Goal: Task Accomplishment & Management: Use online tool/utility

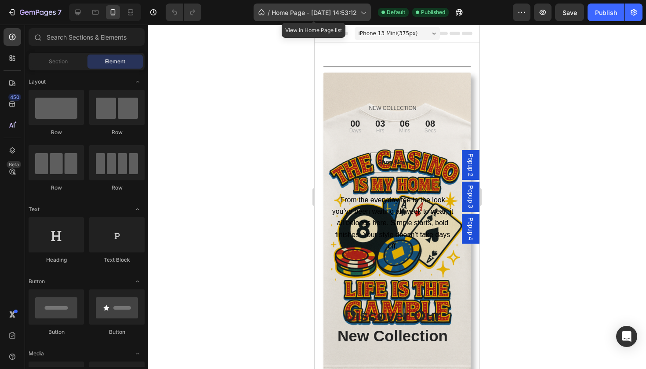
click at [359, 15] on div "/ Home Page - [DATE] 14:53:12" at bounding box center [312, 13] width 117 height 18
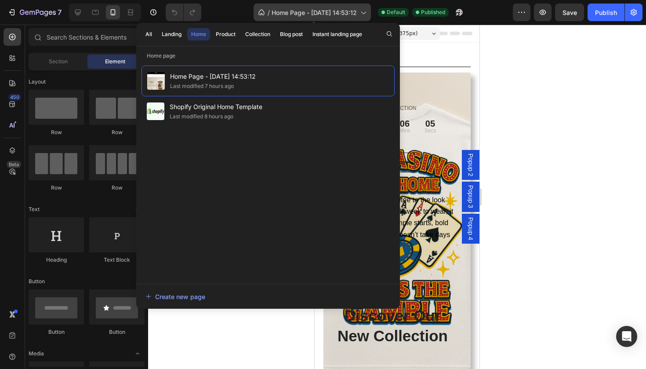
click at [348, 14] on span "Home Page - [DATE] 14:53:12" at bounding box center [314, 12] width 85 height 9
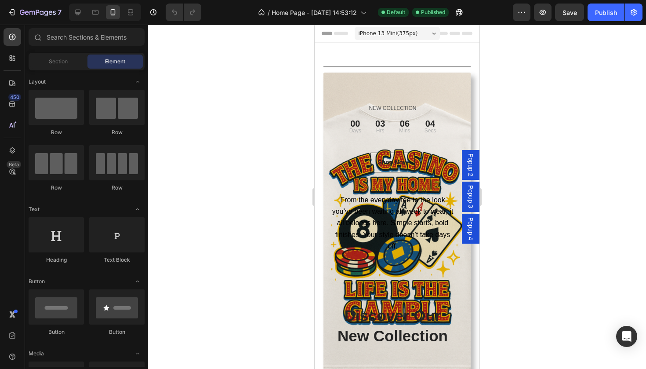
click at [402, 29] on span "iPhone 13 Mini ( 375 px)" at bounding box center [388, 33] width 59 height 9
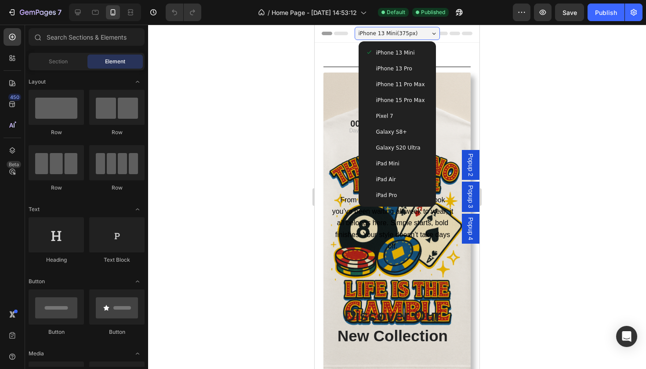
click at [276, 35] on div at bounding box center [397, 197] width 498 height 344
click at [134, 15] on icon at bounding box center [130, 12] width 9 height 9
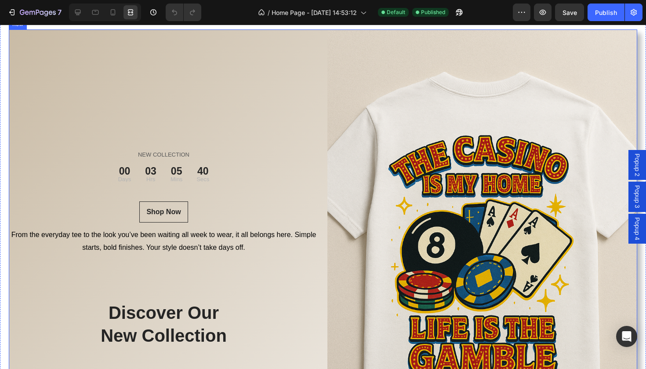
scroll to position [87, 0]
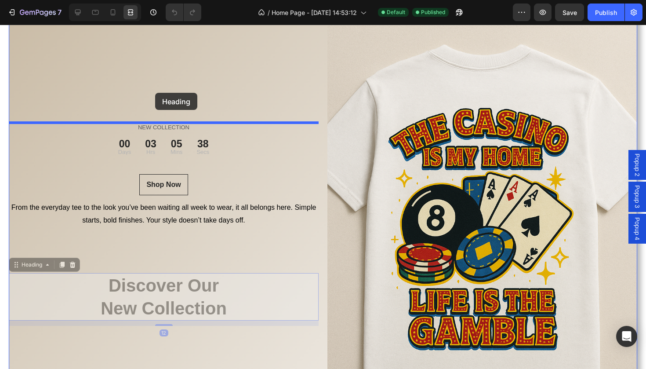
drag, startPoint x: 166, startPoint y: 290, endPoint x: 155, endPoint y: 99, distance: 191.5
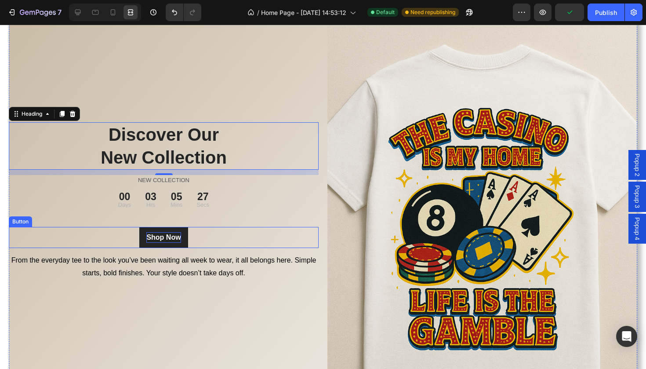
click at [178, 238] on div "Shop Now" at bounding box center [163, 237] width 34 height 11
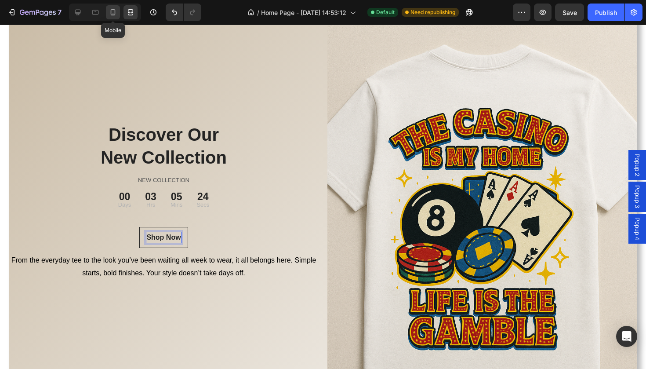
click at [113, 16] on icon at bounding box center [113, 12] width 9 height 9
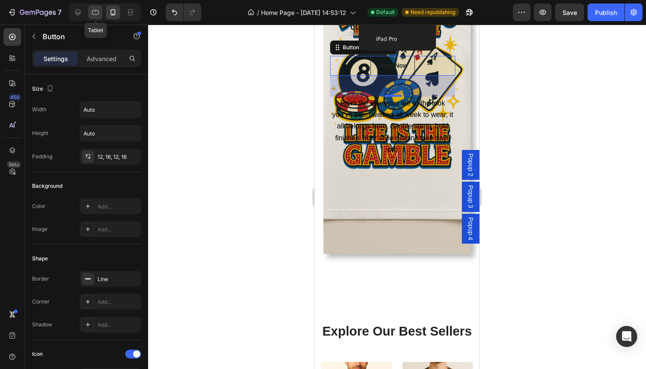
click at [100, 17] on div at bounding box center [95, 12] width 14 height 14
type input "16"
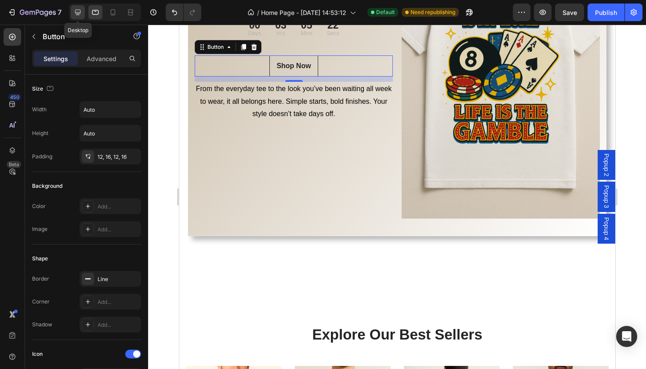
click at [80, 17] on div at bounding box center [78, 12] width 14 height 14
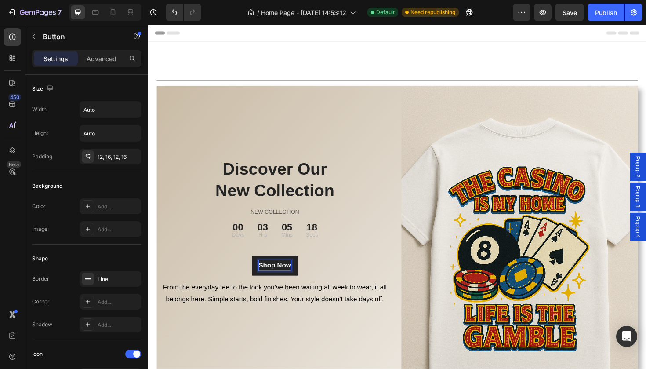
click at [303, 284] on button "Shop Now" at bounding box center [282, 279] width 48 height 21
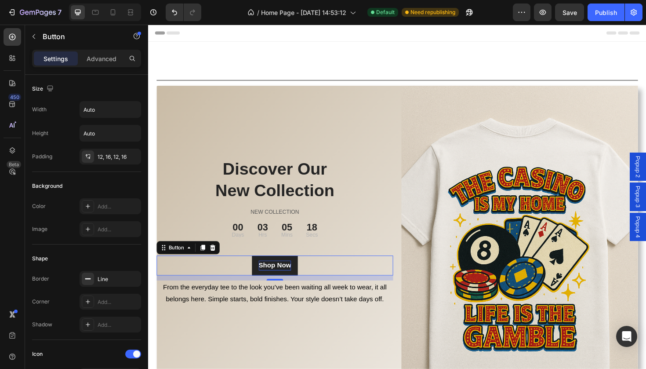
click at [303, 284] on button "Shop Now" at bounding box center [282, 279] width 48 height 21
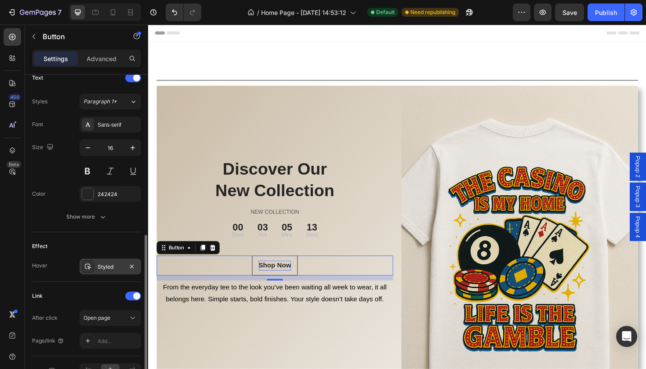
scroll to position [426, 0]
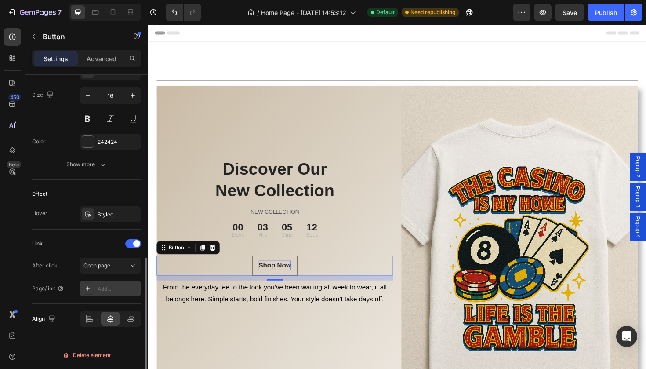
click at [126, 285] on div "Add..." at bounding box center [118, 289] width 41 height 8
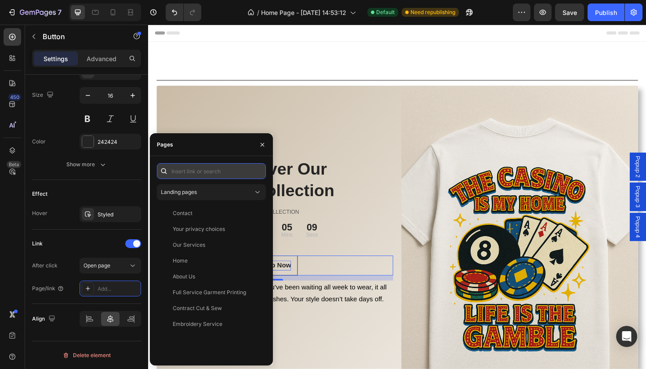
click at [201, 170] on input "text" at bounding box center [211, 171] width 109 height 16
click at [208, 172] on input "products" at bounding box center [211, 171] width 109 height 16
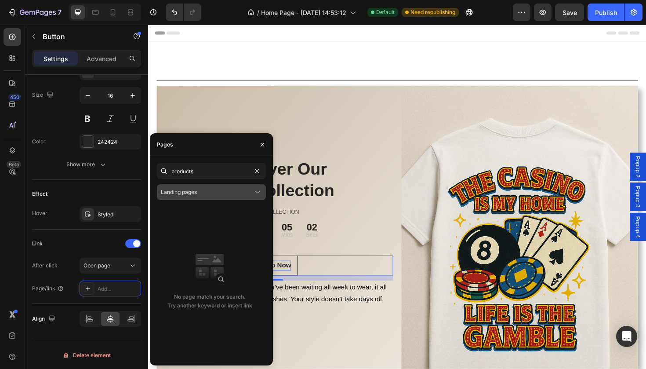
click at [213, 192] on div "Landing pages" at bounding box center [207, 192] width 92 height 8
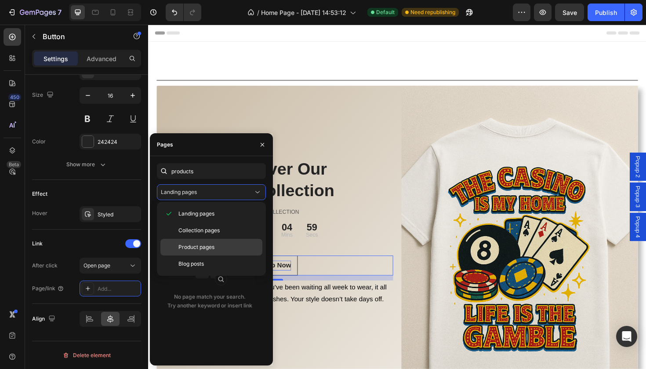
click at [210, 255] on div "Product pages" at bounding box center [211, 263] width 102 height 17
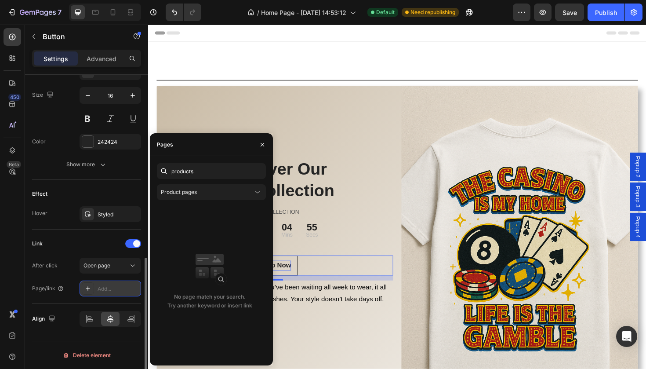
click at [120, 285] on div "Add..." at bounding box center [118, 289] width 41 height 8
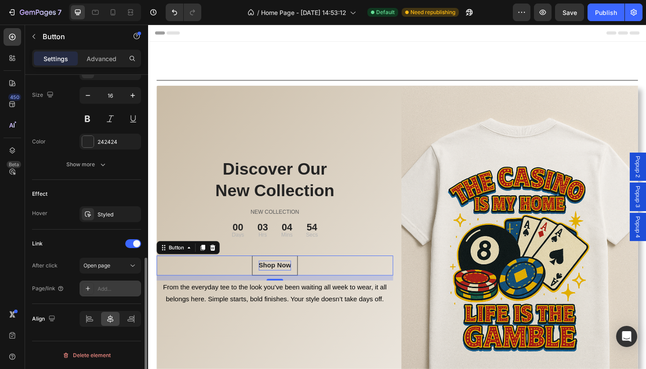
click at [122, 286] on div "Add..." at bounding box center [118, 289] width 41 height 8
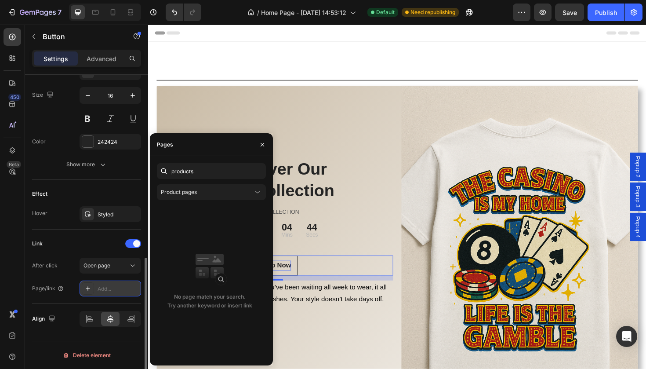
click at [116, 285] on div "Add..." at bounding box center [118, 289] width 41 height 8
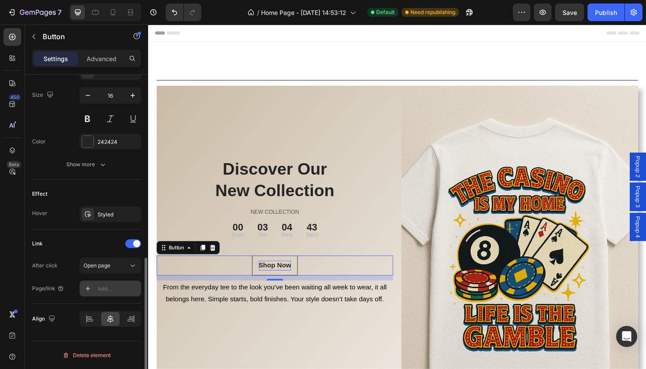
click at [116, 288] on div "Add..." at bounding box center [118, 289] width 41 height 8
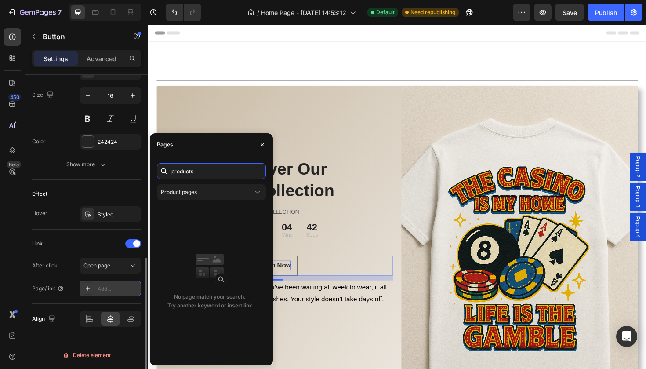
paste input "[URL][DOMAIN_NAME]"
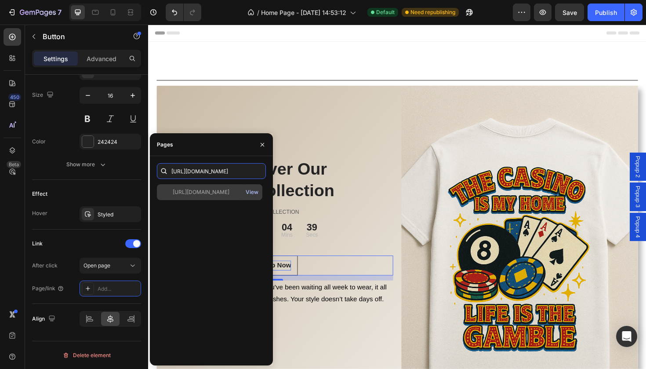
type input "[URL][DOMAIN_NAME]"
click at [250, 191] on div "View" at bounding box center [252, 192] width 13 height 8
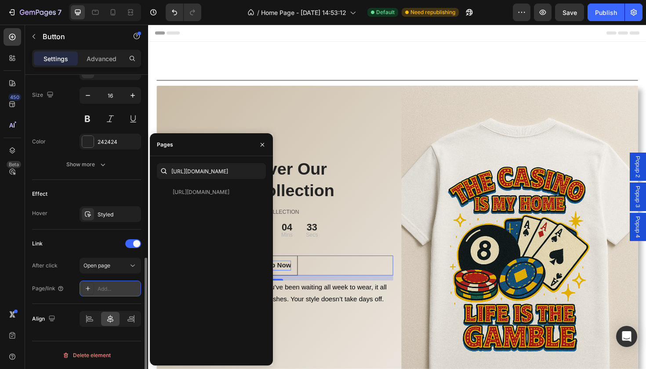
click at [119, 285] on div "Add..." at bounding box center [118, 289] width 41 height 8
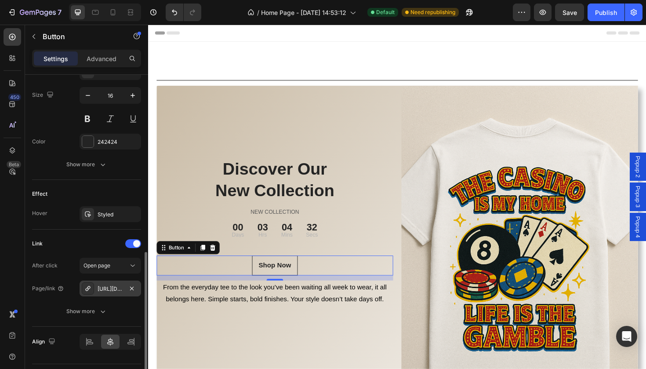
click at [62, 234] on div "Link After click Open page Page/link [URL][DOMAIN_NAME] Show more" at bounding box center [86, 277] width 109 height 97
click at [598, 17] on div "Publish" at bounding box center [606, 12] width 22 height 9
click at [136, 14] on div at bounding box center [130, 12] width 14 height 14
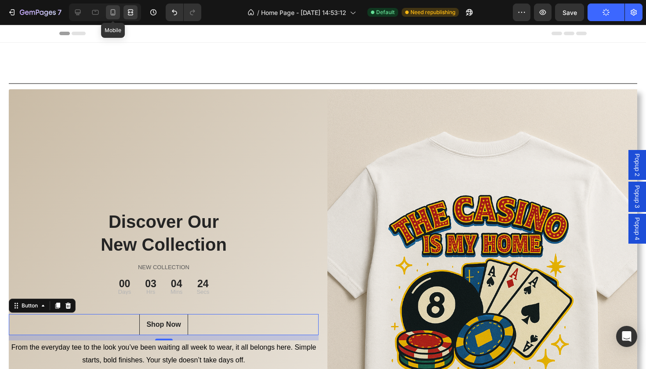
click at [110, 13] on icon at bounding box center [113, 12] width 9 height 9
type input "14"
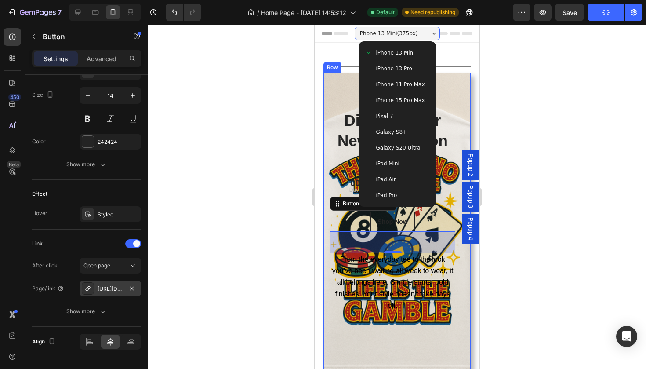
click at [520, 115] on div at bounding box center [397, 197] width 498 height 344
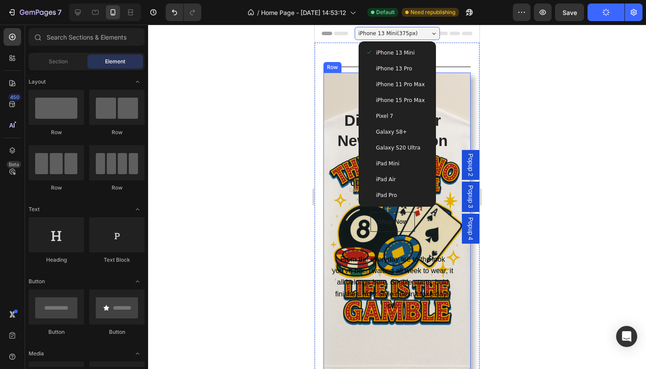
click at [520, 115] on div at bounding box center [397, 197] width 498 height 344
click at [306, 72] on div at bounding box center [397, 197] width 498 height 344
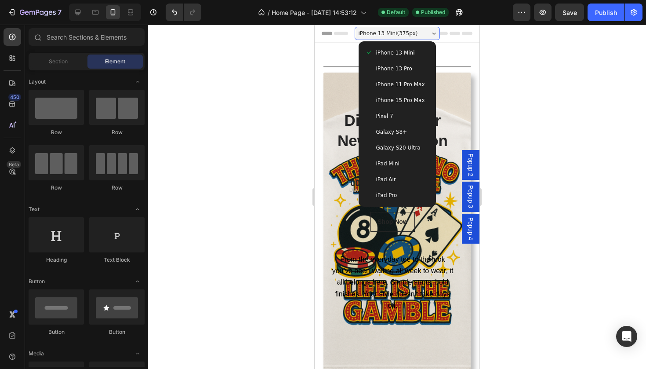
click at [264, 117] on div at bounding box center [397, 197] width 498 height 344
click at [581, 249] on div at bounding box center [397, 197] width 498 height 344
click at [536, 163] on div at bounding box center [397, 197] width 498 height 344
click at [460, 108] on div "Discover Our New Collection Heading NEW COLLECTION Text block 00 Days 03 Hrs 03…" at bounding box center [396, 241] width 147 height 337
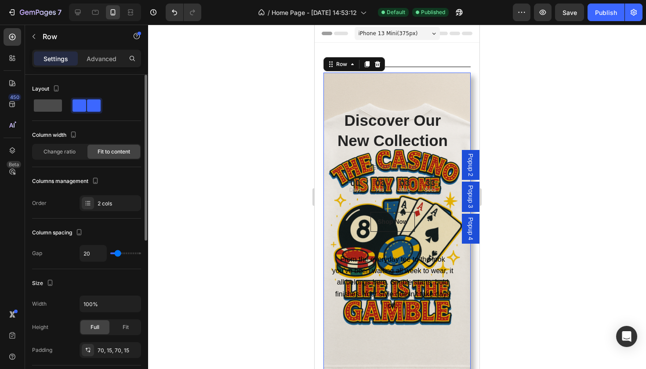
click at [58, 110] on span at bounding box center [48, 105] width 28 height 12
type input "0"
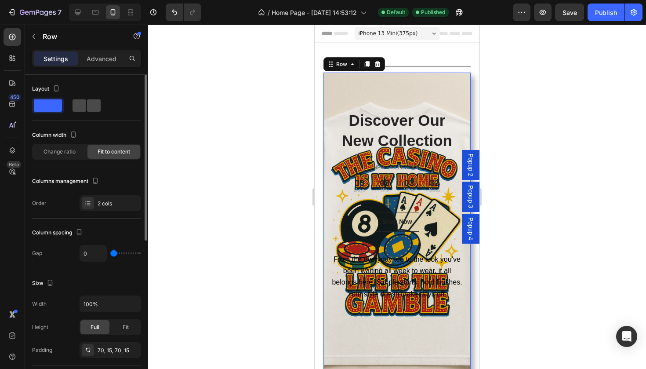
click at [87, 109] on span at bounding box center [94, 105] width 14 height 12
type input "20"
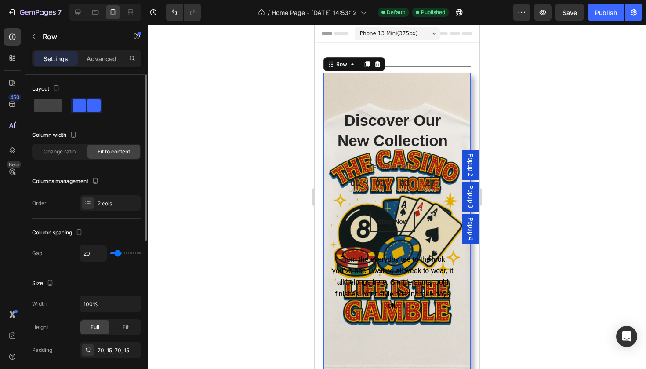
type input "7"
type input "0"
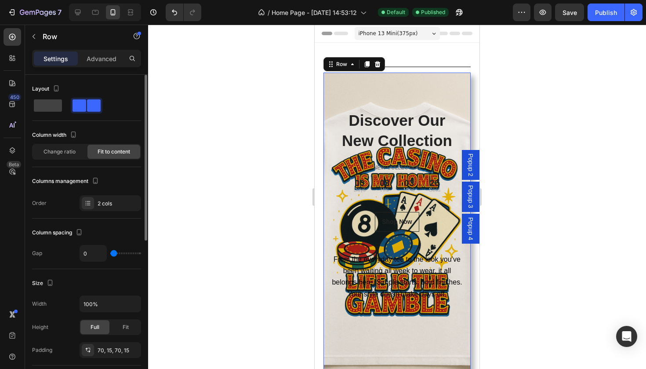
type input "3"
type input "9"
type input "12"
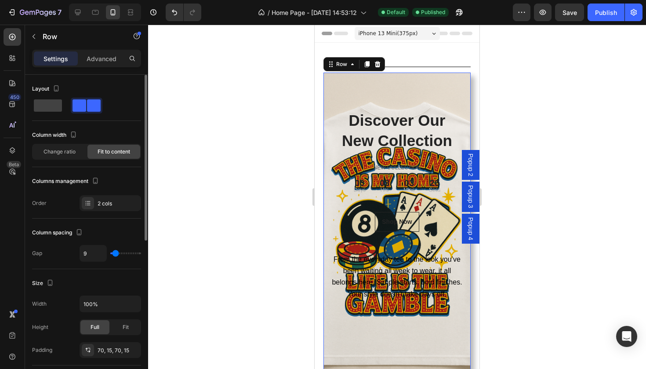
type input "12"
type input "14"
type input "16"
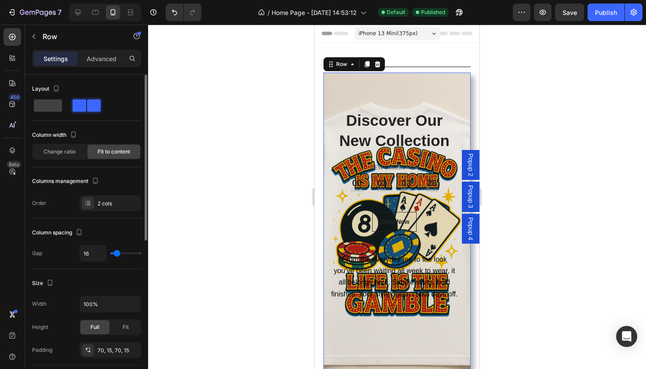
type input "22"
type input "35"
type input "52"
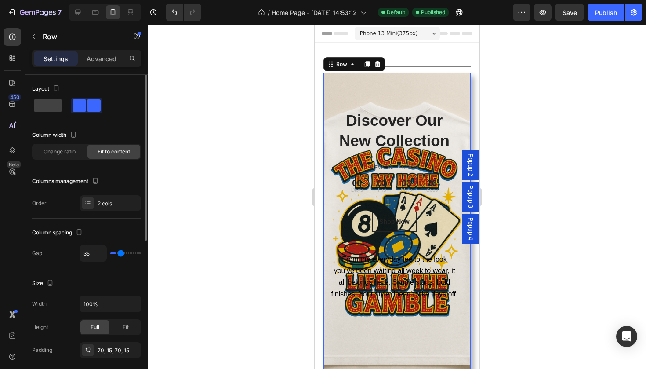
type input "52"
type input "71"
type input "85"
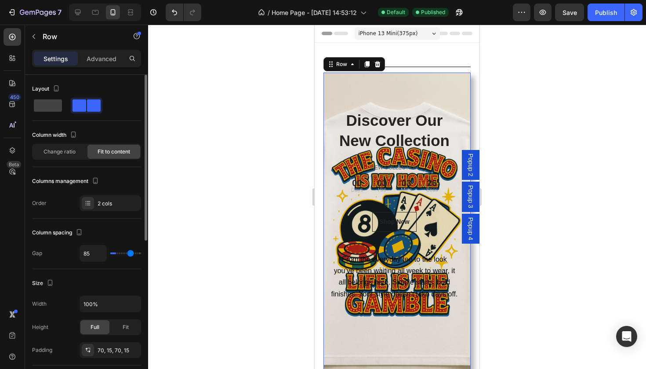
type input "98"
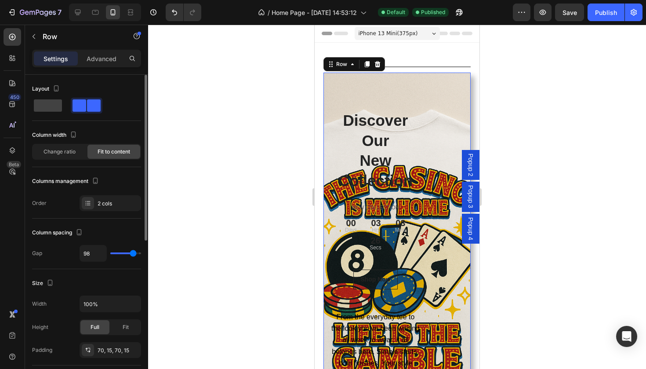
type input "108"
type input "115"
type input "117"
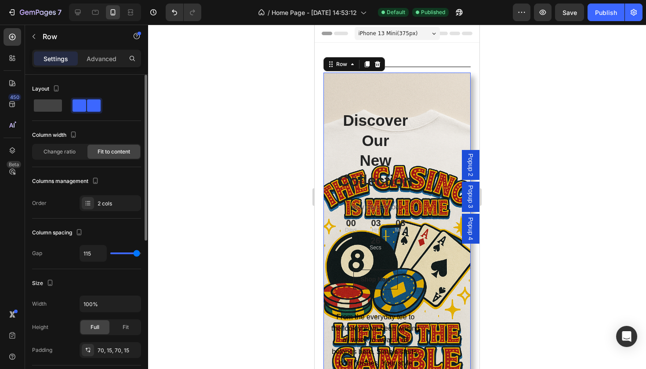
type input "117"
type input "119"
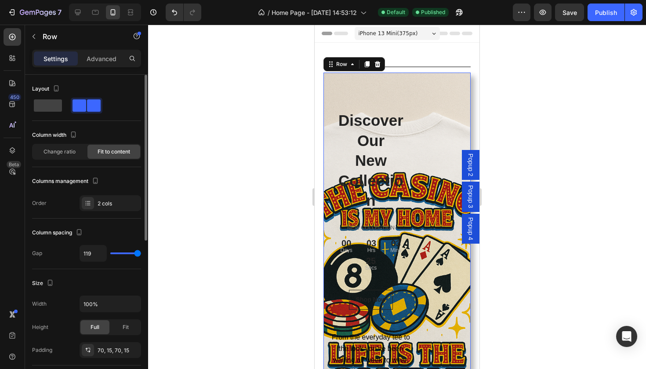
type input "115"
type input "108"
type input "94"
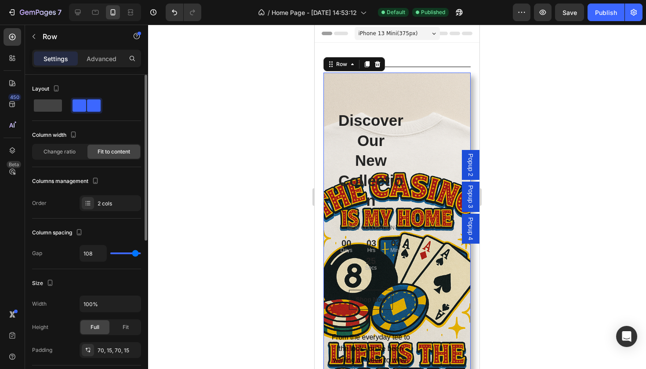
type input "94"
type input "83"
type input "75"
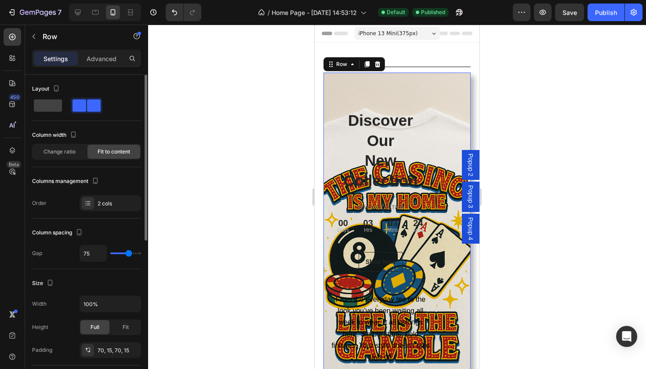
type input "66"
type input "58"
type input "52"
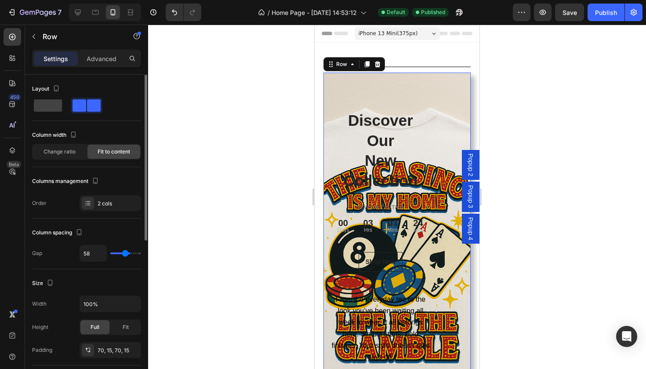
type input "52"
type input "45"
type input "43"
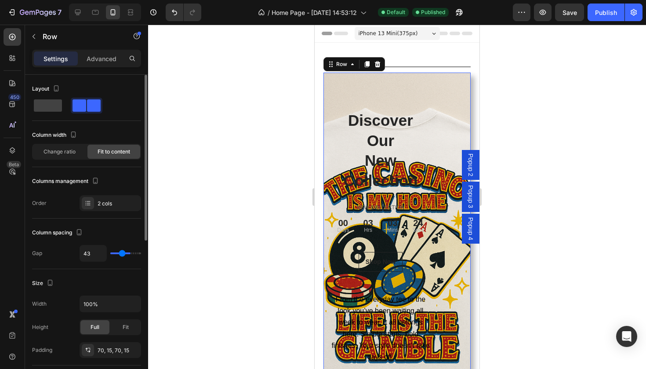
type input "41"
type input "39"
type input "35"
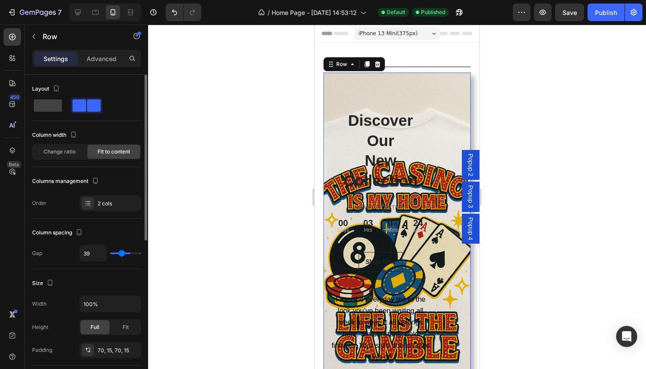
type input "35"
type input "33"
type input "28"
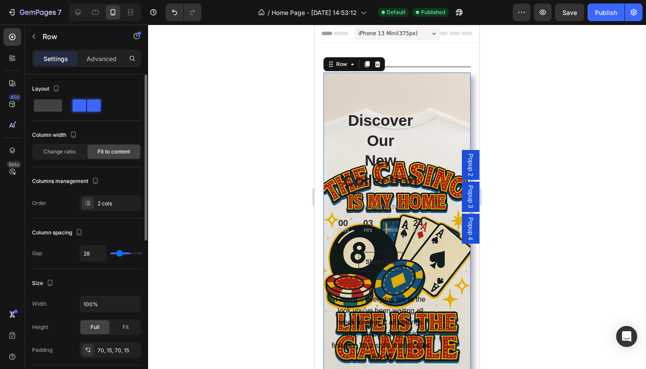
type input "26"
type input "24"
type input "22"
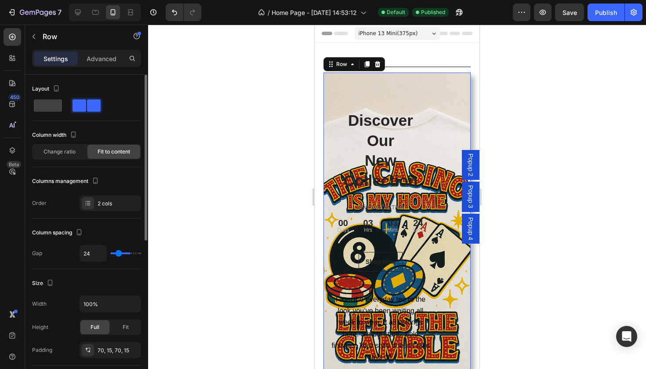
type input "22"
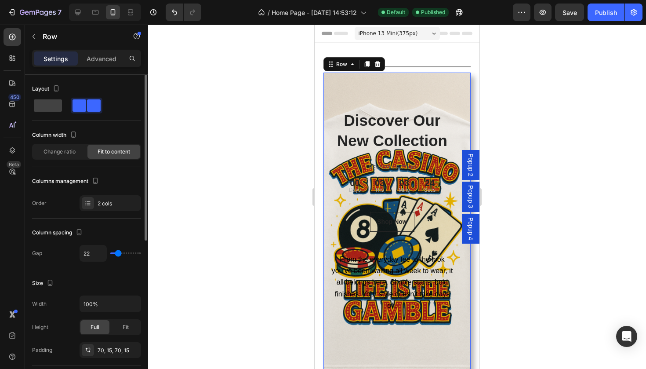
type input "20"
type input "14"
type input "12"
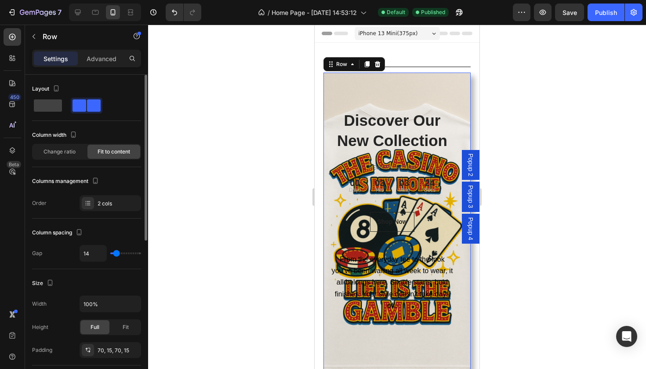
type input "12"
type input "9"
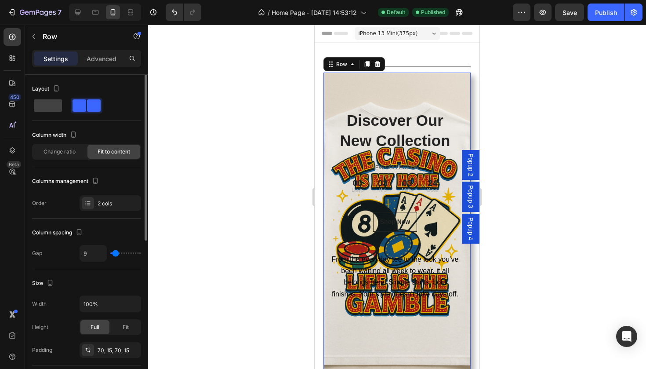
type input "7"
type input "5"
type input "3"
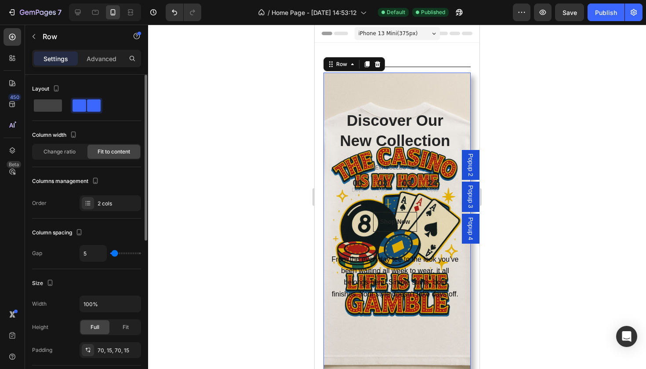
type input "3"
type input "1"
drag, startPoint x: 114, startPoint y: 253, endPoint x: 112, endPoint y: 260, distance: 7.2
type input "1"
click at [112, 260] on div "1" at bounding box center [111, 253] width 62 height 17
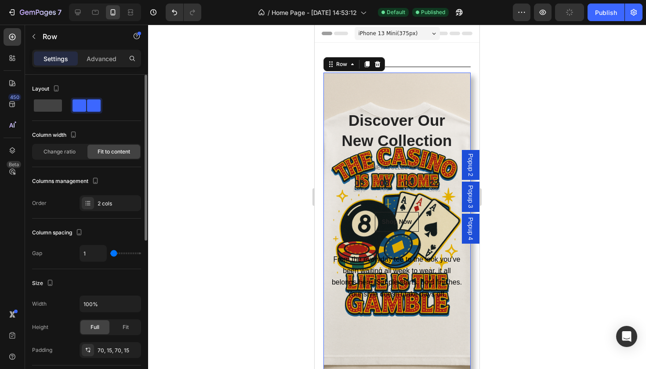
type input "3"
type input "1"
type input "0"
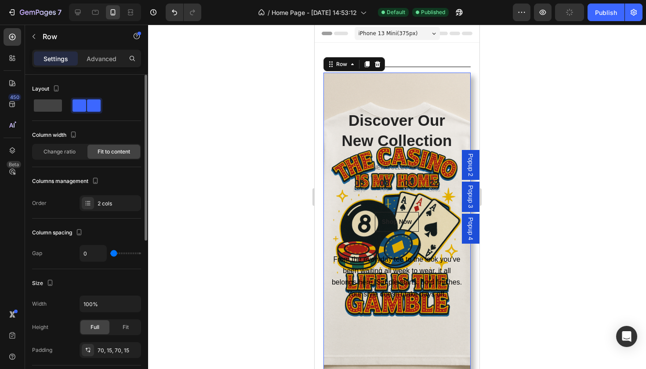
drag, startPoint x: 113, startPoint y: 252, endPoint x: 108, endPoint y: 252, distance: 5.3
type input "0"
click at [108, 252] on div "0" at bounding box center [111, 253] width 62 height 17
drag, startPoint x: 108, startPoint y: 252, endPoint x: 93, endPoint y: 259, distance: 15.9
click at [93, 259] on div "0" at bounding box center [111, 253] width 62 height 17
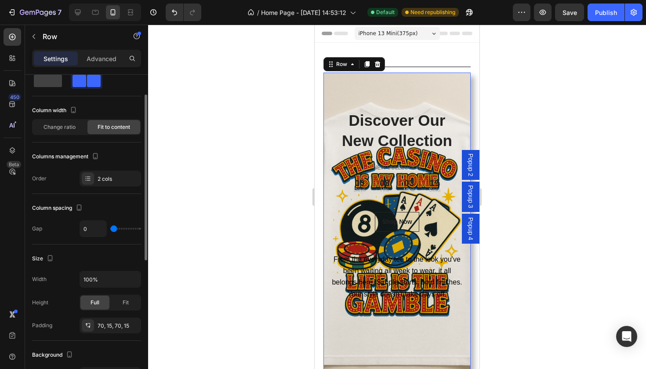
scroll to position [30, 0]
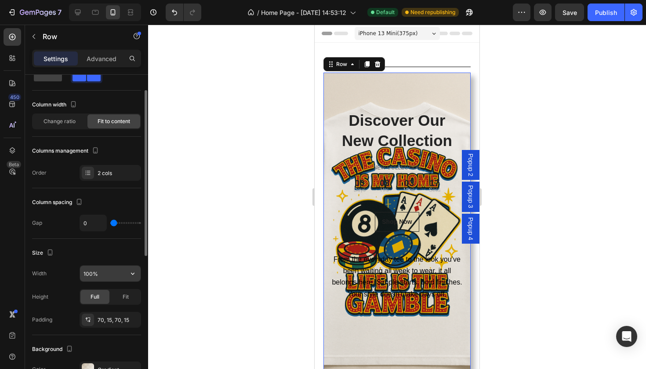
click at [115, 276] on input "100%" at bounding box center [110, 273] width 61 height 16
click at [124, 297] on span "Fit" at bounding box center [126, 297] width 6 height 8
click at [101, 294] on div "Full" at bounding box center [94, 297] width 29 height 14
click at [123, 276] on input "100%" at bounding box center [110, 273] width 61 height 16
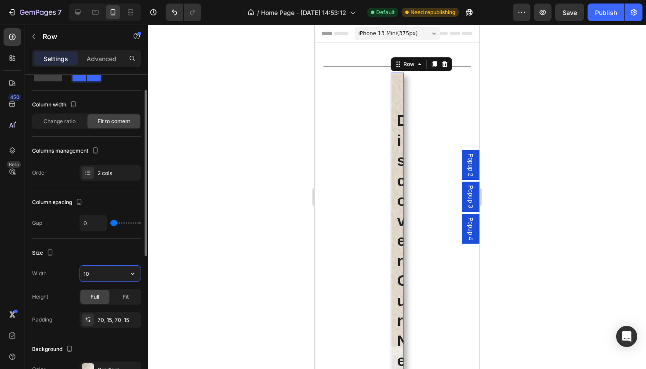
type input "1"
type input "2"
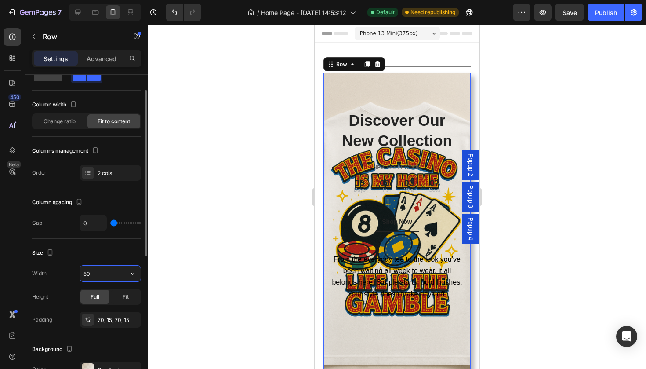
type input "5"
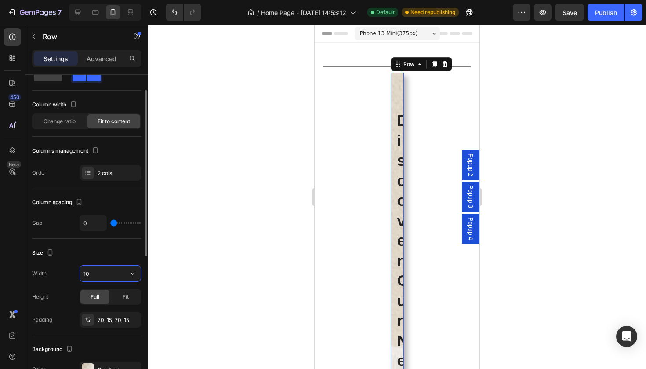
type input "1"
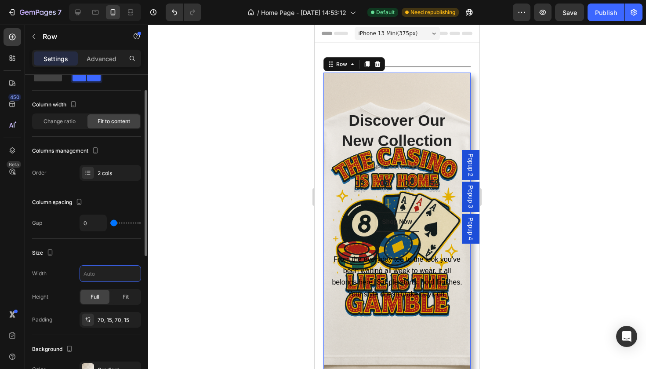
type input "100%"
click at [128, 310] on div "Width 100% Height Full Fit Padding 70, 15, 70, 15" at bounding box center [86, 296] width 109 height 62
click at [127, 319] on button "button" at bounding box center [132, 319] width 11 height 11
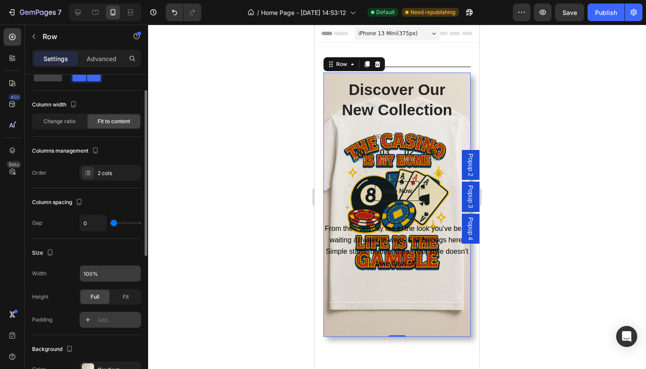
click at [103, 322] on div "Add..." at bounding box center [118, 320] width 41 height 8
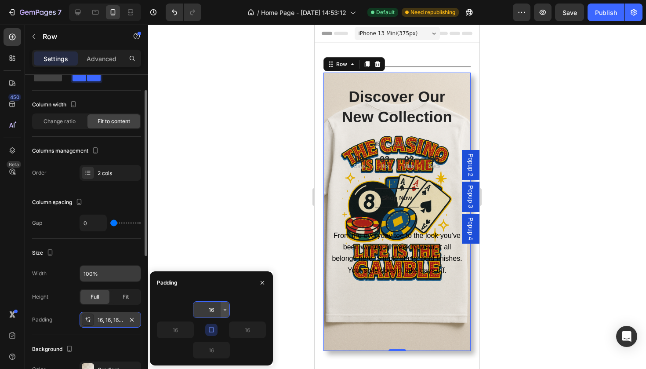
click at [227, 311] on icon "button" at bounding box center [224, 309] width 7 height 7
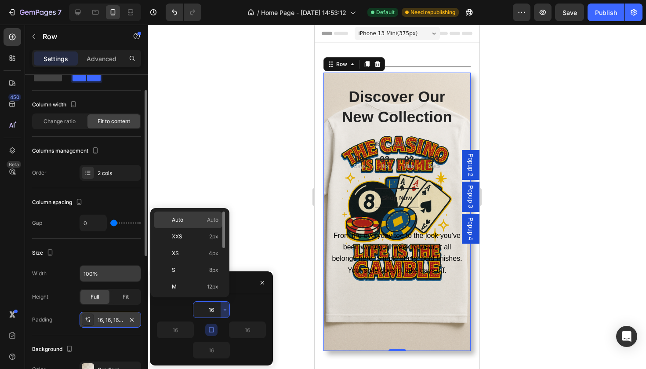
click at [204, 228] on div "Auto Auto" at bounding box center [188, 236] width 69 height 17
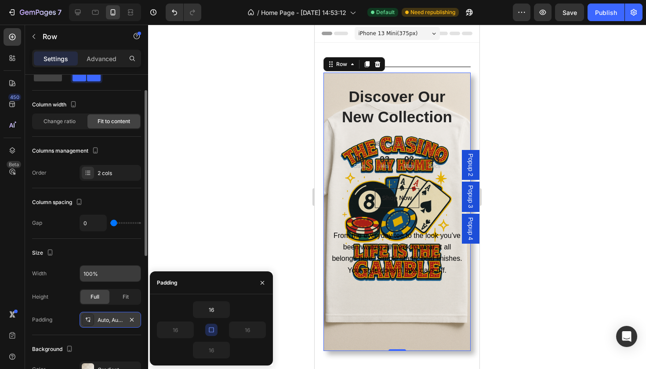
type input "Auto"
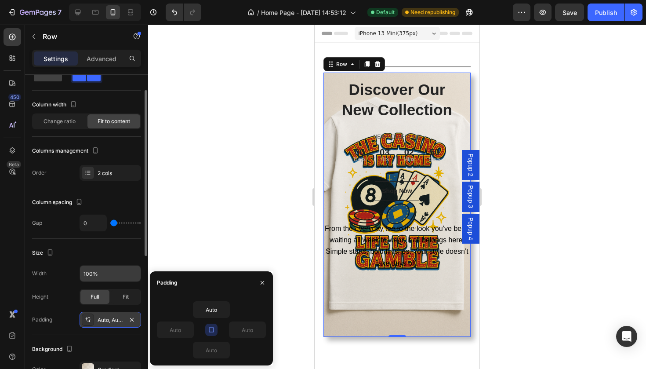
click at [209, 330] on icon "button" at bounding box center [211, 329] width 7 height 7
click at [217, 351] on input "Auto" at bounding box center [211, 350] width 36 height 16
click at [225, 352] on icon "button" at bounding box center [224, 349] width 7 height 7
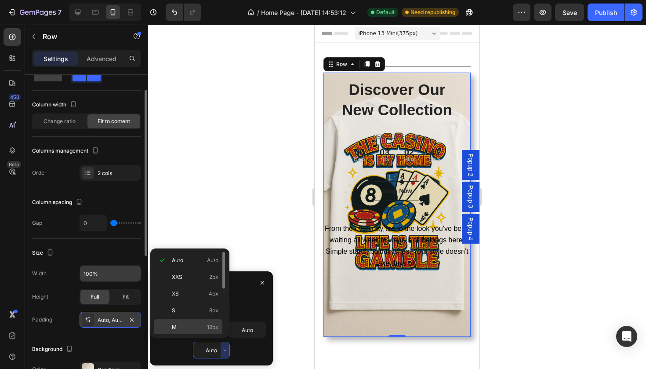
click at [195, 327] on p "M 12px" at bounding box center [195, 327] width 47 height 8
type input "12"
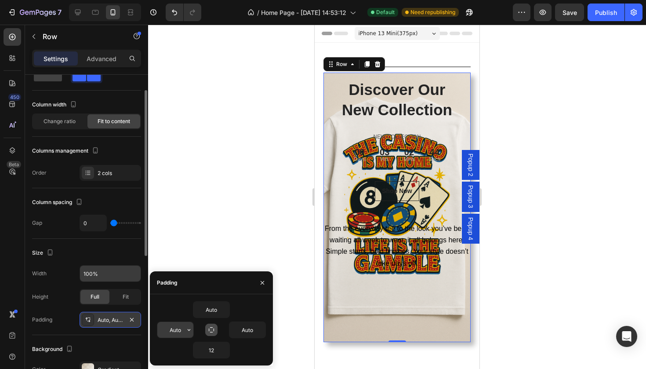
click at [185, 329] on button "button" at bounding box center [189, 330] width 9 height 16
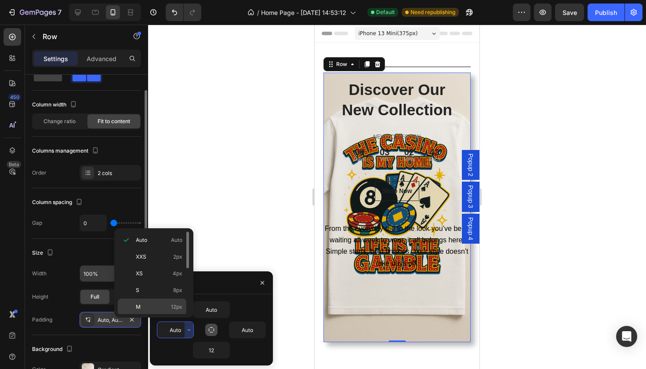
click at [174, 304] on span "12px" at bounding box center [176, 307] width 11 height 8
type input "12"
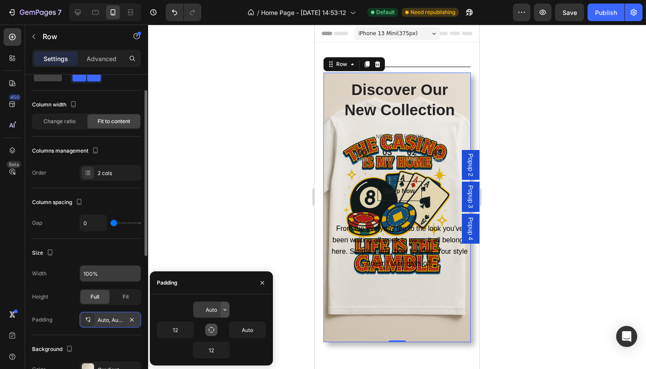
click at [225, 310] on icon "button" at bounding box center [225, 309] width 3 height 2
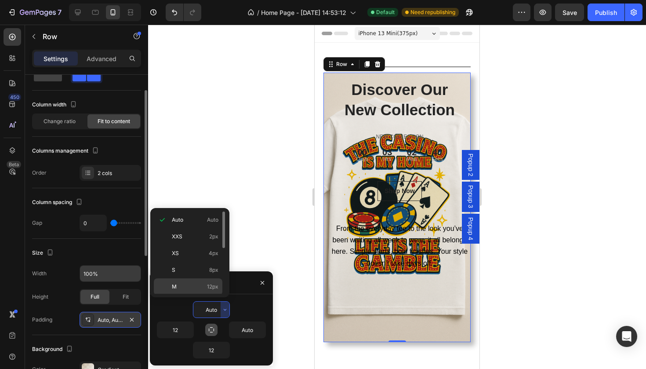
click at [207, 288] on p "M 12px" at bounding box center [195, 287] width 47 height 8
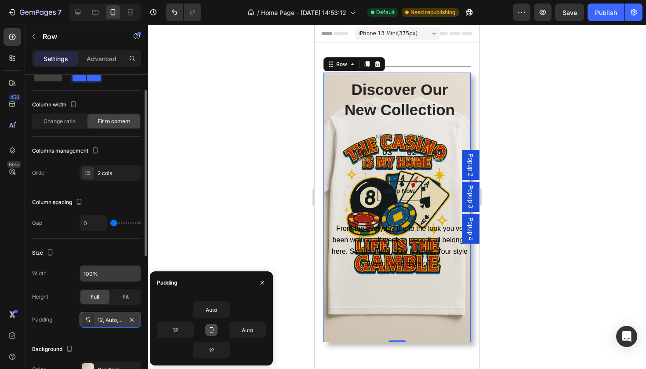
type input "12"
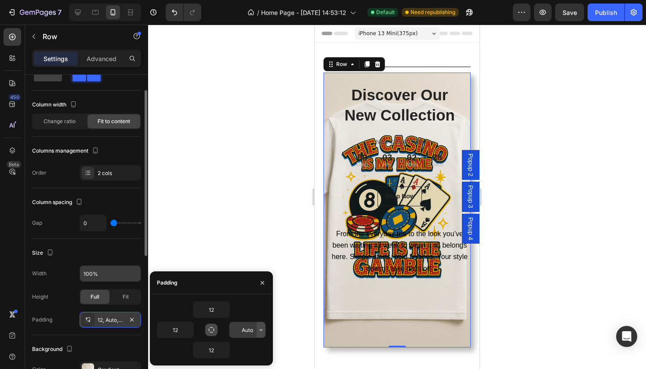
click at [261, 331] on icon "button" at bounding box center [260, 329] width 7 height 7
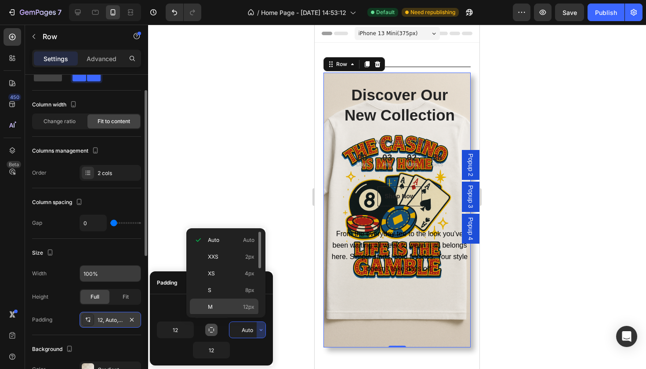
click at [248, 303] on span "12px" at bounding box center [248, 307] width 11 height 8
type input "12"
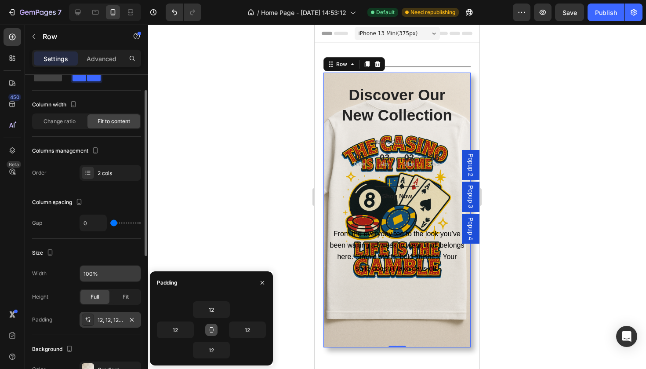
click at [250, 229] on div at bounding box center [397, 197] width 498 height 344
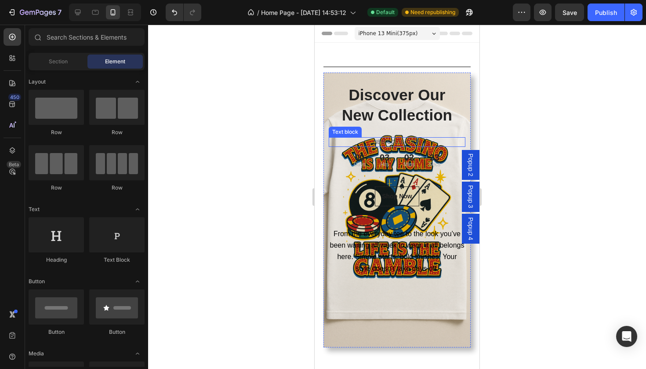
scroll to position [0, 0]
click at [395, 154] on div "03 Hrs" at bounding box center [385, 160] width 24 height 18
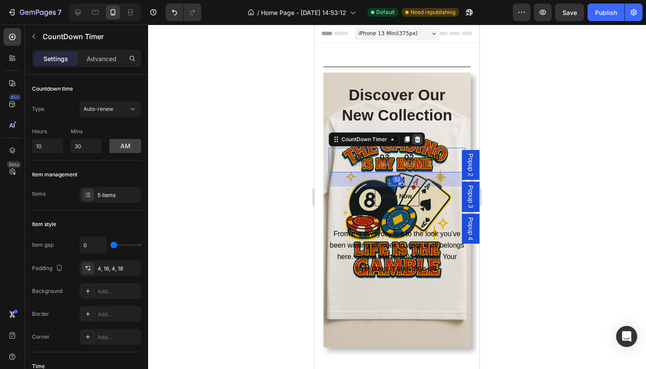
click at [417, 139] on icon at bounding box center [418, 139] width 6 height 6
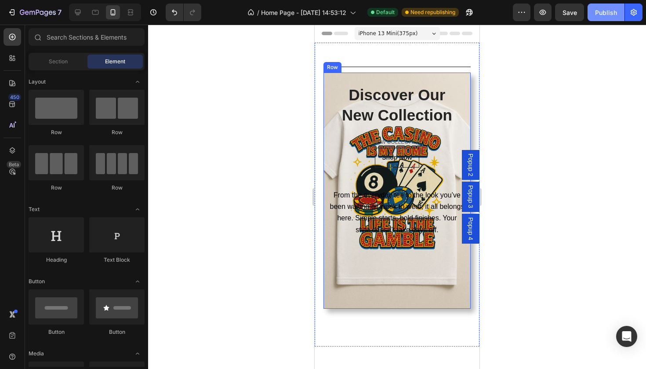
click at [611, 14] on div "Publish" at bounding box center [606, 12] width 22 height 9
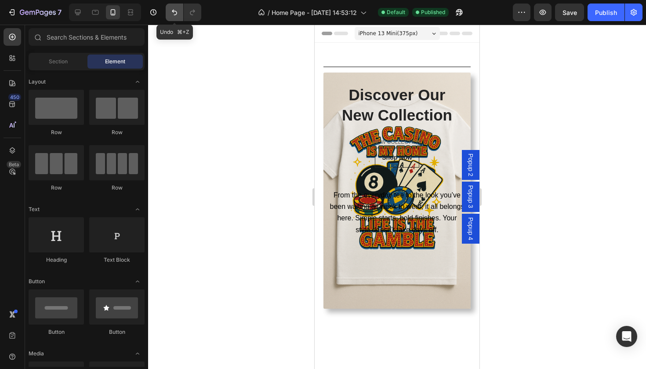
click at [172, 13] on icon "Undo/Redo" at bounding box center [174, 12] width 9 height 9
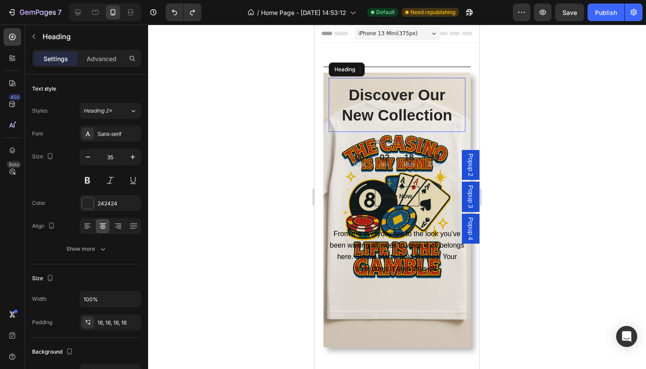
click at [329, 111] on h2 "Discover Our New Collection" at bounding box center [397, 105] width 137 height 54
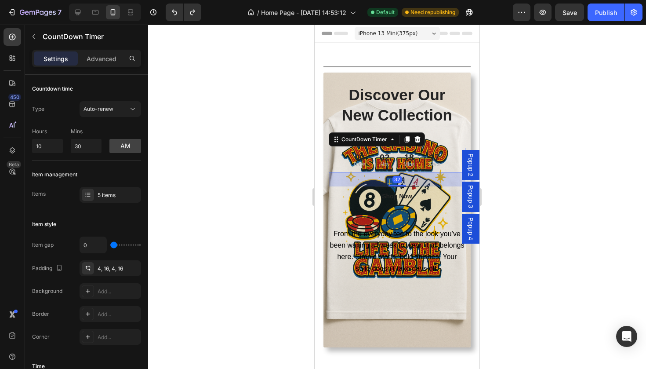
click at [390, 154] on div "02 Hrs" at bounding box center [385, 160] width 24 height 18
click at [103, 51] on div "Settings Advanced" at bounding box center [86, 59] width 109 height 18
click at [103, 59] on p "Advanced" at bounding box center [102, 58] width 30 height 9
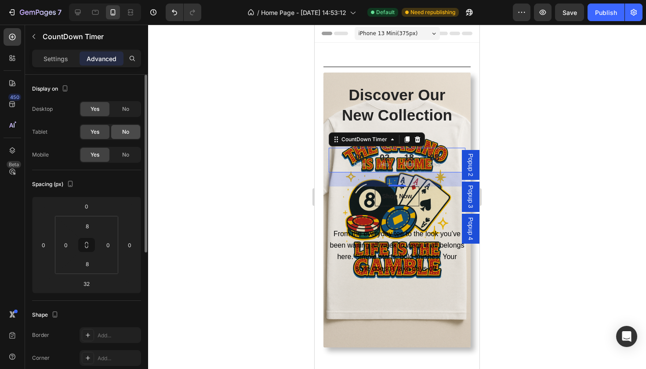
click at [121, 135] on div "No" at bounding box center [125, 132] width 29 height 14
click at [104, 133] on div "Yes" at bounding box center [94, 132] width 29 height 14
click at [121, 153] on div "No" at bounding box center [125, 155] width 29 height 14
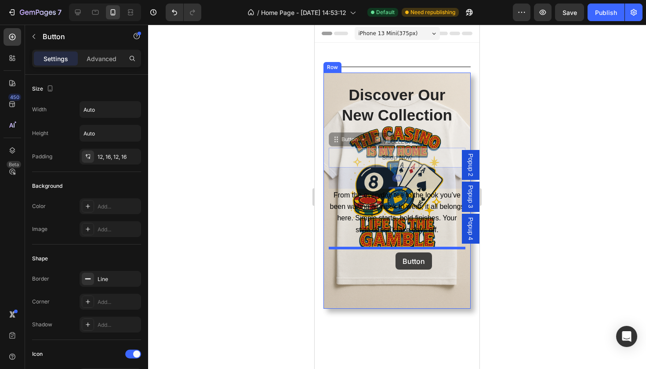
drag, startPoint x: 395, startPoint y: 161, endPoint x: 395, endPoint y: 252, distance: 91.4
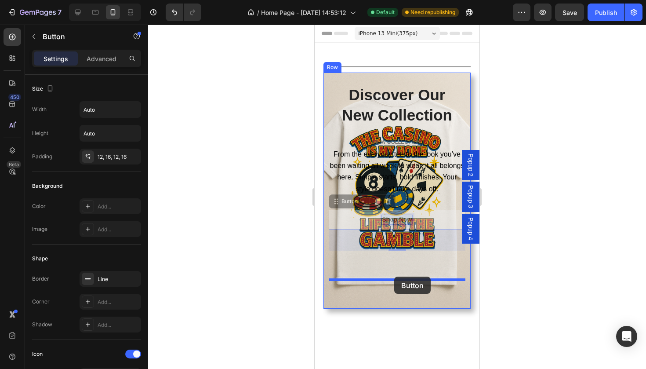
drag, startPoint x: 395, startPoint y: 220, endPoint x: 394, endPoint y: 276, distance: 56.3
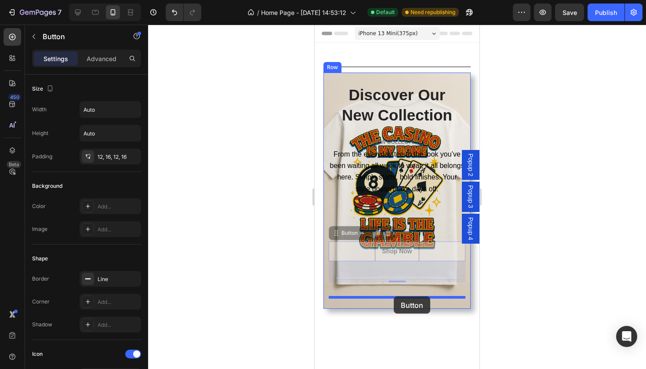
drag, startPoint x: 394, startPoint y: 243, endPoint x: 394, endPoint y: 296, distance: 52.7
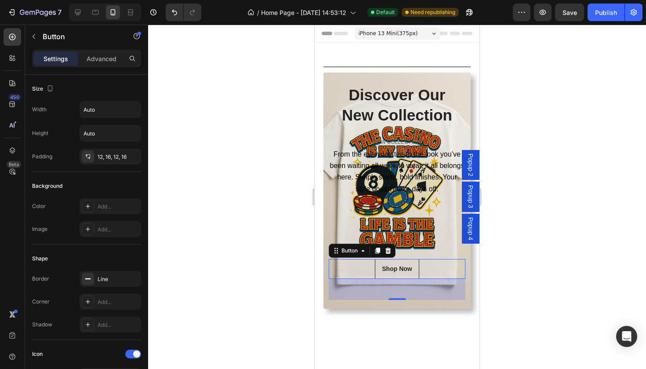
click at [499, 253] on div at bounding box center [397, 197] width 498 height 344
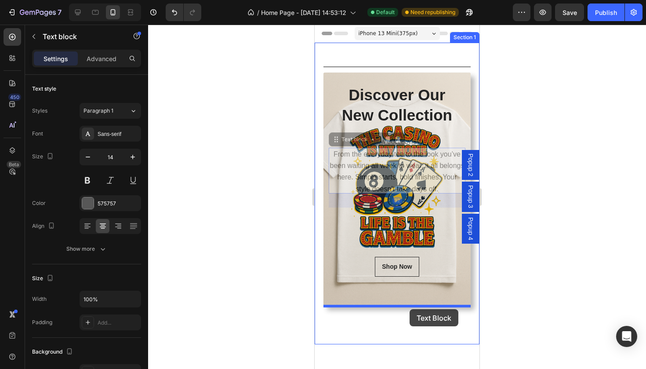
drag, startPoint x: 410, startPoint y: 170, endPoint x: 410, endPoint y: 308, distance: 138.0
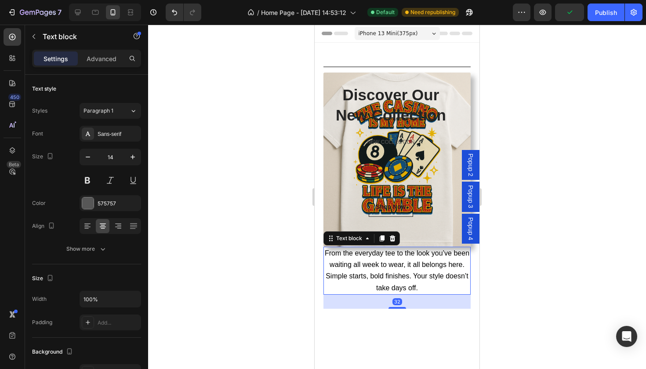
click at [526, 188] on div at bounding box center [397, 197] width 498 height 344
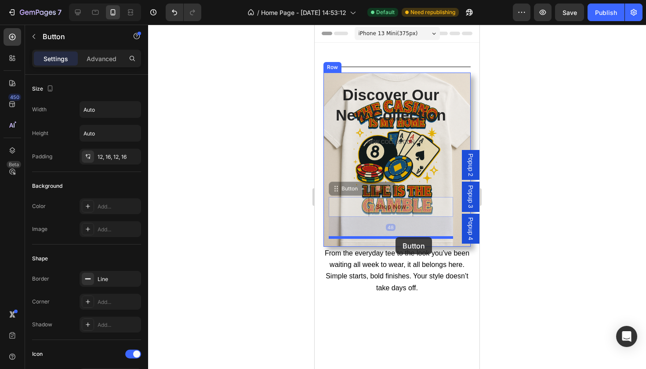
drag, startPoint x: 396, startPoint y: 209, endPoint x: 395, endPoint y: 237, distance: 27.7
drag, startPoint x: 394, startPoint y: 199, endPoint x: 394, endPoint y: 222, distance: 23.7
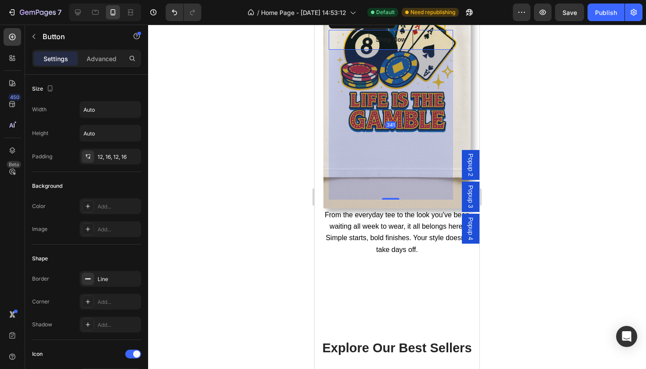
scroll to position [170, 0]
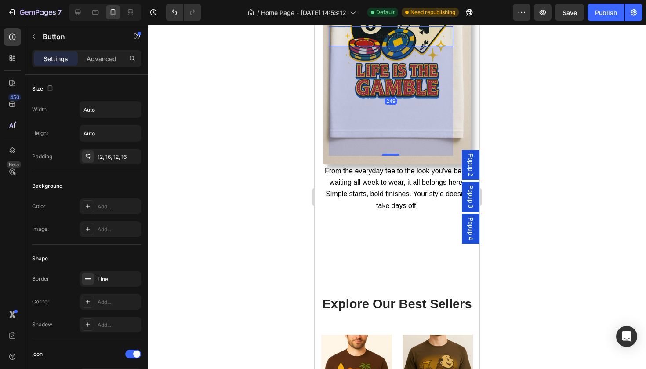
drag, startPoint x: 390, startPoint y: 235, endPoint x: 406, endPoint y: 323, distance: 89.8
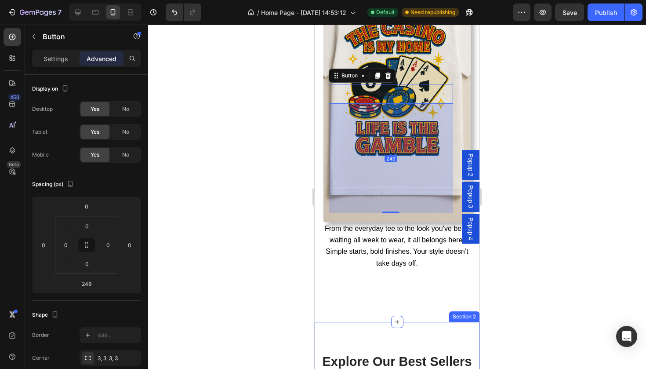
scroll to position [93, 0]
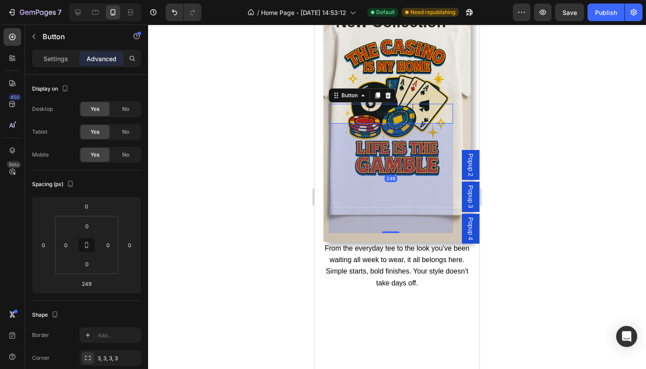
click at [560, 180] on div at bounding box center [397, 197] width 498 height 344
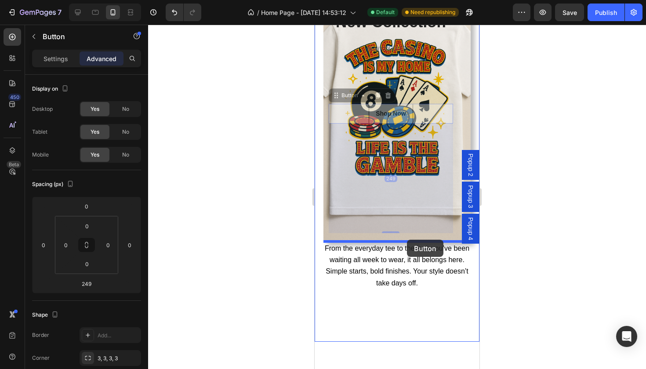
drag, startPoint x: 403, startPoint y: 117, endPoint x: 407, endPoint y: 239, distance: 122.7
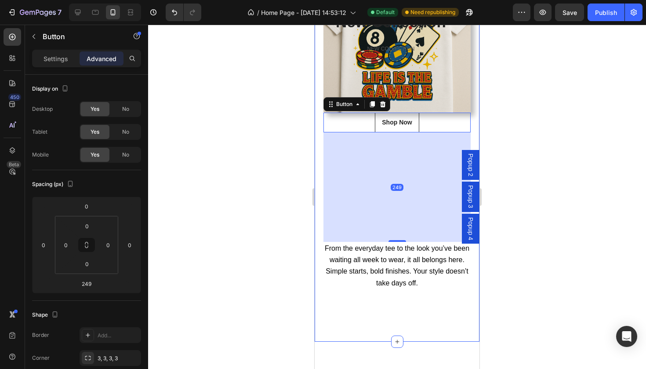
click at [530, 104] on div at bounding box center [397, 197] width 498 height 344
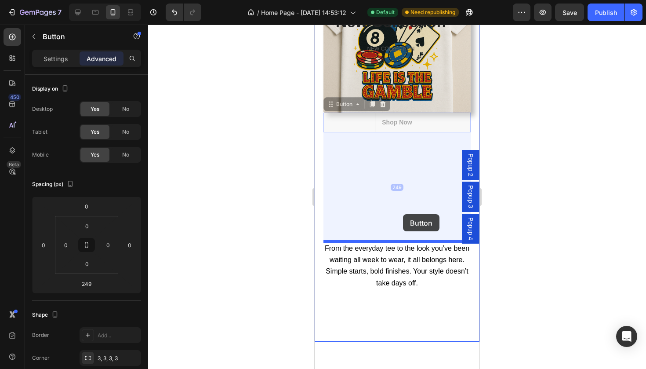
drag, startPoint x: 402, startPoint y: 131, endPoint x: 403, endPoint y: 214, distance: 82.6
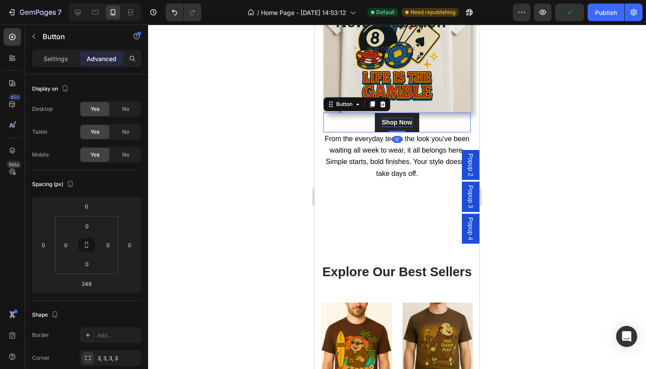
drag, startPoint x: 399, startPoint y: 241, endPoint x: 404, endPoint y: 125, distance: 116.5
click at [404, 125] on div "Shop Now Button 0" at bounding box center [396, 122] width 147 height 20
type input "0"
click at [544, 90] on div at bounding box center [397, 197] width 498 height 344
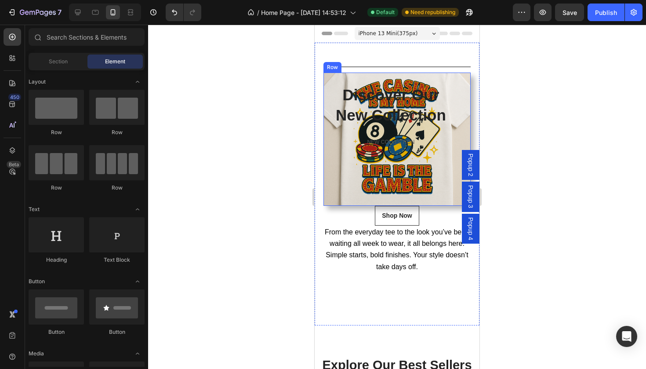
scroll to position [0, 0]
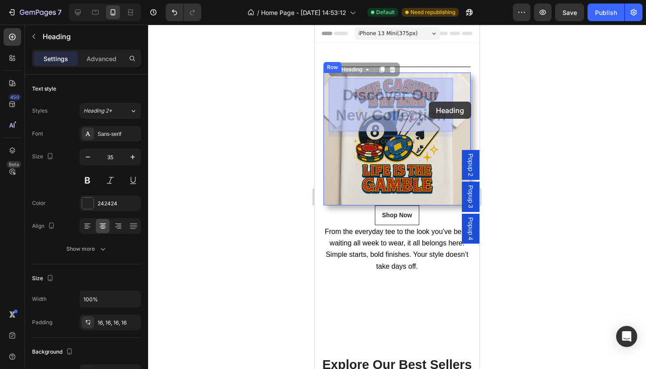
drag, startPoint x: 427, startPoint y: 93, endPoint x: 428, endPoint y: 101, distance: 8.1
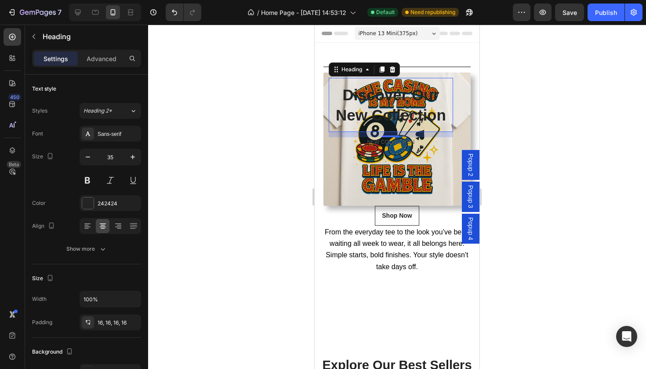
click at [109, 68] on div "Settings Advanced" at bounding box center [86, 62] width 123 height 25
click at [108, 62] on p "Advanced" at bounding box center [102, 58] width 30 height 9
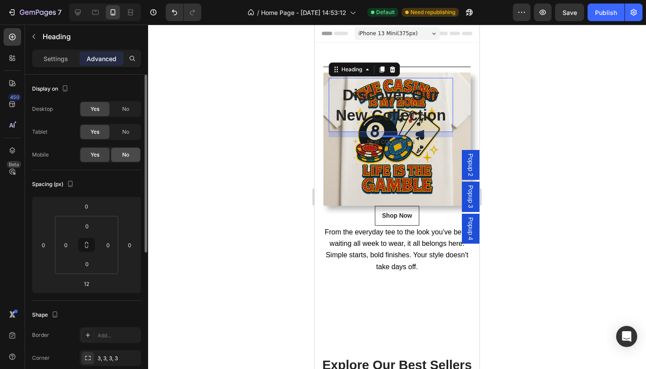
click at [127, 152] on span "No" at bounding box center [125, 155] width 7 height 8
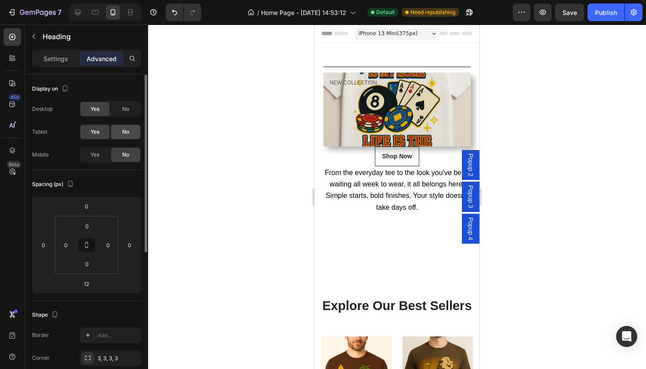
click at [125, 134] on span "No" at bounding box center [125, 132] width 7 height 8
click at [341, 129] on div "Discover Our New Collection Heading 12 NEW COLLECTION Text block 00 Days 02 Hrs…" at bounding box center [353, 109] width 49 height 63
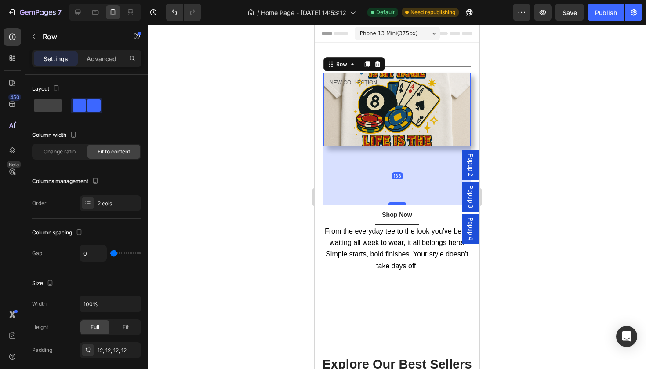
drag, startPoint x: 395, startPoint y: 145, endPoint x: 399, endPoint y: 203, distance: 58.5
click at [399, 203] on div at bounding box center [397, 203] width 18 height 3
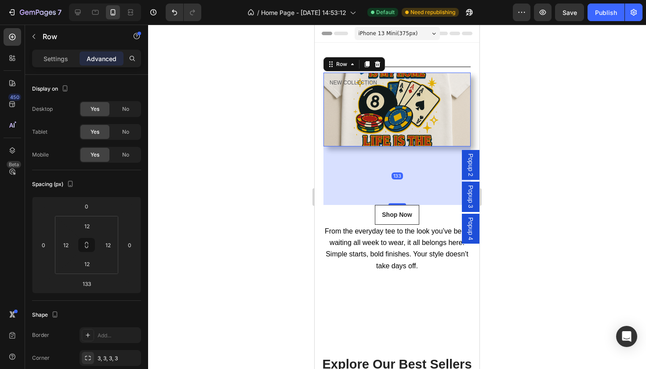
click at [411, 132] on div "Discover Our New Collection Heading NEW COLLECTION Text block 00 Days 02 Hrs 16…" at bounding box center [396, 110] width 147 height 74
click at [177, 12] on icon "Undo/Redo" at bounding box center [174, 13] width 5 height 6
click at [174, 13] on icon "Undo/Redo" at bounding box center [174, 12] width 9 height 9
type input "0"
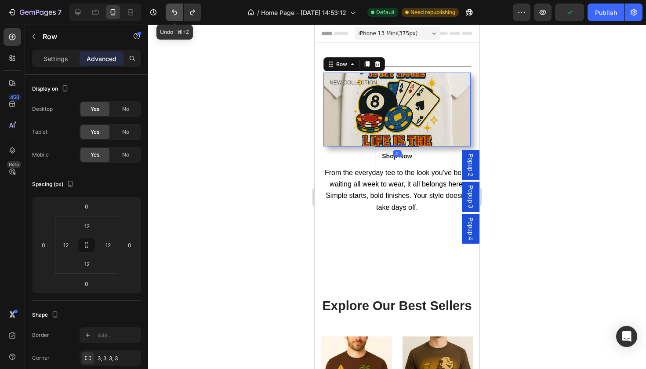
click at [174, 13] on icon "Undo/Redo" at bounding box center [174, 12] width 9 height 9
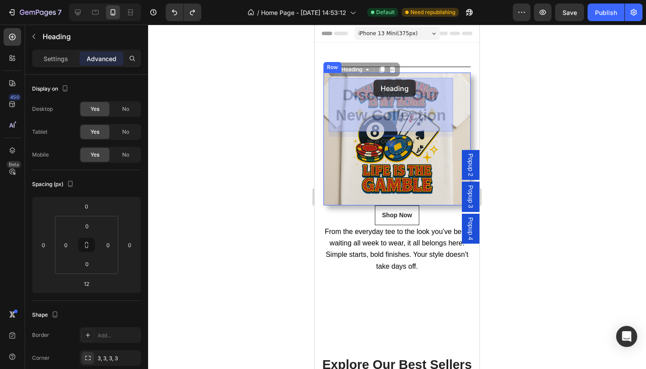
drag, startPoint x: 359, startPoint y: 93, endPoint x: 370, endPoint y: 89, distance: 12.1
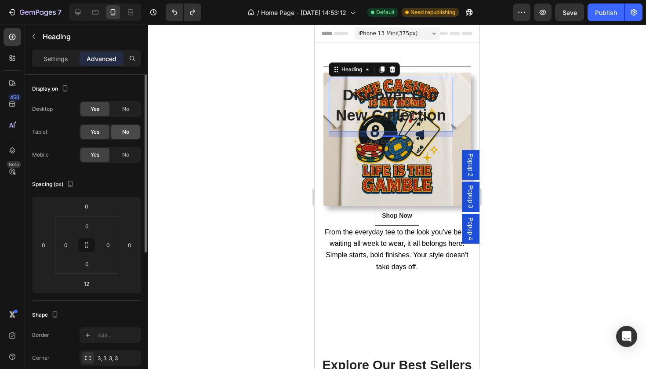
click at [123, 132] on span "No" at bounding box center [125, 132] width 7 height 8
click at [123, 152] on span "No" at bounding box center [125, 155] width 7 height 8
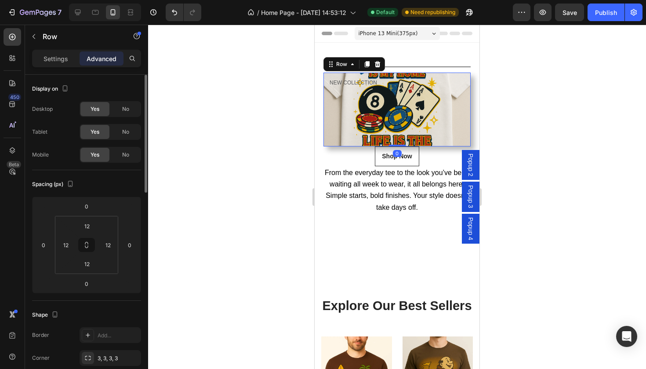
click at [332, 130] on div "Discover Our New Collection Heading NEW COLLECTION Text block 00 Days 02 Hrs 16…" at bounding box center [353, 109] width 49 height 63
click at [396, 124] on div "Discover Our New Collection Heading NEW COLLECTION Text block 00 Days 02 Hrs 16…" at bounding box center [396, 110] width 147 height 74
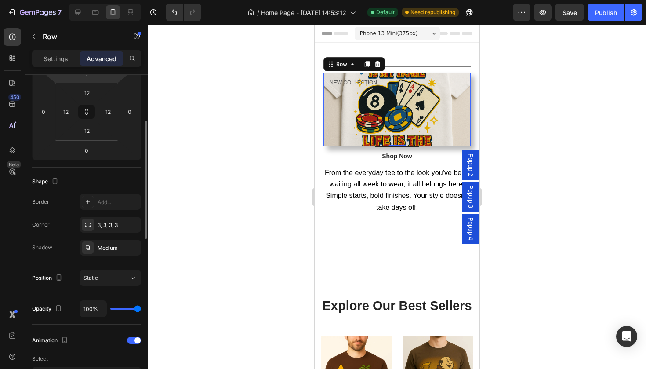
scroll to position [135, 0]
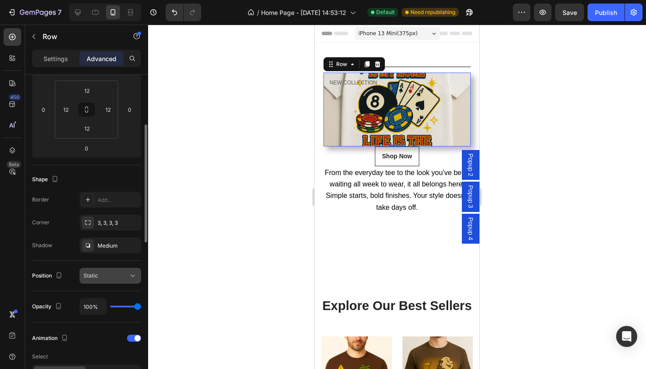
click at [111, 269] on button "Static" at bounding box center [111, 276] width 62 height 16
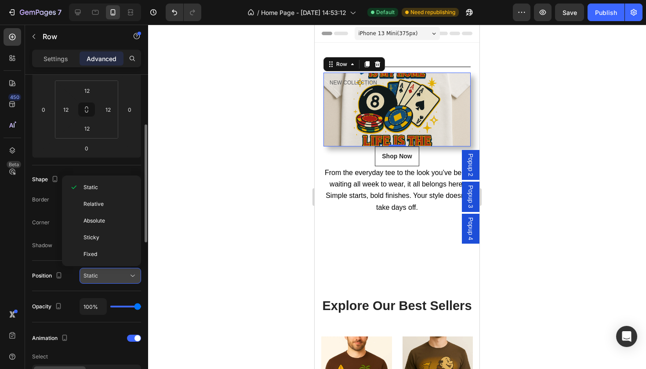
click at [111, 273] on div "Static" at bounding box center [105, 276] width 45 height 8
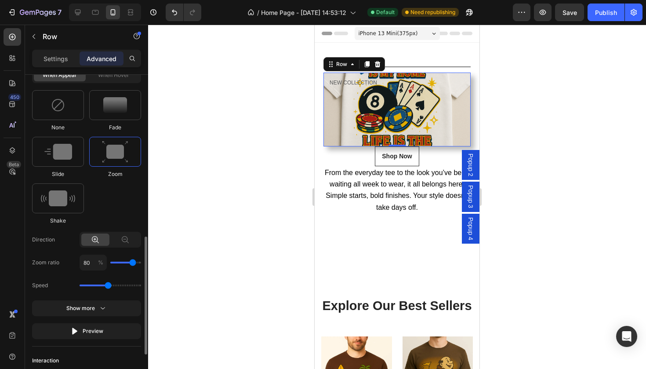
scroll to position [435, 0]
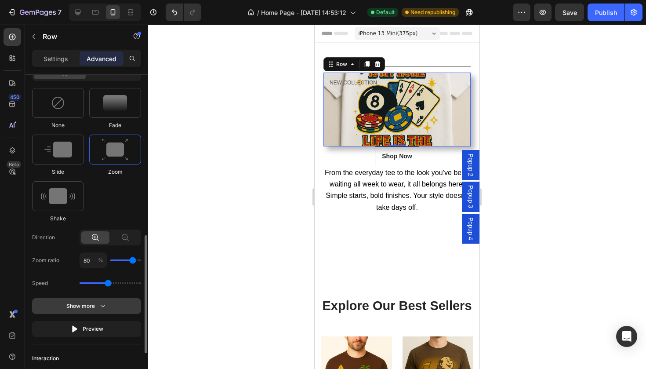
click at [104, 321] on button "Show more" at bounding box center [86, 329] width 109 height 16
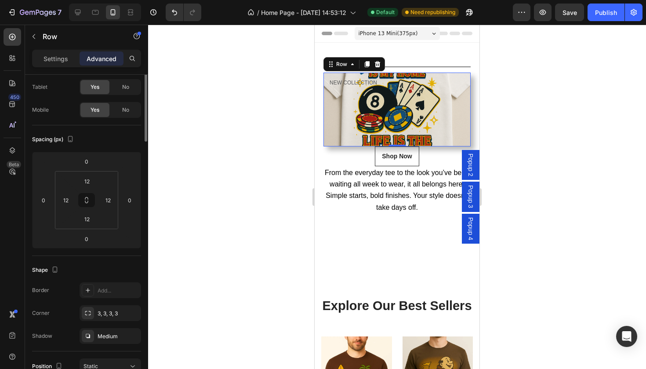
scroll to position [0, 0]
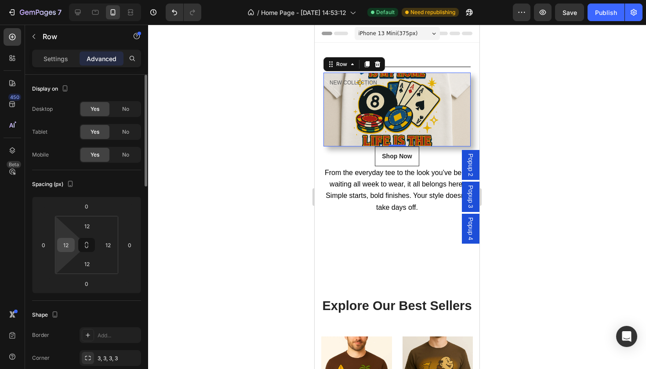
click at [67, 248] on input "12" at bounding box center [65, 244] width 13 height 13
click at [69, 245] on input "12" at bounding box center [65, 244] width 13 height 13
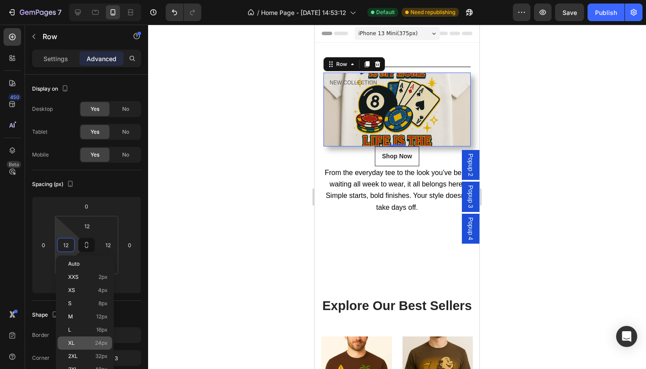
click at [87, 340] on p "XL 24px" at bounding box center [88, 343] width 40 height 6
type input "24"
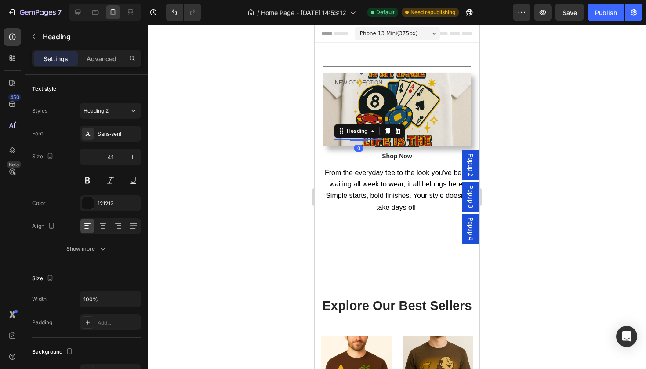
click at [334, 132] on div "Heading" at bounding box center [369, 131] width 71 height 14
click at [325, 133] on div "Discover Our New Collection Heading NEW COLLECTION Text block 00 Days 02 Hrs 15…" at bounding box center [396, 110] width 147 height 74
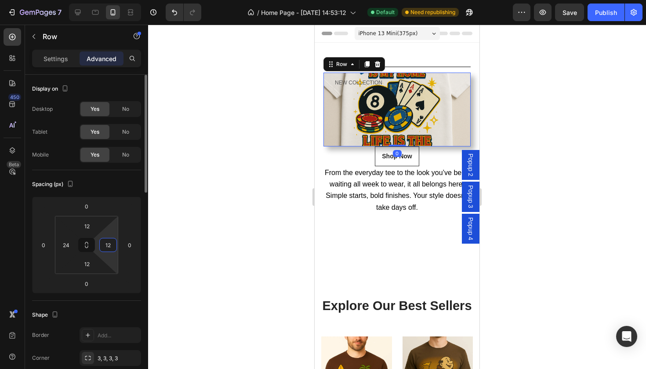
click at [111, 247] on input "12" at bounding box center [108, 244] width 13 height 13
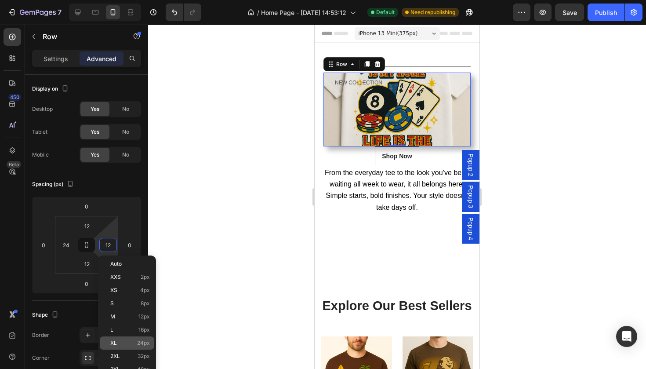
click at [131, 344] on p "XL 24px" at bounding box center [130, 343] width 40 height 6
type input "24"
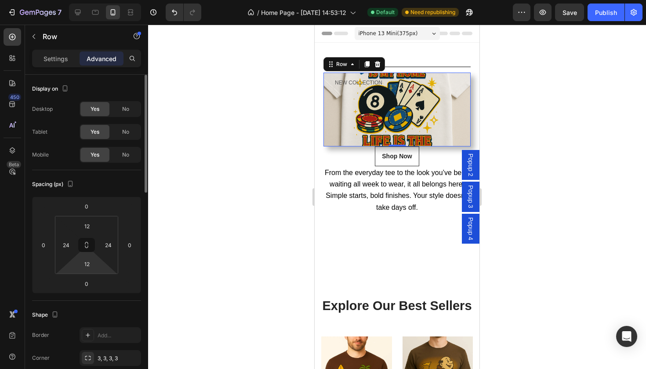
click at [87, 0] on html "7 Version history / Home Page - [DATE] 14:53:12 Default Need republishing Previ…" at bounding box center [323, 0] width 646 height 0
click at [87, 265] on input "12" at bounding box center [87, 263] width 18 height 13
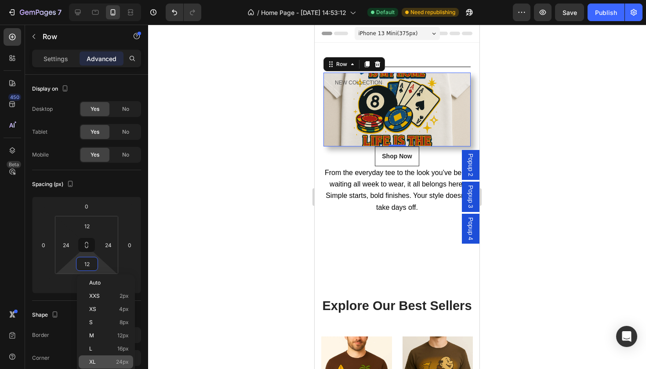
click at [109, 358] on div "XL 24px" at bounding box center [106, 361] width 54 height 13
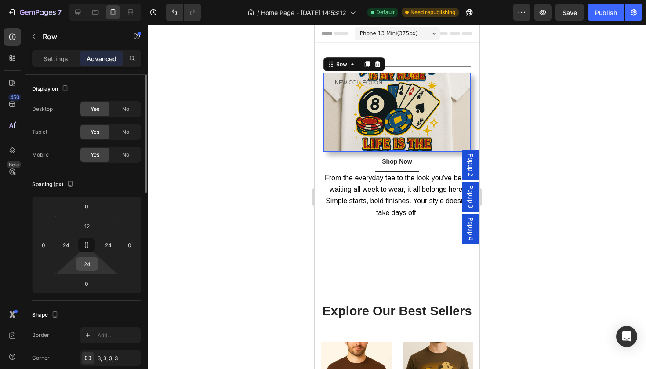
click at [89, 266] on input "24" at bounding box center [87, 263] width 18 height 13
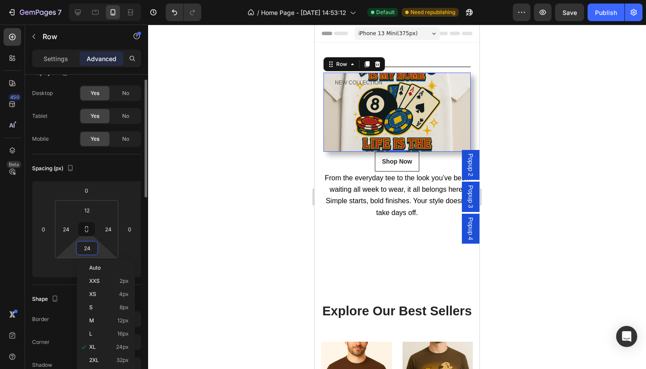
scroll to position [17, 0]
click at [102, 356] on p "2XL 32px" at bounding box center [109, 358] width 40 height 6
type input "32"
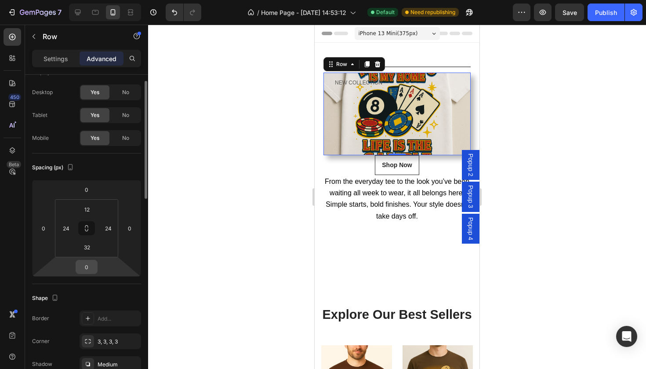
click at [90, 267] on input "0" at bounding box center [87, 266] width 18 height 13
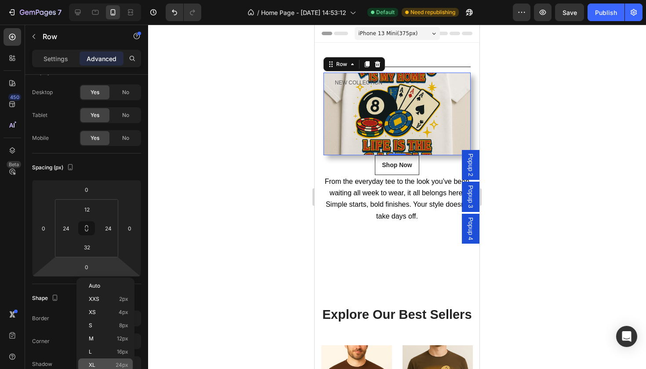
click at [102, 365] on p "XL 24px" at bounding box center [109, 365] width 40 height 6
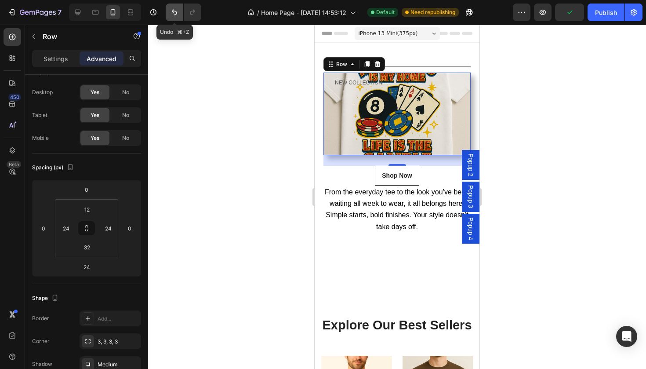
click at [176, 12] on icon "Undo/Redo" at bounding box center [174, 12] width 9 height 9
type input "0"
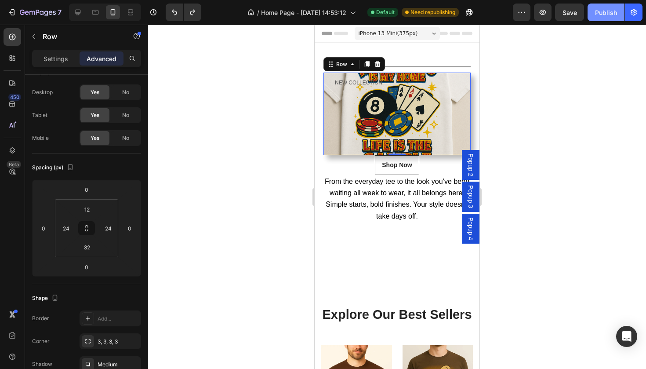
click at [600, 15] on div "Publish" at bounding box center [606, 12] width 22 height 9
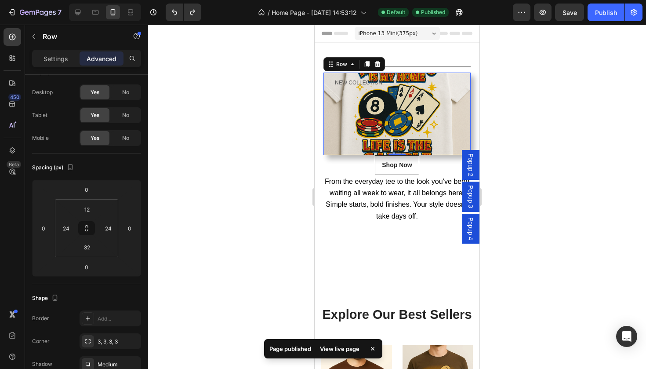
click at [347, 350] on div "View live page" at bounding box center [340, 348] width 50 height 12
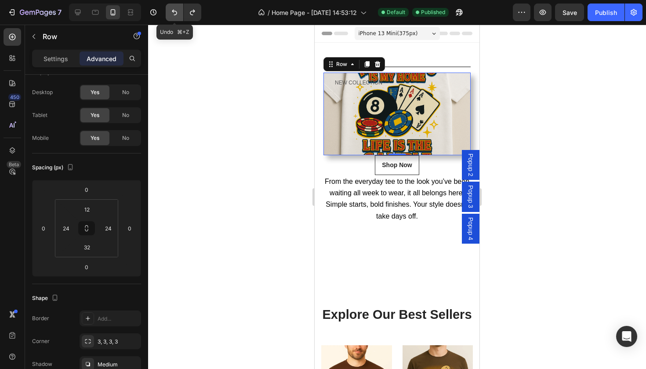
click at [174, 11] on icon "Undo/Redo" at bounding box center [174, 13] width 5 height 6
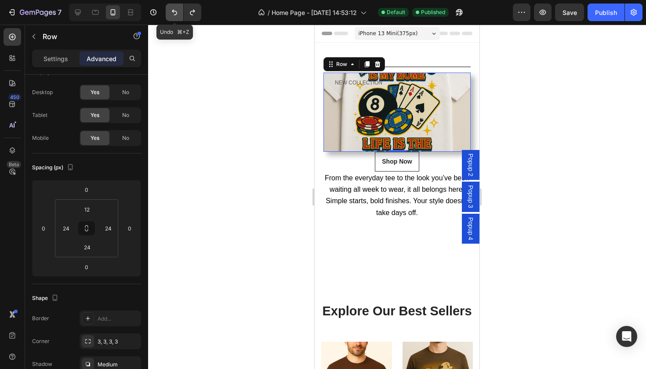
click at [174, 11] on icon "Undo/Redo" at bounding box center [174, 13] width 5 height 6
type input "12"
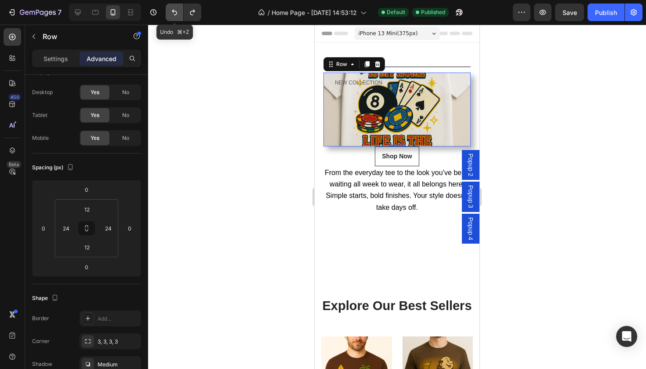
click at [174, 11] on icon "Undo/Redo" at bounding box center [174, 13] width 5 height 6
type input "12"
click at [174, 11] on icon "Undo/Redo" at bounding box center [174, 13] width 5 height 6
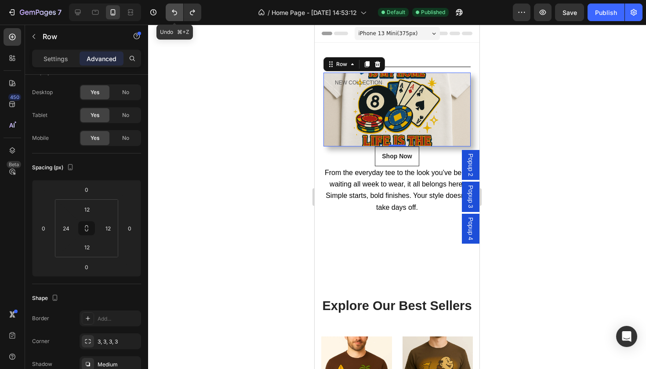
click at [174, 11] on icon "Undo/Redo" at bounding box center [174, 13] width 5 height 6
type input "12"
click at [174, 11] on icon "Undo/Redo" at bounding box center [174, 13] width 5 height 6
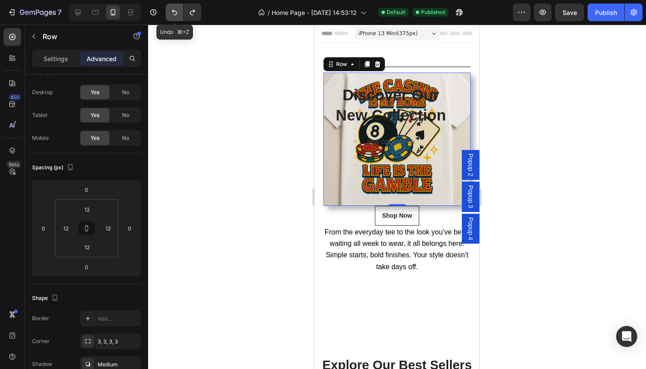
click at [174, 11] on icon "Undo/Redo" at bounding box center [174, 13] width 5 height 6
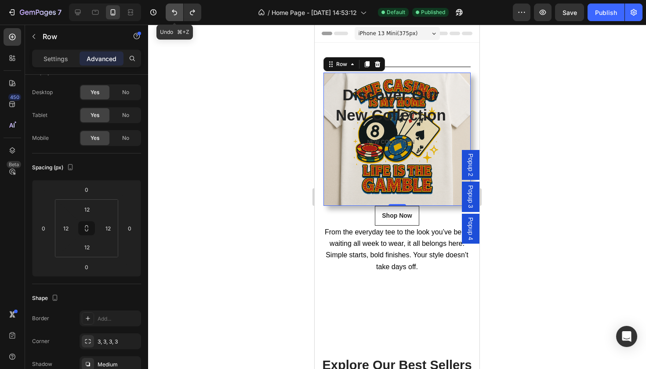
click at [174, 11] on icon "Undo/Redo" at bounding box center [174, 13] width 5 height 6
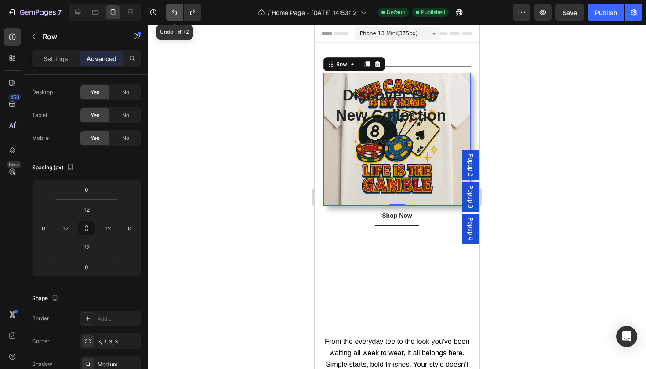
click at [174, 11] on icon "Undo/Redo" at bounding box center [174, 13] width 5 height 6
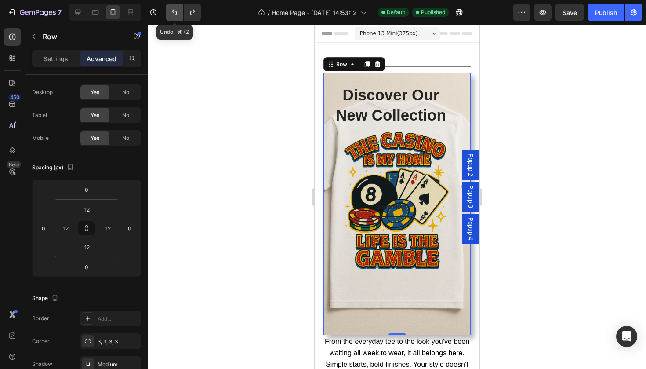
click at [174, 11] on icon "Undo/Redo" at bounding box center [174, 13] width 5 height 6
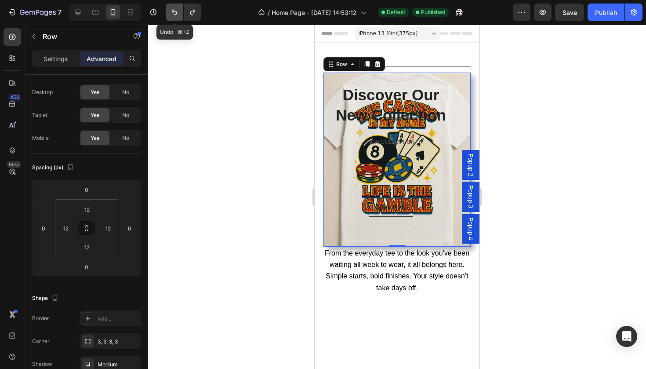
click at [174, 11] on icon "Undo/Redo" at bounding box center [174, 13] width 5 height 6
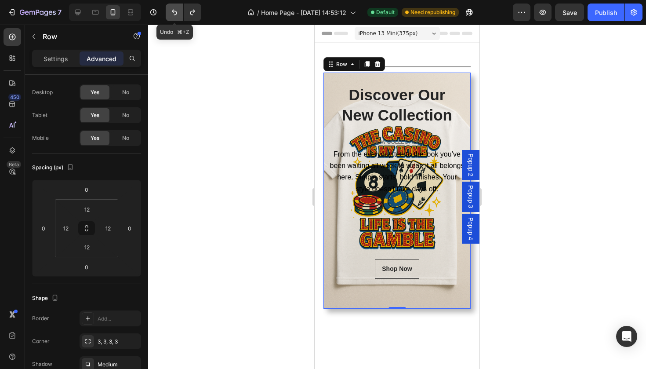
click at [174, 11] on icon "Undo/Redo" at bounding box center [174, 13] width 5 height 6
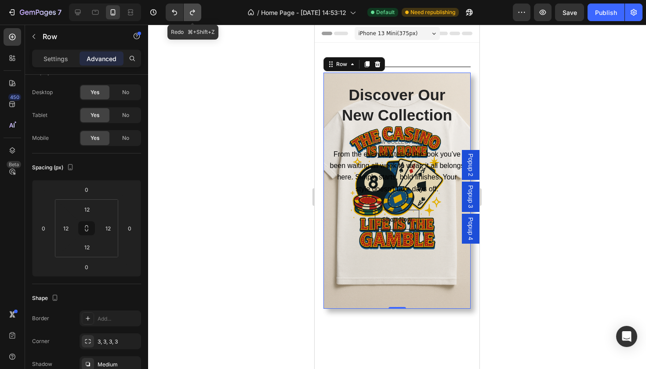
click at [191, 12] on icon "Undo/Redo" at bounding box center [192, 13] width 5 height 6
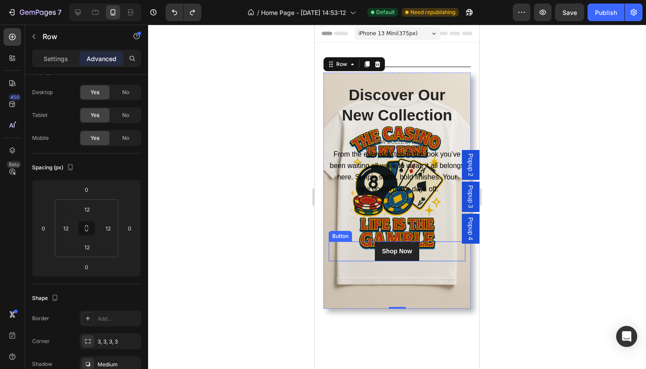
click at [394, 254] on link "Shop Now" at bounding box center [397, 251] width 44 height 20
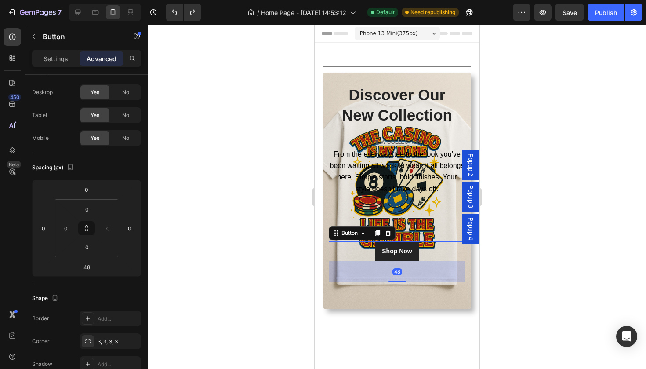
scroll to position [0, 0]
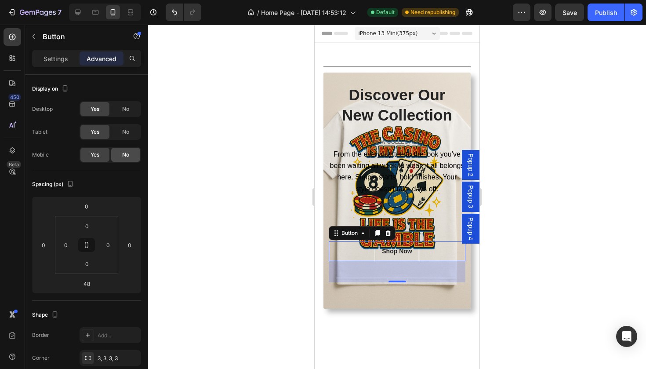
click at [129, 152] on span "No" at bounding box center [125, 155] width 7 height 8
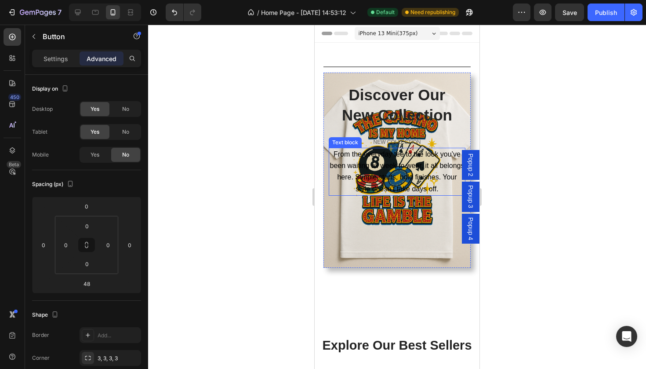
click at [349, 170] on p "From the everyday tee to the look you’ve been waiting all week to wear, it all …" at bounding box center [397, 172] width 135 height 46
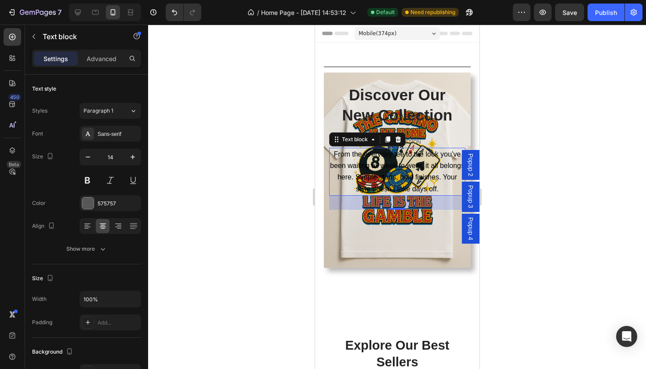
click at [355, 184] on p "From the everyday tee to the look you’ve been waiting all week to wear, it all …" at bounding box center [397, 172] width 134 height 46
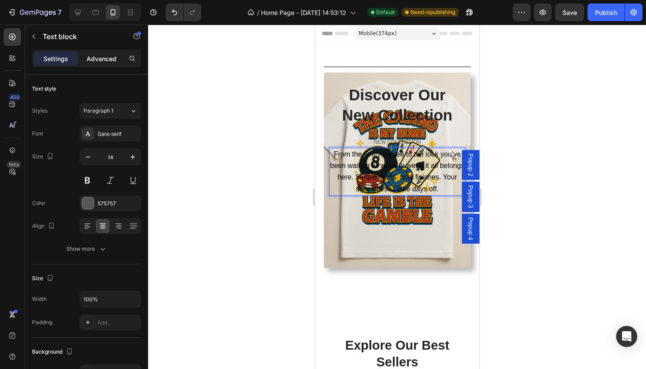
click at [102, 61] on p "Advanced" at bounding box center [102, 58] width 30 height 9
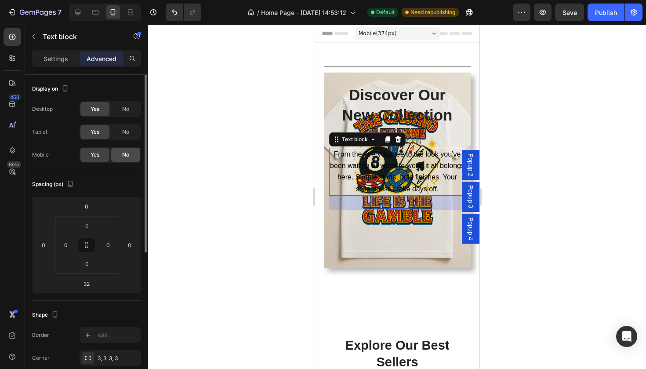
click at [131, 155] on div "No" at bounding box center [125, 155] width 29 height 14
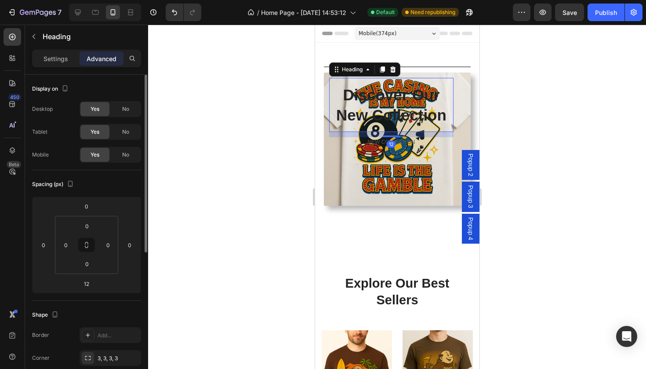
click at [358, 111] on h2 "Discover Our New Collection" at bounding box center [391, 105] width 124 height 54
click at [123, 154] on span "No" at bounding box center [125, 155] width 7 height 8
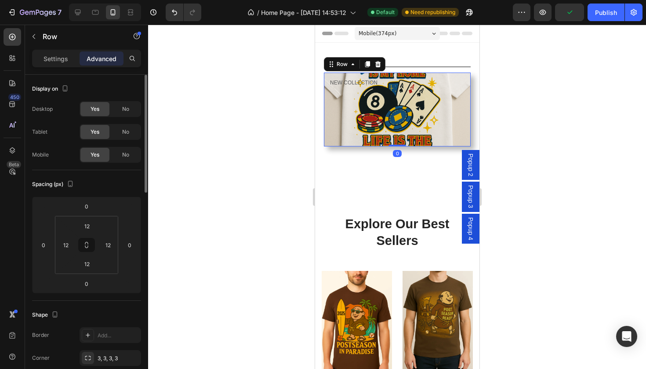
click at [355, 123] on div "Discover Our New Collection Heading NEW COLLECTION Text block 00 Days 02 Hrs 13…" at bounding box center [353, 109] width 49 height 63
click at [130, 156] on div "No" at bounding box center [125, 155] width 29 height 14
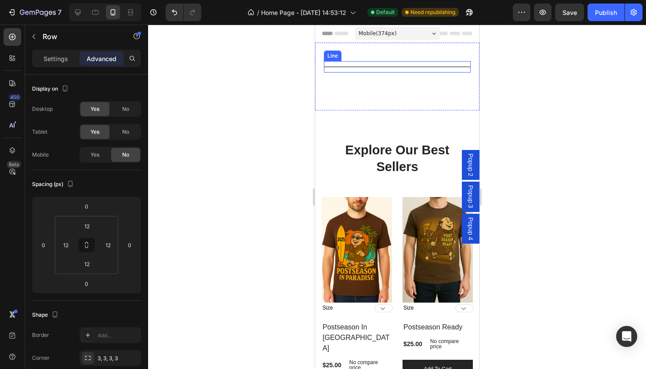
click at [368, 70] on div "Title Line" at bounding box center [396, 66] width 147 height 11
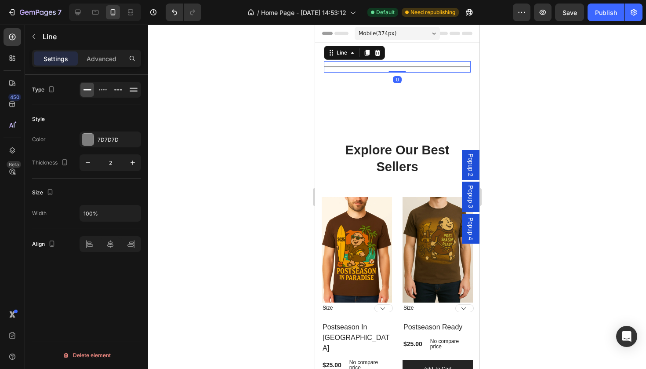
click at [113, 65] on div "Settings Advanced" at bounding box center [86, 59] width 109 height 18
click at [112, 63] on div "Advanced" at bounding box center [102, 58] width 44 height 14
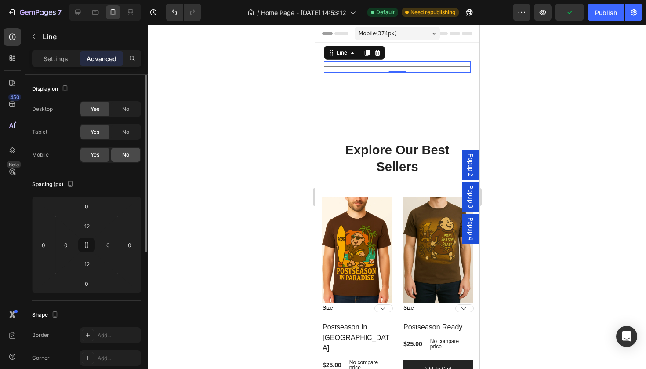
click at [122, 158] on span "No" at bounding box center [125, 155] width 7 height 8
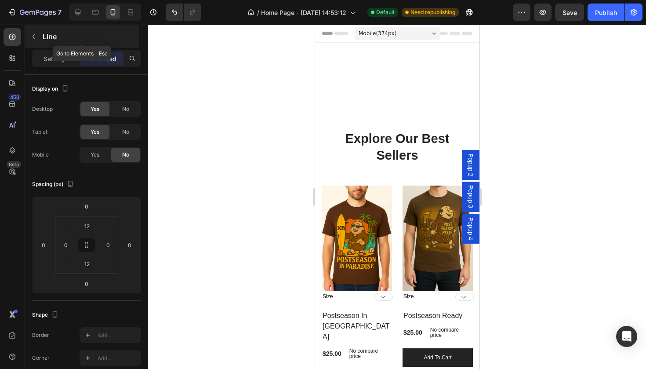
click at [39, 37] on button "button" at bounding box center [34, 36] width 14 height 14
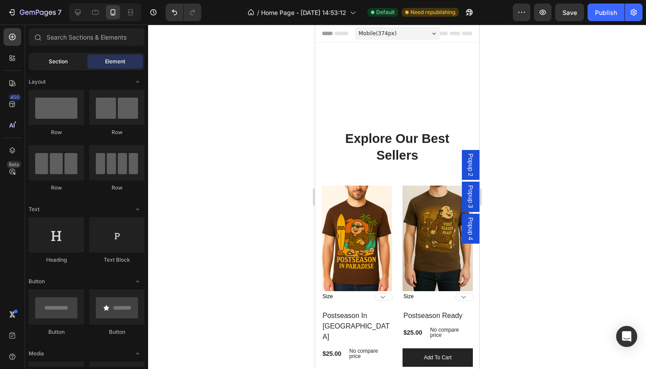
click at [58, 62] on span "Section" at bounding box center [58, 62] width 19 height 8
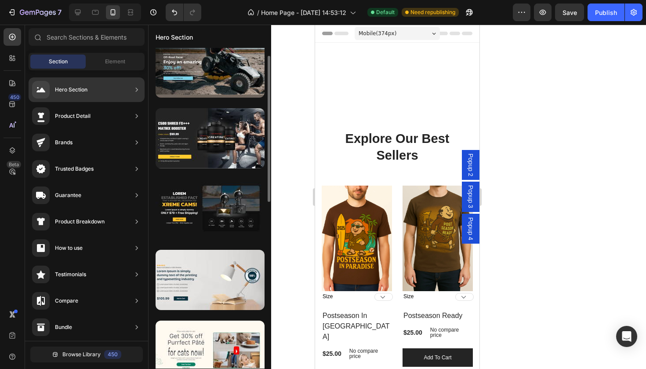
scroll to position [15, 0]
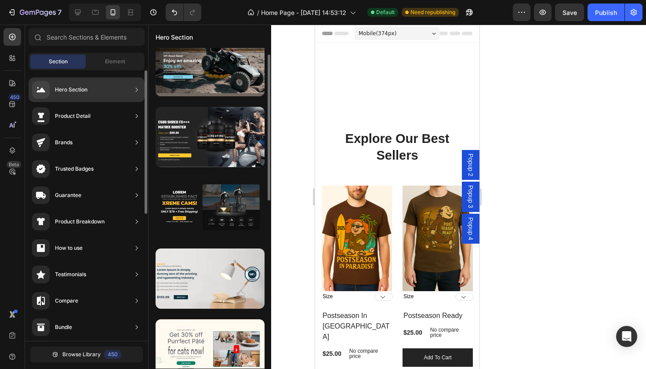
click at [138, 92] on icon at bounding box center [136, 89] width 9 height 9
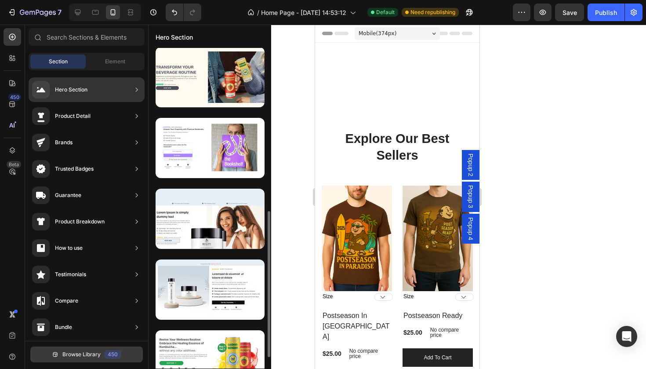
scroll to position [0, 0]
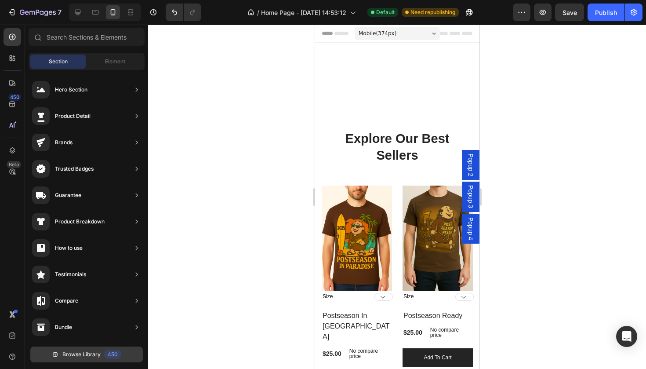
click at [90, 354] on span "Browse Library" at bounding box center [81, 354] width 38 height 8
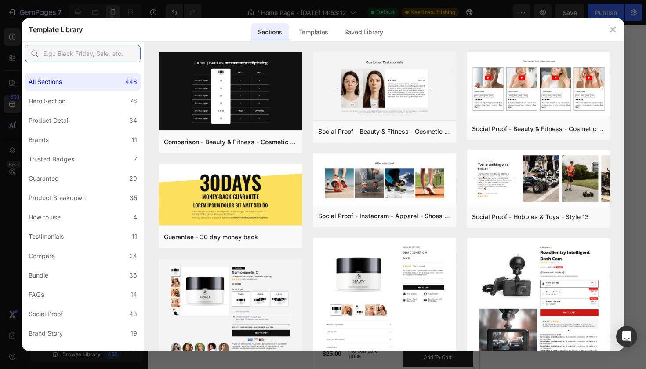
click at [128, 53] on input "text" at bounding box center [83, 54] width 116 height 18
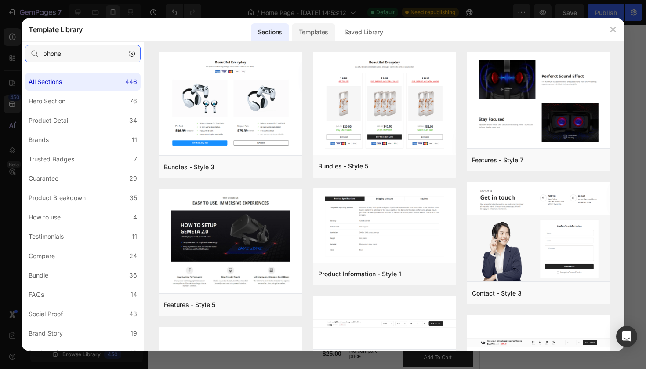
type input "phone"
click at [305, 32] on div "Templates" at bounding box center [314, 32] width 44 height 18
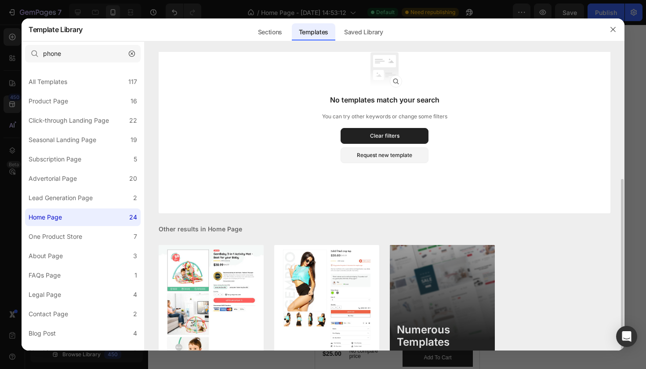
scroll to position [101, 0]
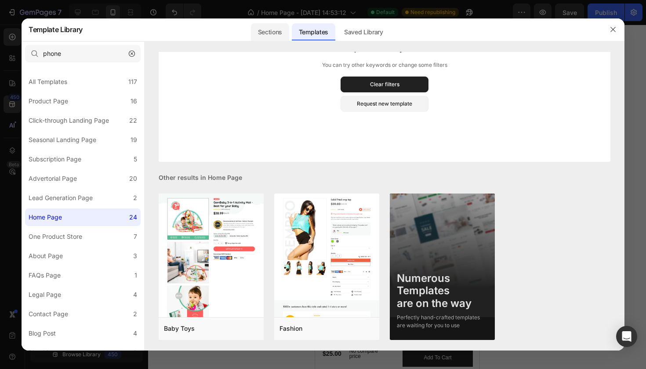
click at [286, 29] on div "Sections" at bounding box center [270, 32] width 38 height 18
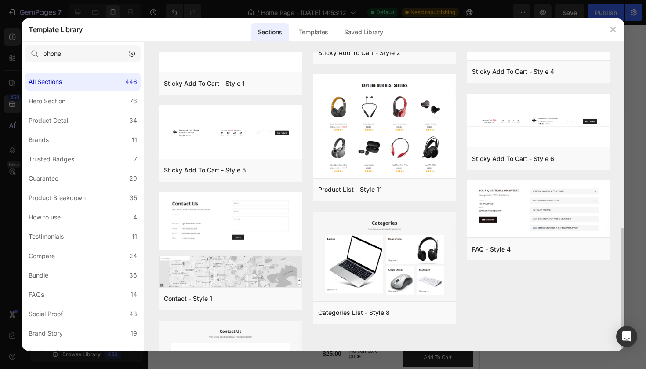
scroll to position [337, 0]
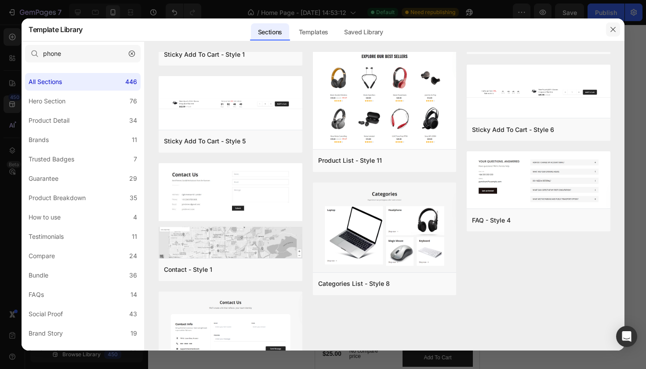
click at [615, 27] on icon "button" at bounding box center [612, 29] width 7 height 7
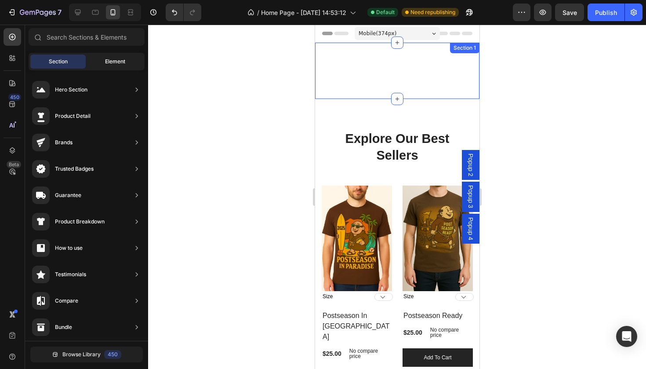
click at [127, 67] on div "Element" at bounding box center [114, 61] width 55 height 14
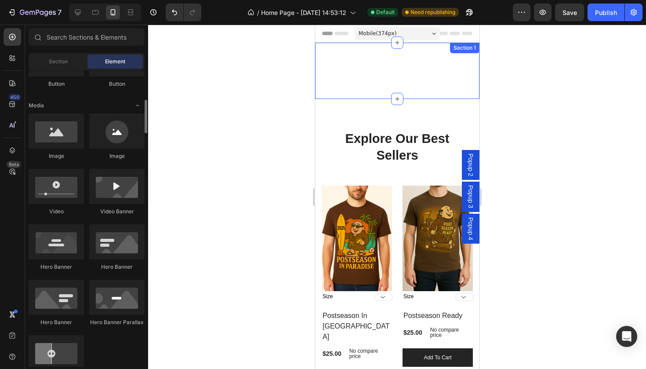
scroll to position [249, 0]
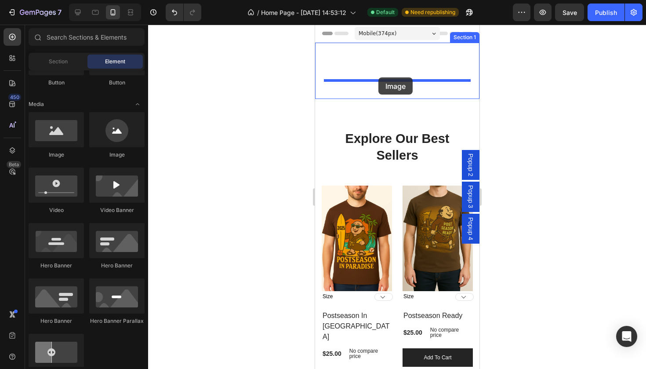
drag, startPoint x: 390, startPoint y: 171, endPoint x: 378, endPoint y: 77, distance: 94.3
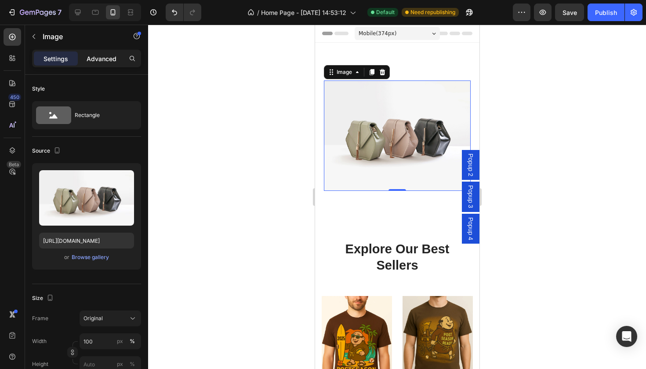
click at [97, 62] on p "Advanced" at bounding box center [102, 58] width 30 height 9
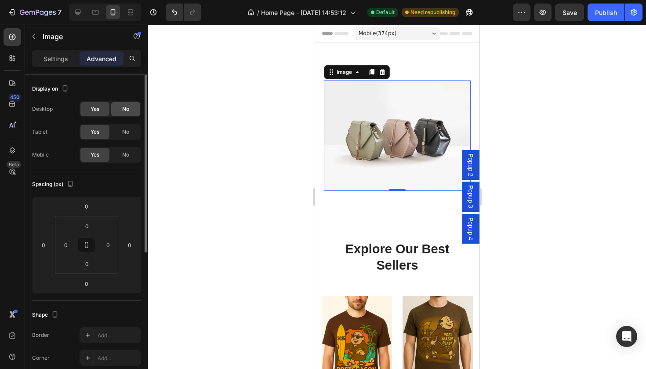
click at [127, 108] on span "No" at bounding box center [125, 109] width 7 height 8
click at [127, 133] on span "No" at bounding box center [125, 132] width 7 height 8
click at [207, 162] on div at bounding box center [397, 197] width 498 height 344
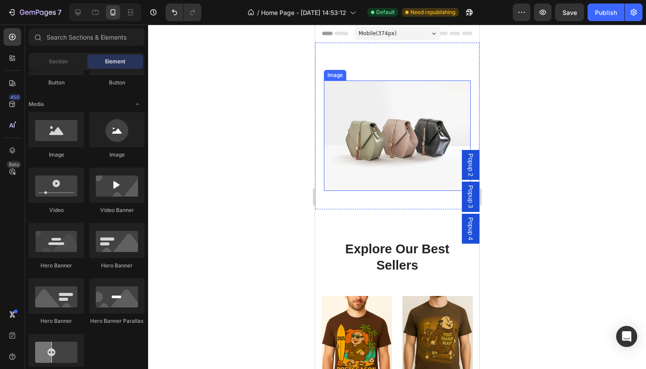
click at [360, 167] on img at bounding box center [396, 135] width 147 height 110
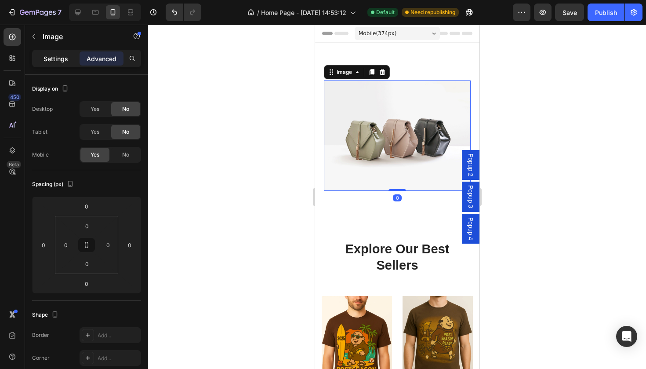
click at [63, 57] on p "Settings" at bounding box center [56, 58] width 25 height 9
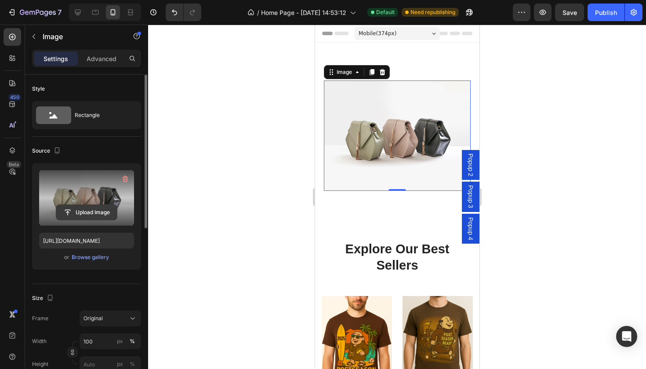
click at [88, 213] on input "file" at bounding box center [86, 212] width 61 height 15
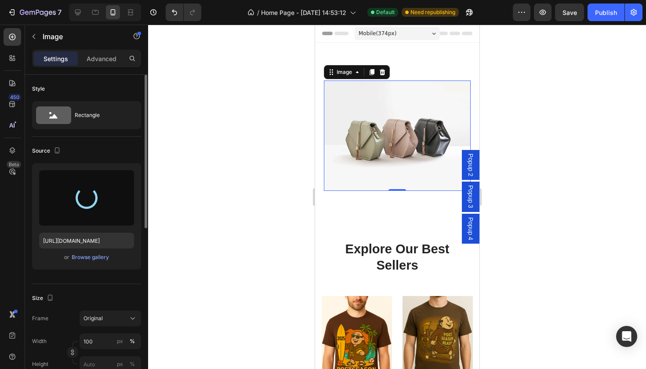
type input "[URL][DOMAIN_NAME]"
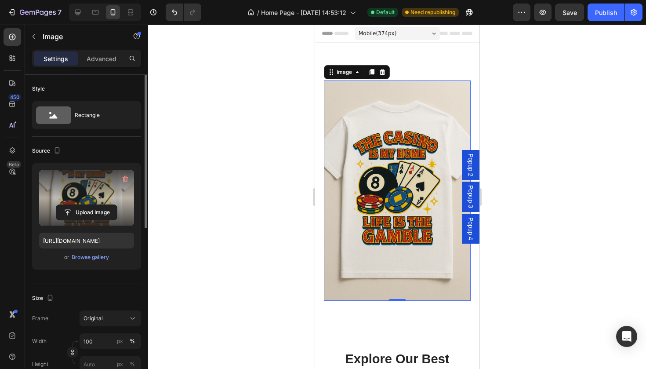
click at [538, 175] on div at bounding box center [397, 197] width 498 height 344
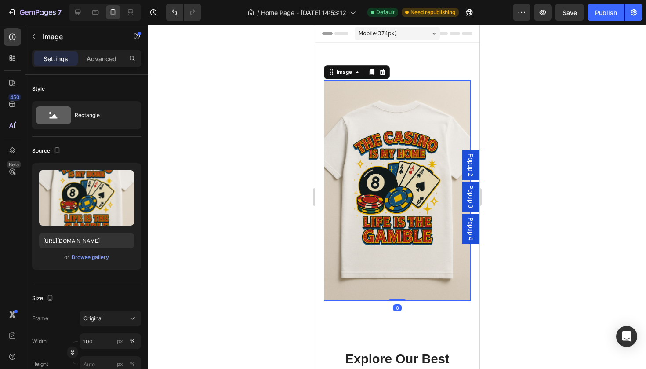
click at [407, 91] on img at bounding box center [396, 190] width 147 height 220
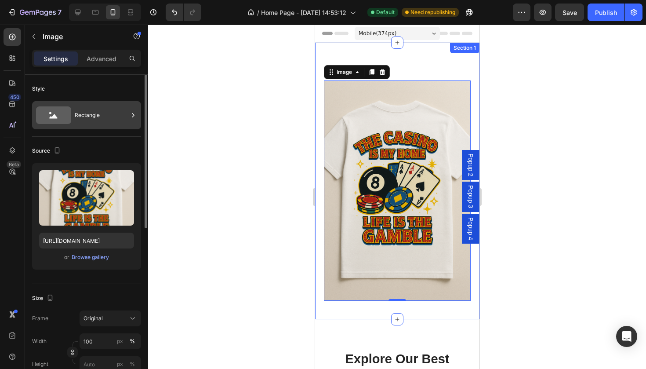
click at [116, 111] on div "Rectangle" at bounding box center [102, 115] width 54 height 20
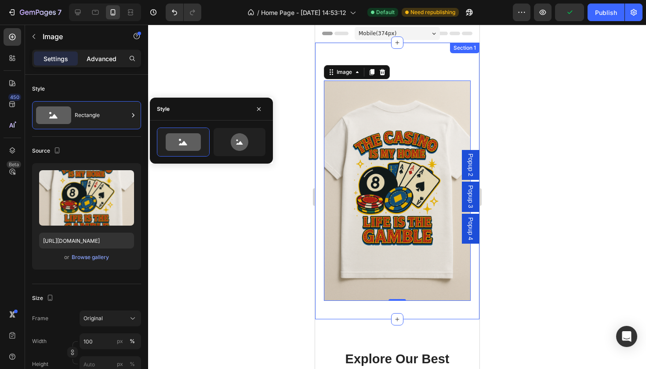
click at [106, 57] on p "Advanced" at bounding box center [102, 58] width 30 height 9
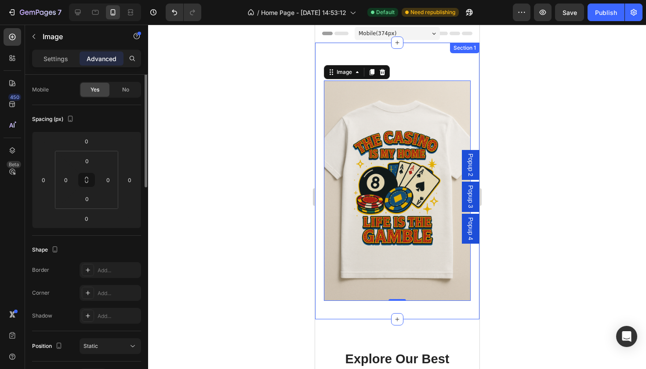
scroll to position [0, 0]
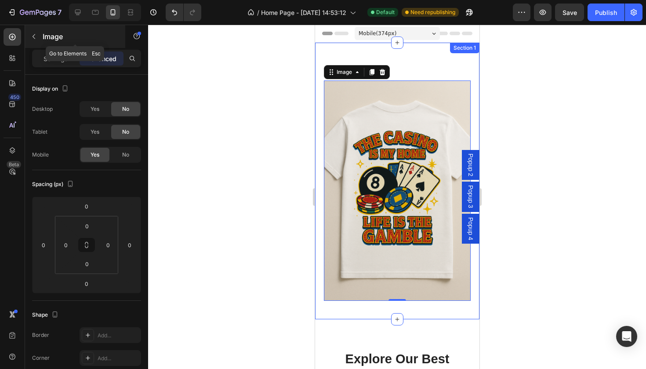
click at [50, 33] on p "Image" at bounding box center [80, 36] width 75 height 11
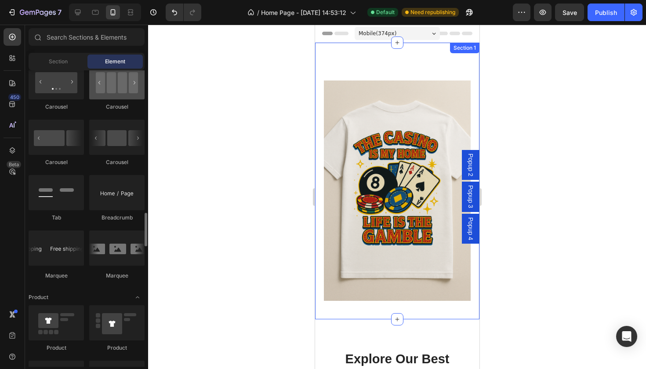
scroll to position [939, 0]
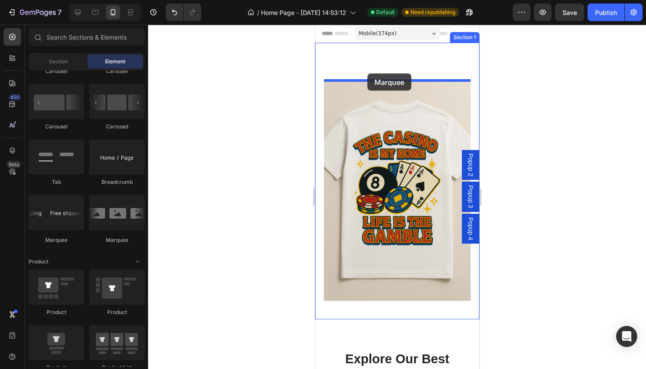
drag, startPoint x: 379, startPoint y: 250, endPoint x: 367, endPoint y: 73, distance: 176.6
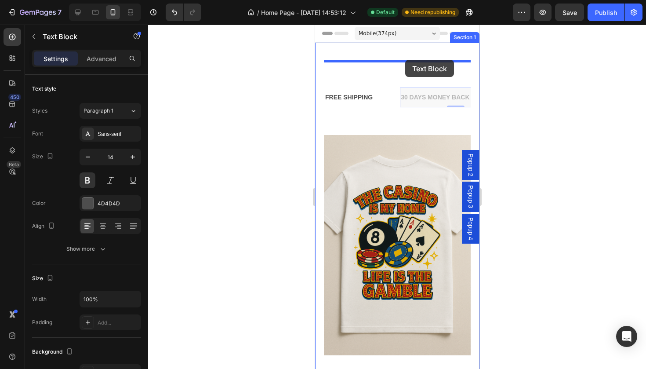
drag, startPoint x: 406, startPoint y: 94, endPoint x: 405, endPoint y: 59, distance: 34.7
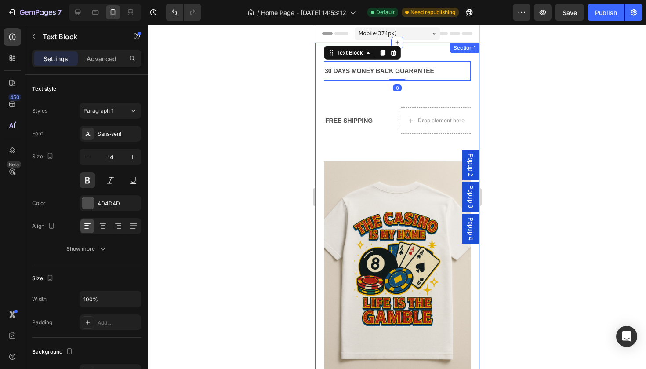
click at [519, 76] on div at bounding box center [397, 197] width 498 height 344
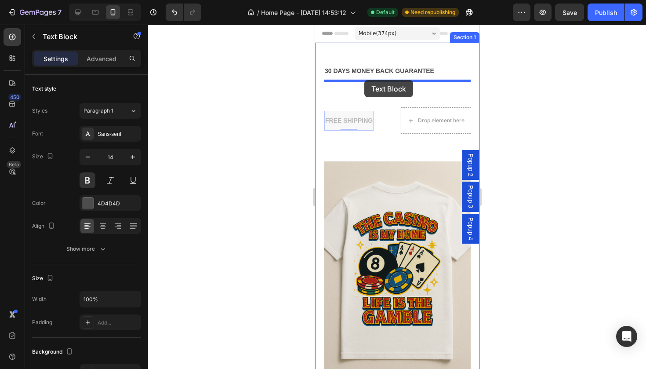
drag, startPoint x: 353, startPoint y: 115, endPoint x: 364, endPoint y: 80, distance: 36.7
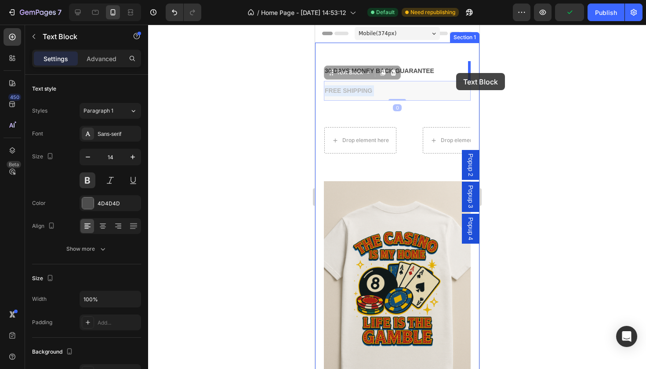
drag, startPoint x: 356, startPoint y: 89, endPoint x: 456, endPoint y: 73, distance: 101.1
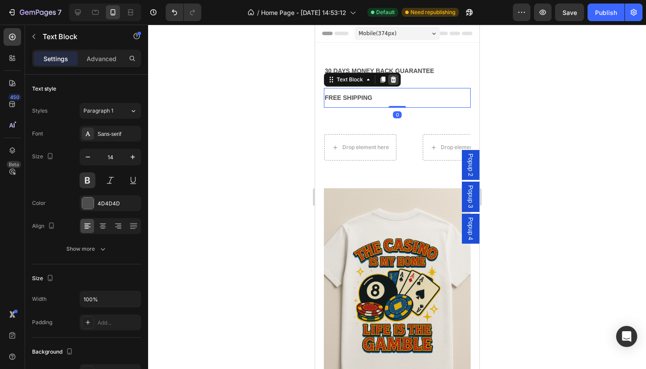
click at [395, 78] on icon at bounding box center [392, 79] width 7 height 7
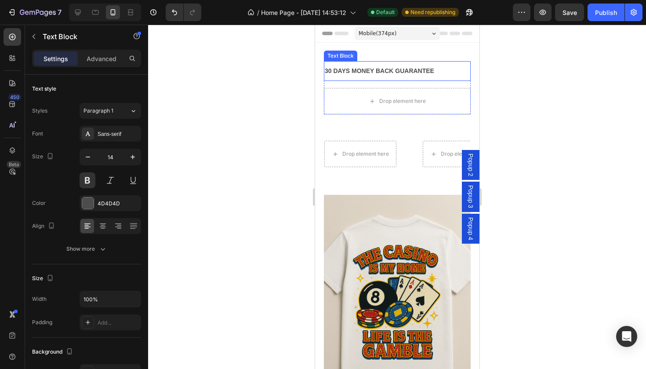
click at [393, 73] on div "30 DAYS MONEY BACK GUARANTEE" at bounding box center [396, 71] width 147 height 13
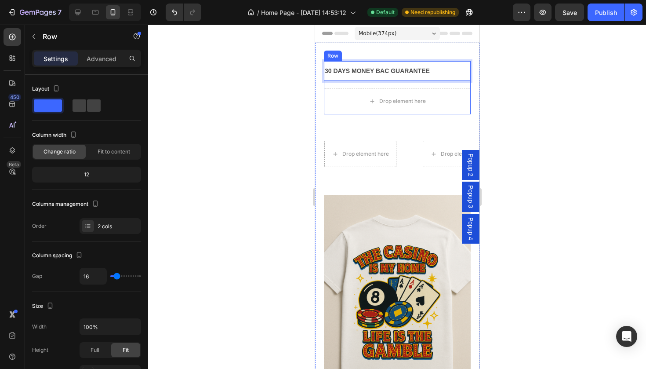
click at [412, 81] on div "30 DAYS MONEY BAC GUARANTEE Text Block 0 Drop element here Row" at bounding box center [396, 87] width 147 height 53
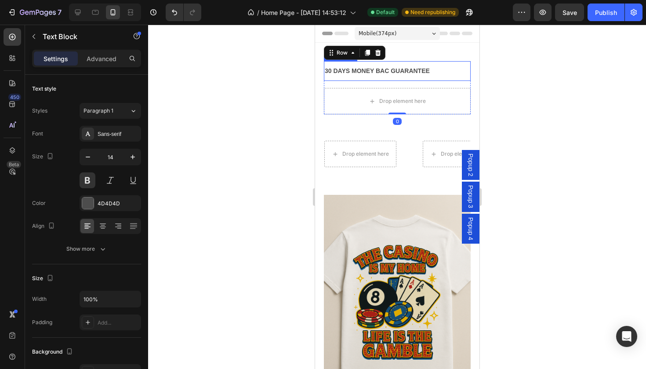
click at [428, 69] on p "30 DAYS MONEY BAC GUARANTEE" at bounding box center [396, 70] width 145 height 11
click at [393, 51] on icon at bounding box center [393, 53] width 6 height 6
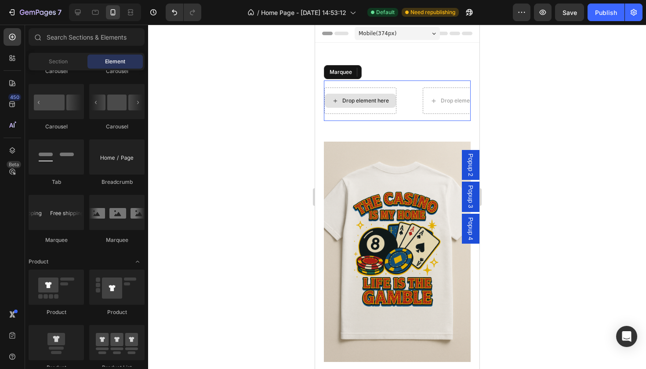
click at [368, 88] on div "Drop element here" at bounding box center [360, 100] width 72 height 26
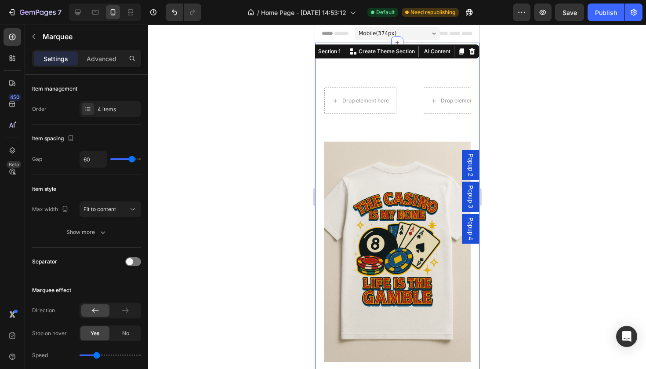
click at [396, 63] on div "Title Line Discover Our New Collection Heading NEW COLLECTION Text block 00 Day…" at bounding box center [396, 211] width 147 height 301
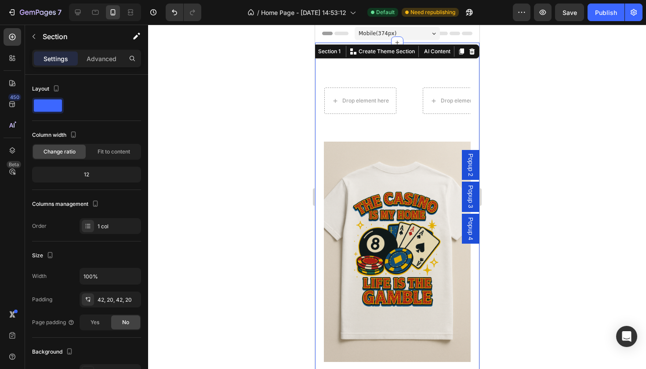
click at [369, 102] on div "Drop element here" at bounding box center [365, 100] width 47 height 7
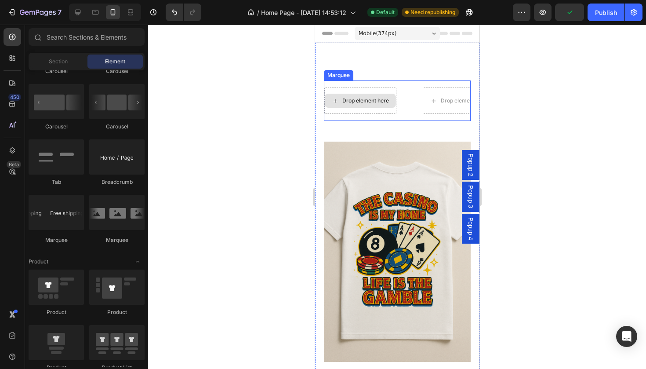
click at [375, 92] on div "Drop element here" at bounding box center [360, 100] width 72 height 26
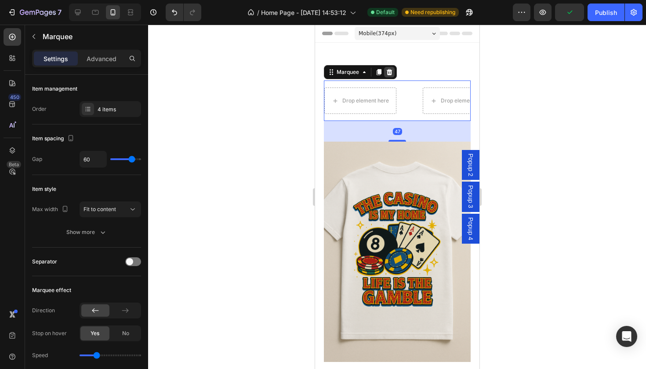
click at [387, 72] on icon at bounding box center [389, 72] width 6 height 6
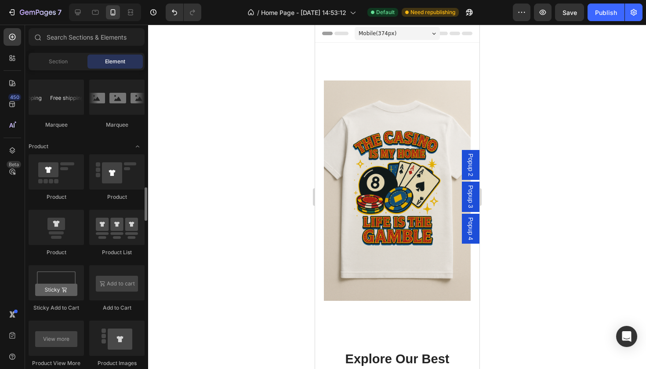
scroll to position [1054, 0]
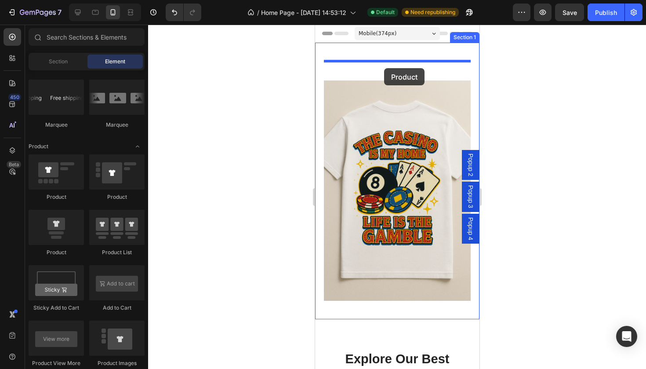
drag, startPoint x: 394, startPoint y: 248, endPoint x: 384, endPoint y: 68, distance: 180.4
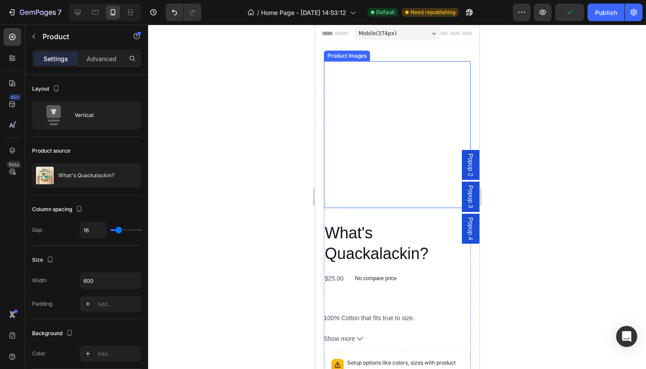
click at [386, 97] on img at bounding box center [396, 134] width 147 height 147
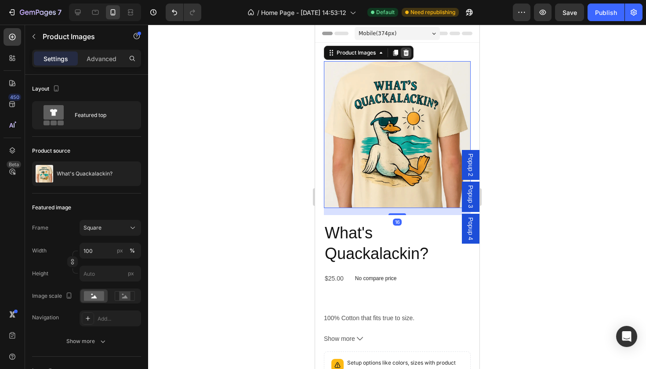
click at [407, 53] on icon at bounding box center [405, 52] width 7 height 7
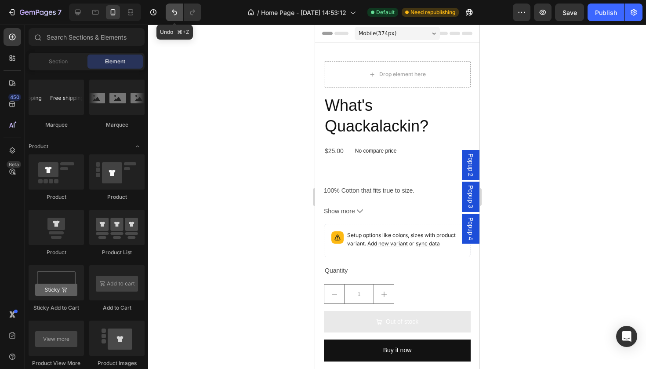
click at [175, 15] on icon "Undo/Redo" at bounding box center [174, 13] width 5 height 6
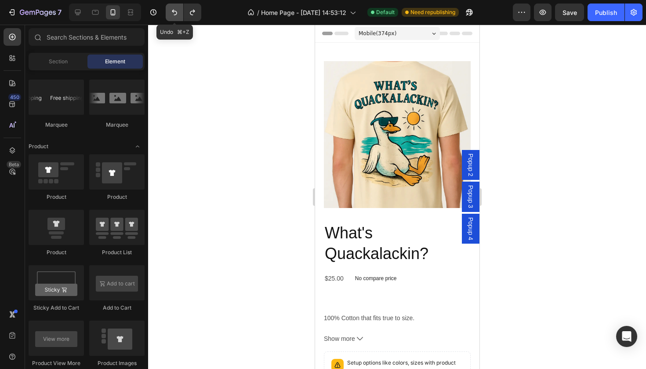
click at [175, 15] on icon "Undo/Redo" at bounding box center [174, 13] width 5 height 6
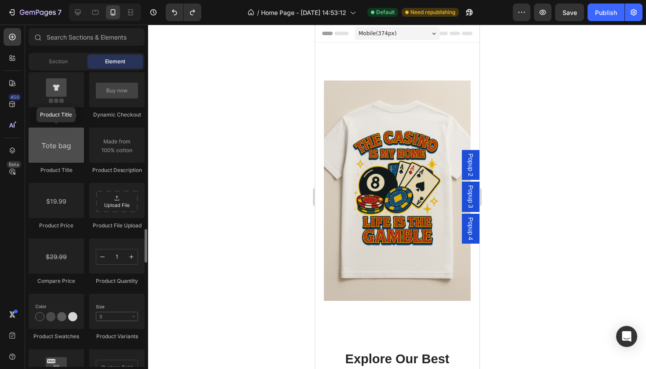
scroll to position [1363, 0]
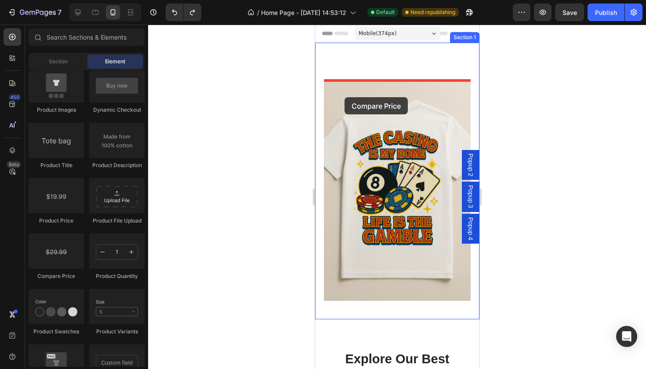
drag, startPoint x: 383, startPoint y: 272, endPoint x: 344, endPoint y: 97, distance: 179.6
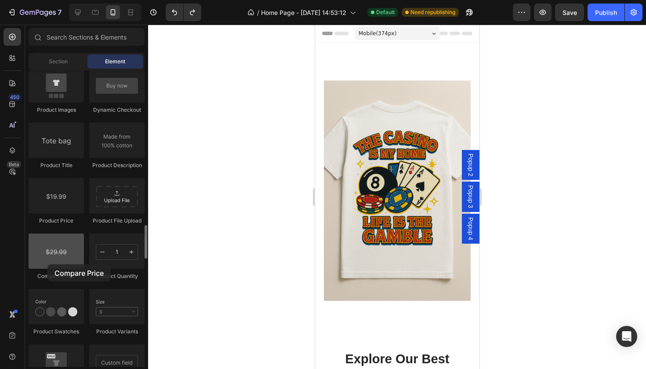
drag, startPoint x: 82, startPoint y: 263, endPoint x: 46, endPoint y: 263, distance: 36.0
click at [46, 263] on div at bounding box center [56, 250] width 55 height 35
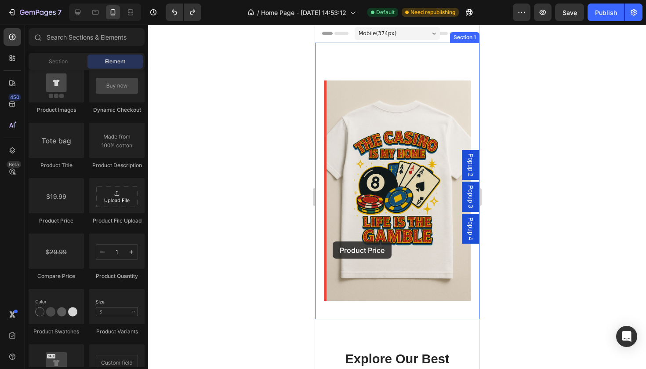
drag, startPoint x: 370, startPoint y: 231, endPoint x: 332, endPoint y: 241, distance: 38.8
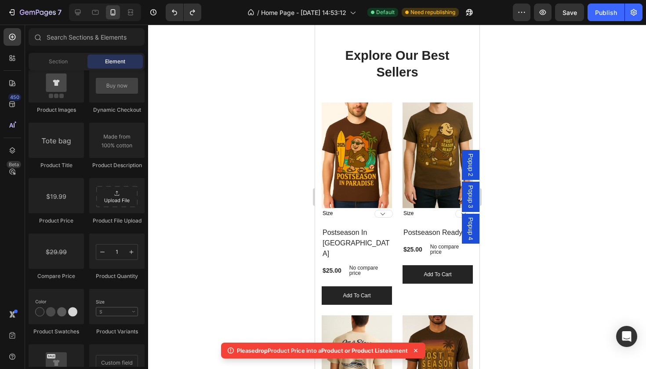
scroll to position [306, 0]
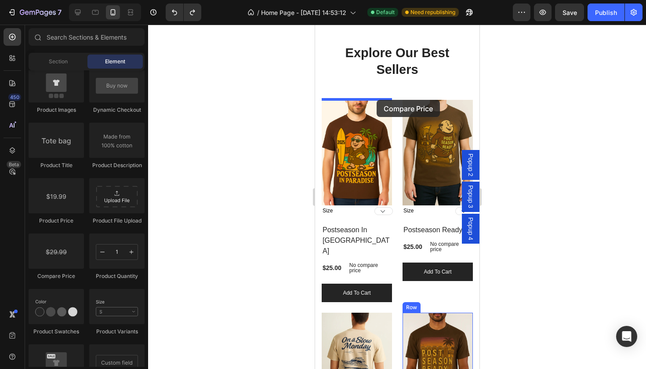
drag, startPoint x: 393, startPoint y: 283, endPoint x: 376, endPoint y: 100, distance: 184.0
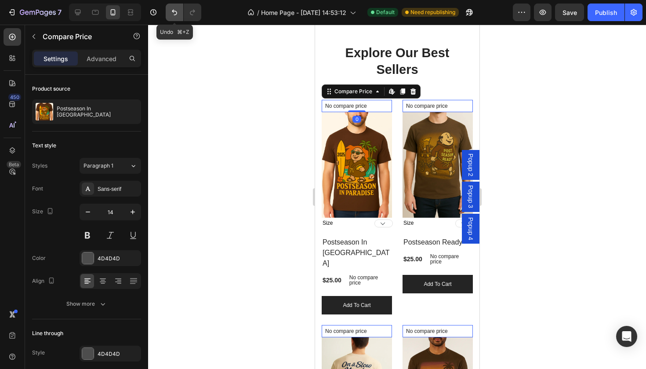
click at [179, 14] on icon "Undo/Redo" at bounding box center [174, 12] width 9 height 9
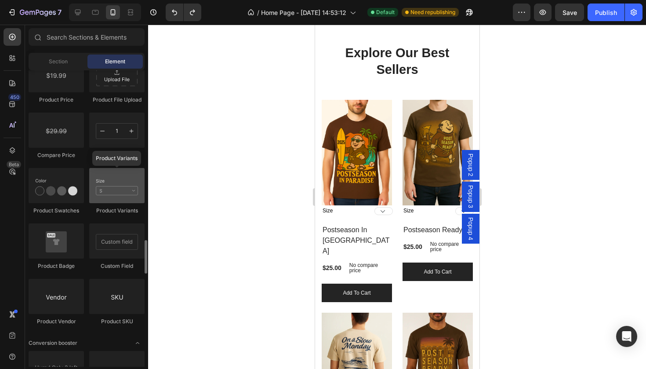
scroll to position [1484, 0]
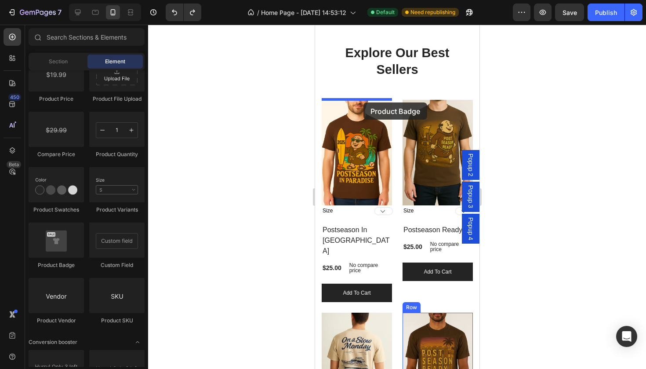
drag, startPoint x: 386, startPoint y: 268, endPoint x: 363, endPoint y: 102, distance: 166.9
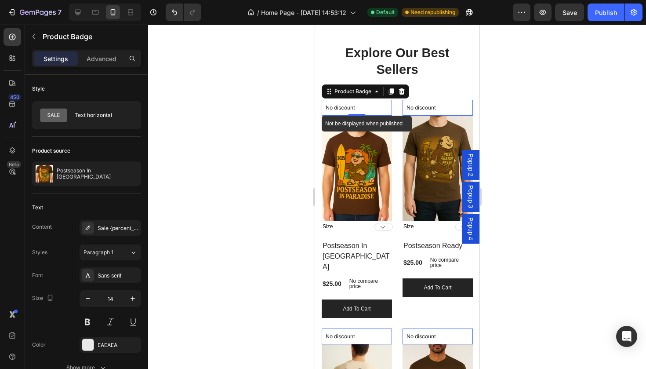
click at [356, 106] on p "No discount" at bounding box center [356, 108] width 62 height 8
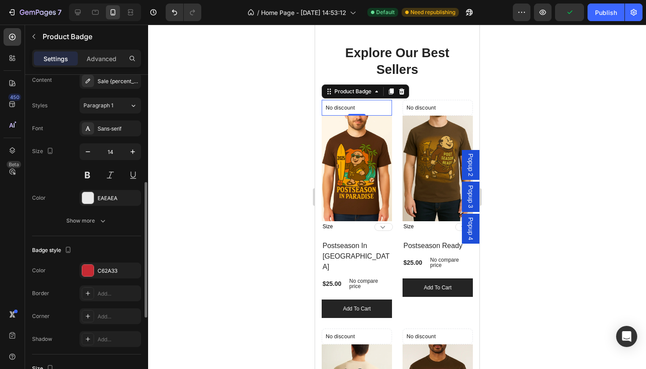
scroll to position [178, 0]
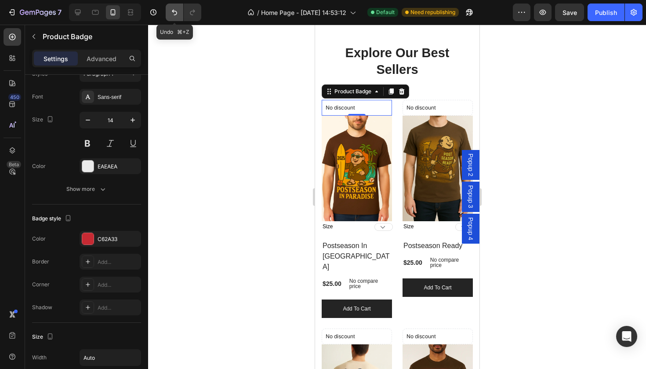
click at [173, 13] on icon "Undo/Redo" at bounding box center [174, 12] width 9 height 9
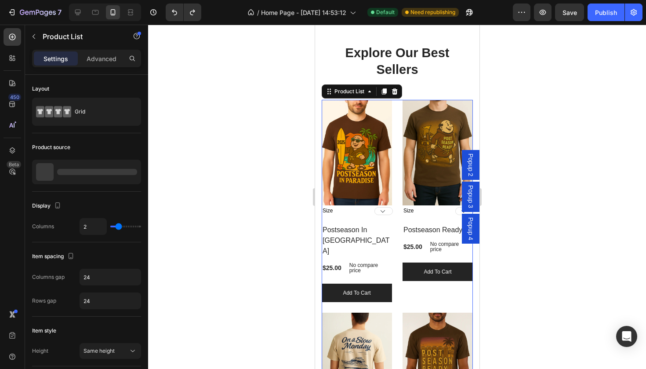
click at [397, 251] on div "(P) Images Size 3XL 2XL XL L M S (P) Variants & Swatches Row Postseason In Para…" at bounding box center [396, 296] width 151 height 393
type input "1"
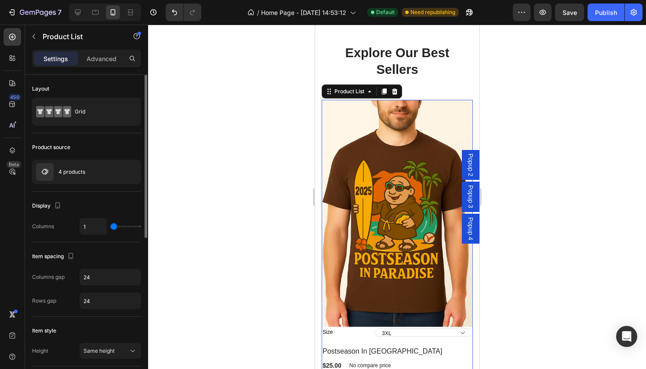
type input "2"
type input "3"
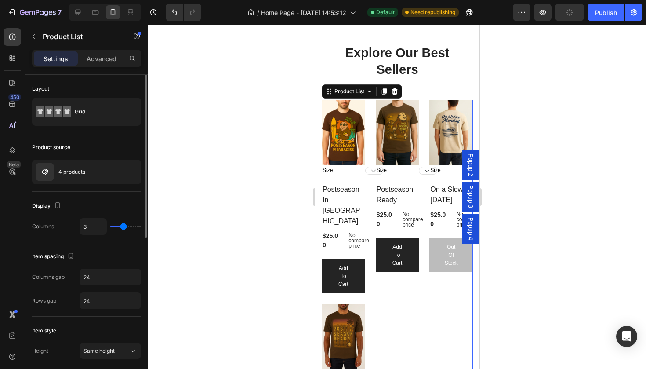
type input "4"
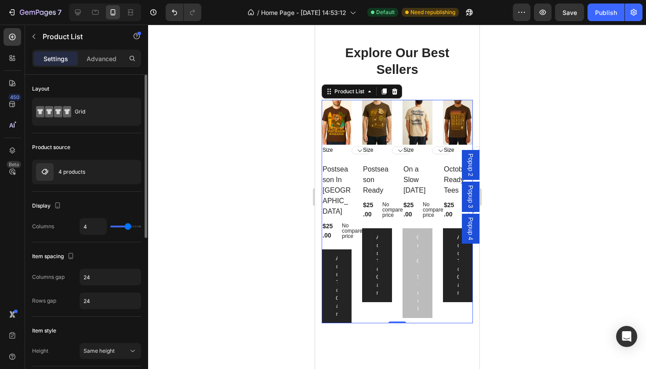
drag, startPoint x: 116, startPoint y: 228, endPoint x: 125, endPoint y: 231, distance: 9.5
type input "4"
click at [125, 231] on div "4" at bounding box center [111, 226] width 62 height 17
type input "3"
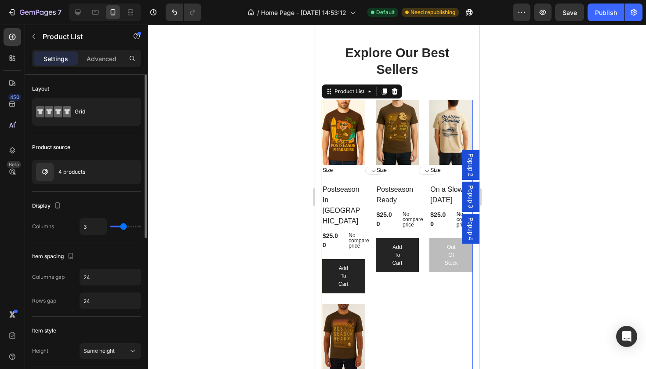
type input "2"
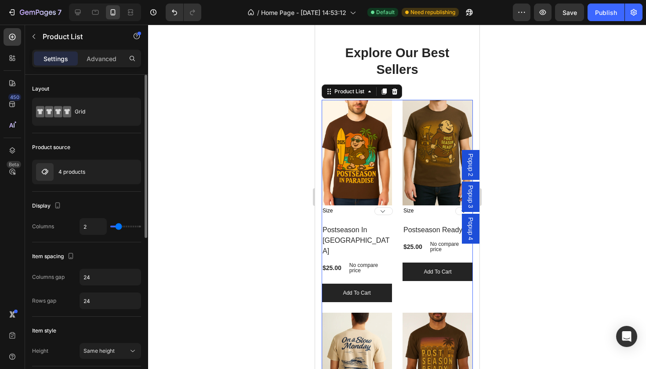
type input "3"
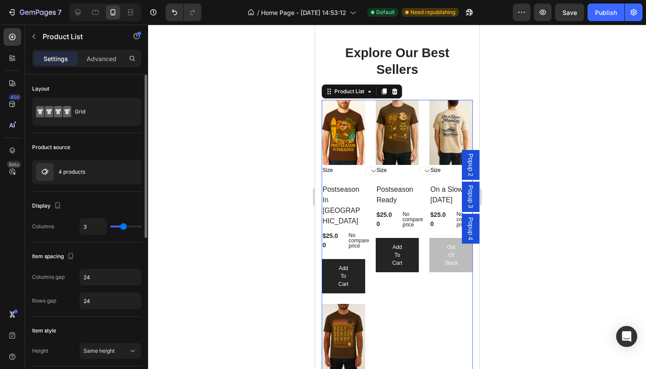
type input "2"
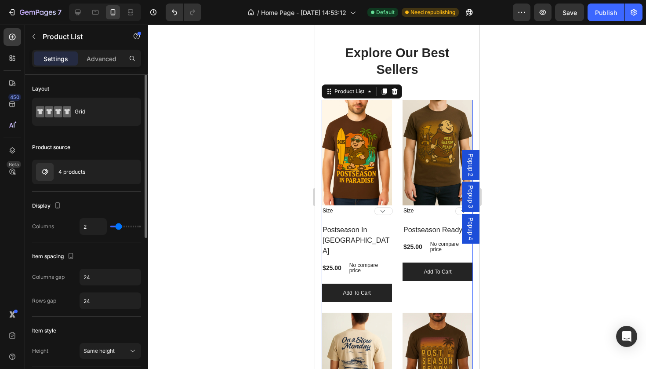
type input "1"
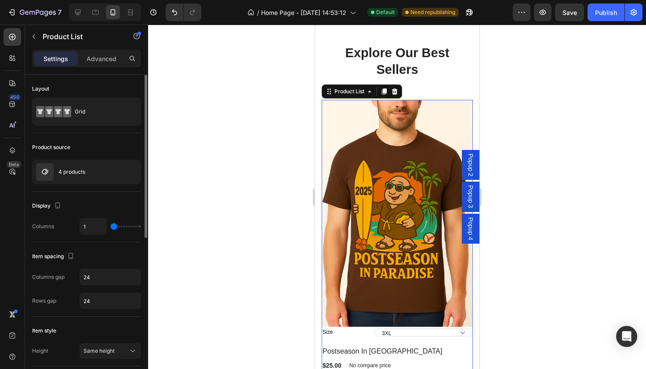
type input "2"
drag, startPoint x: 127, startPoint y: 228, endPoint x: 115, endPoint y: 230, distance: 11.6
type input "2"
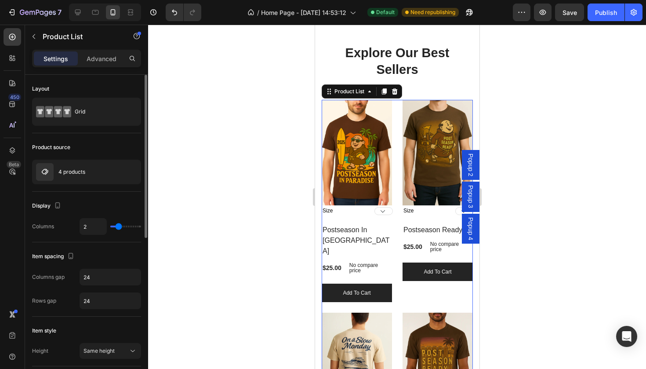
click at [115, 227] on input "range" at bounding box center [125, 226] width 31 height 2
type input "1"
drag, startPoint x: 117, startPoint y: 228, endPoint x: 110, endPoint y: 228, distance: 7.0
type input "1"
click at [110, 227] on input "range" at bounding box center [125, 226] width 31 height 2
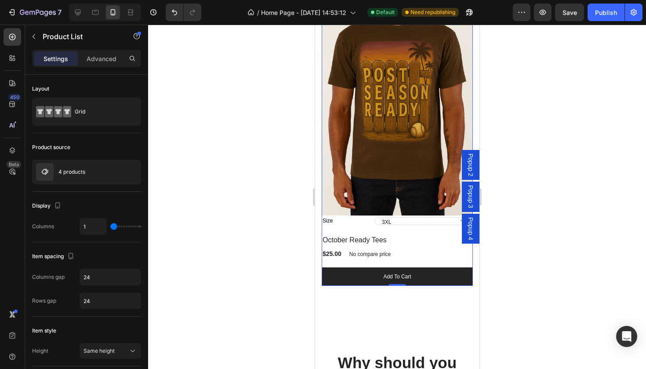
scroll to position [1342, 0]
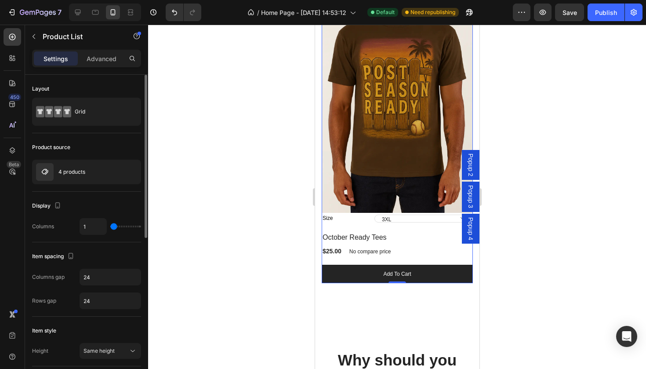
click at [117, 227] on div "1" at bounding box center [111, 226] width 62 height 17
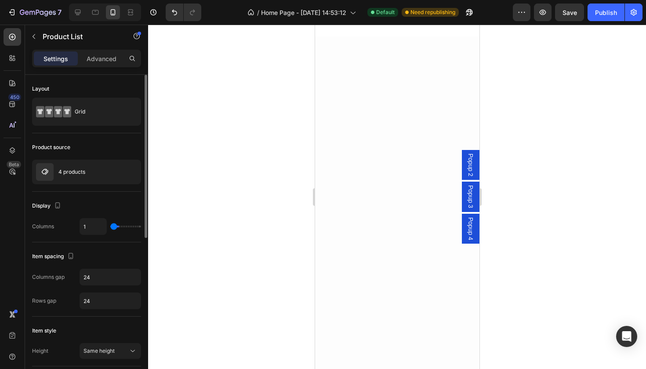
type input "2"
click at [117, 226] on input "range" at bounding box center [125, 226] width 31 height 2
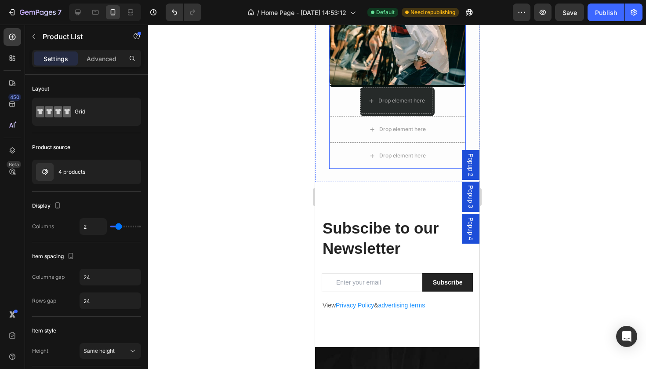
scroll to position [1755, 0]
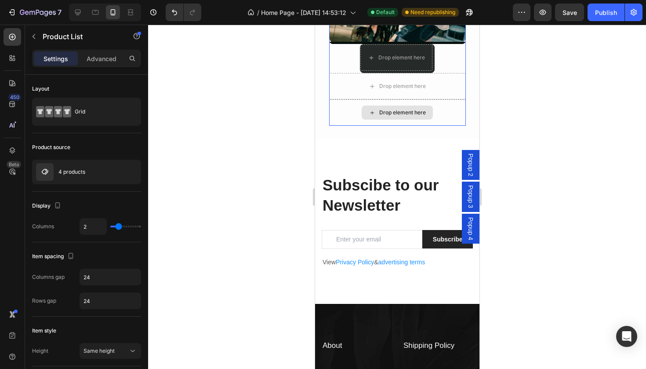
click at [457, 106] on div "Drop element here" at bounding box center [397, 112] width 137 height 26
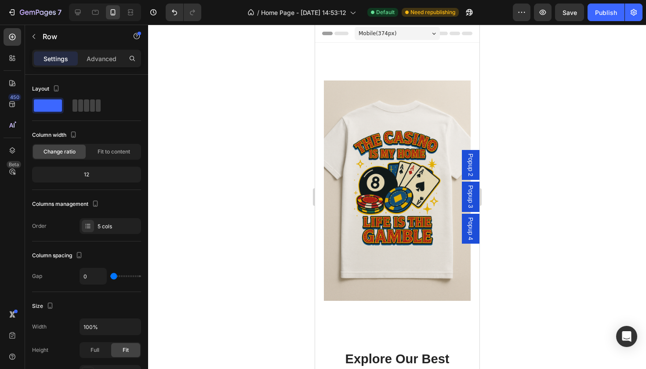
scroll to position [0, 0]
click at [34, 33] on icon "button" at bounding box center [33, 36] width 7 height 7
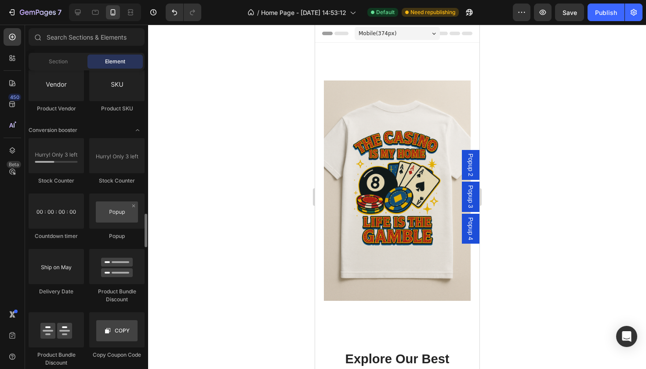
scroll to position [1711, 0]
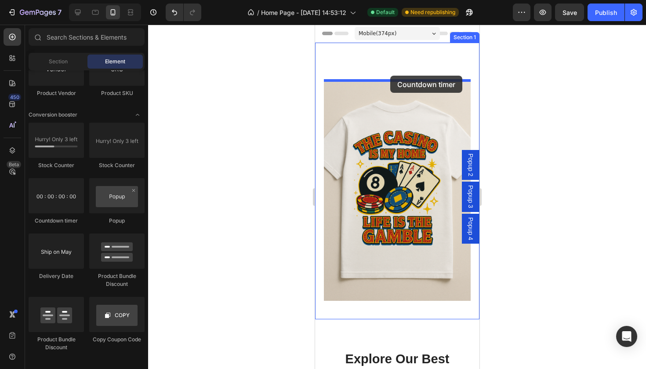
drag, startPoint x: 382, startPoint y: 225, endPoint x: 390, endPoint y: 76, distance: 149.6
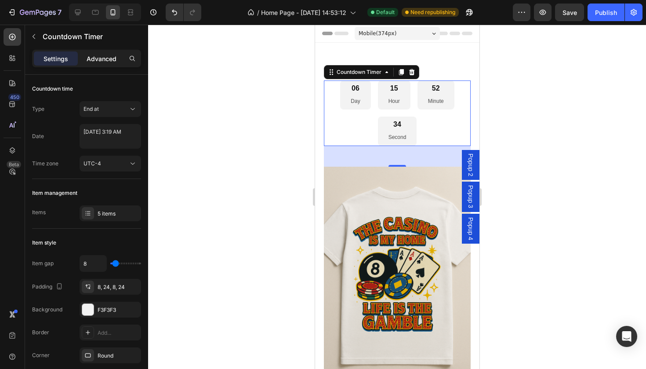
click at [112, 63] on div "Advanced" at bounding box center [102, 58] width 44 height 14
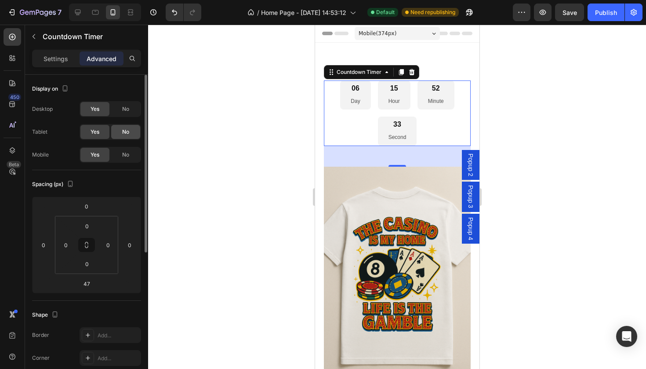
click at [125, 133] on span "No" at bounding box center [125, 132] width 7 height 8
click at [124, 106] on span "No" at bounding box center [125, 109] width 7 height 8
click at [62, 61] on p "Settings" at bounding box center [56, 58] width 25 height 9
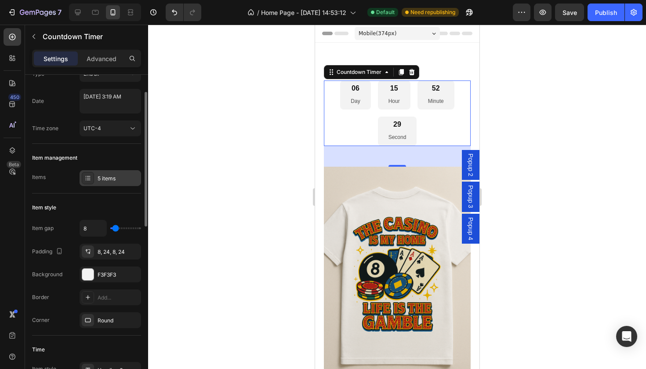
scroll to position [37, 0]
type input "12"
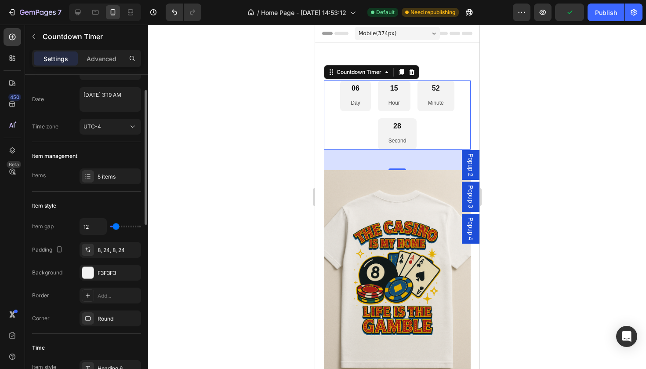
type input "16"
type input "20"
type input "26"
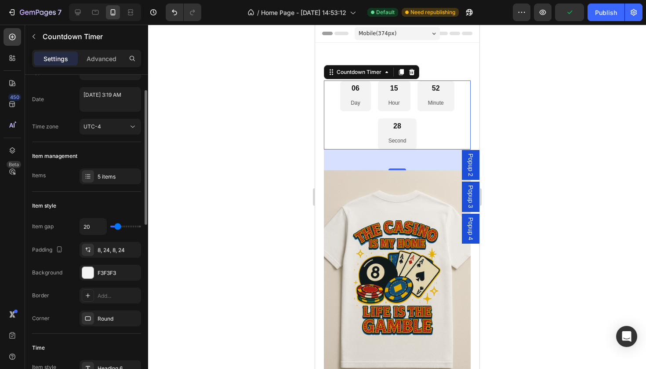
type input "26"
type input "33"
type input "37"
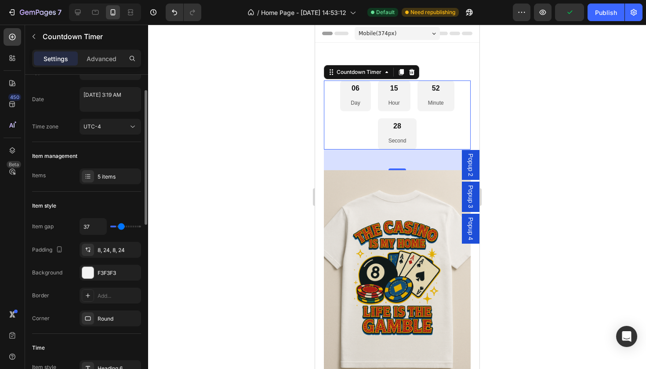
type input "41"
type input "43"
type input "45"
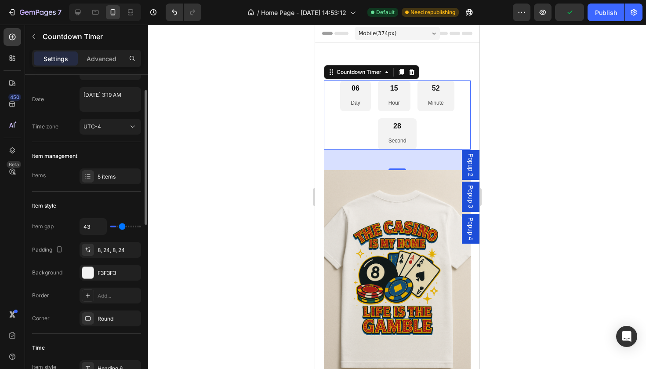
type input "45"
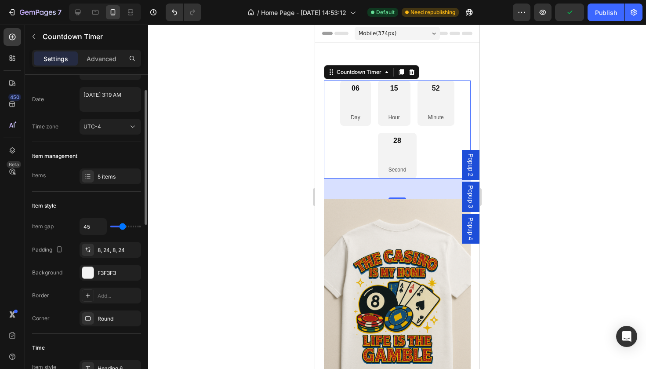
type input "47"
type input "49"
type input "52"
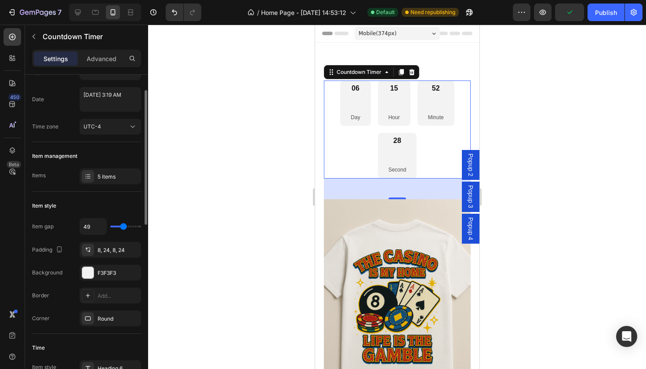
type input "52"
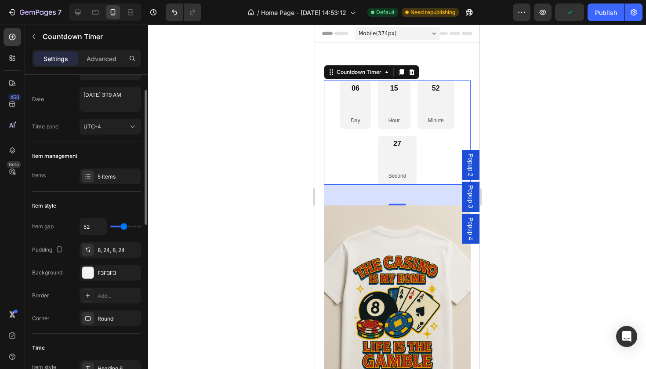
type input "49"
type input "47"
type input "41"
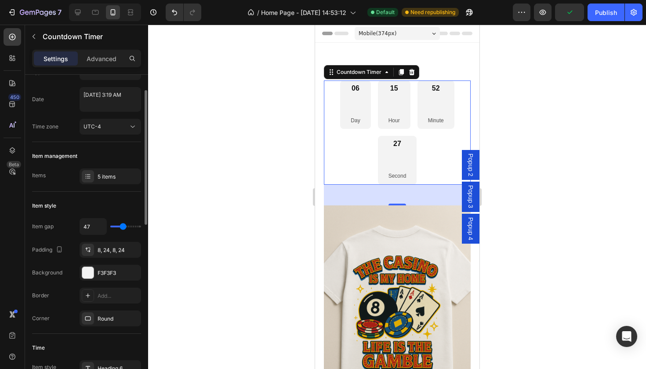
type input "41"
type input "37"
type input "33"
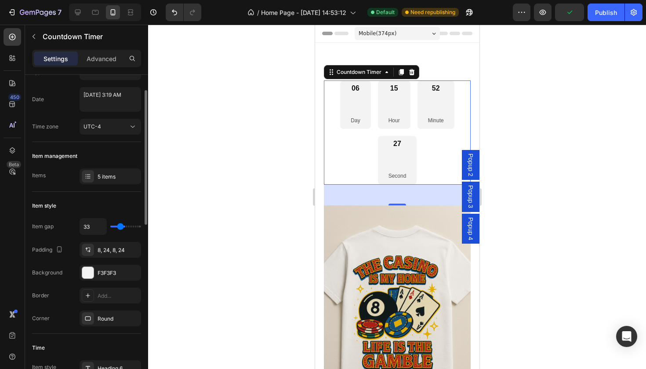
type input "28"
type input "22"
type input "14"
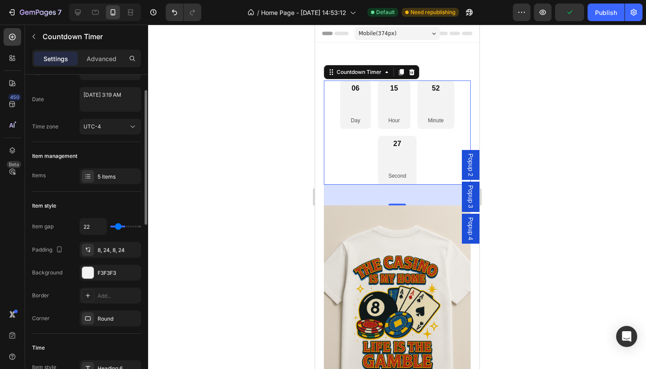
type input "14"
type input "7"
type input "0"
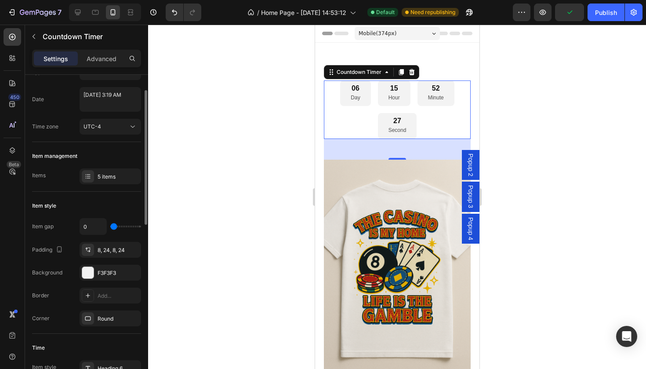
type input "5"
type input "16"
type input "26"
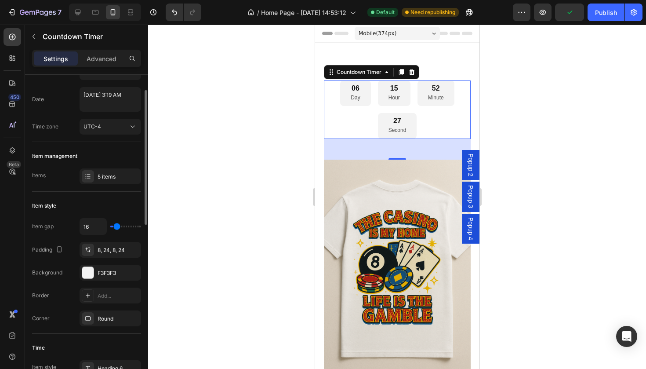
type input "26"
type input "35"
type input "43"
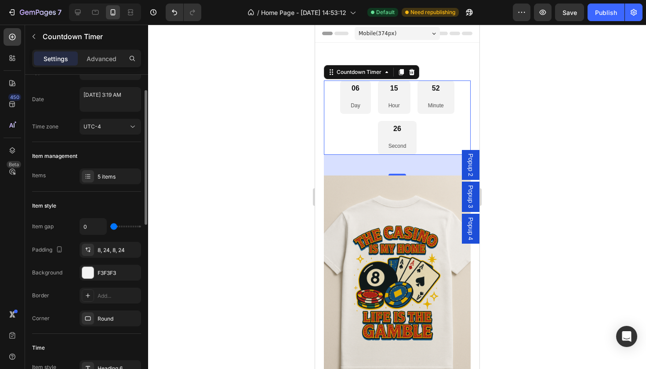
drag, startPoint x: 115, startPoint y: 226, endPoint x: 102, endPoint y: 225, distance: 12.3
click at [102, 225] on div "0" at bounding box center [111, 226] width 62 height 17
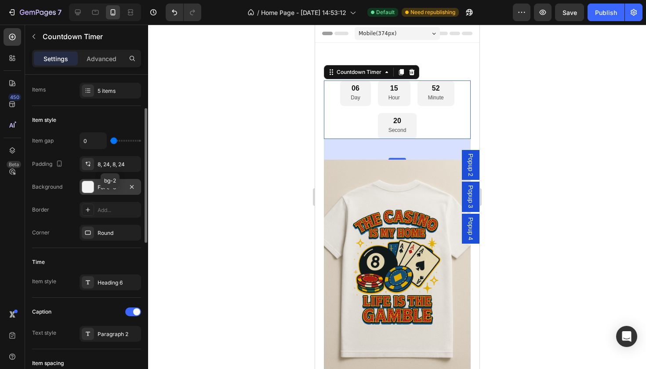
scroll to position [134, 0]
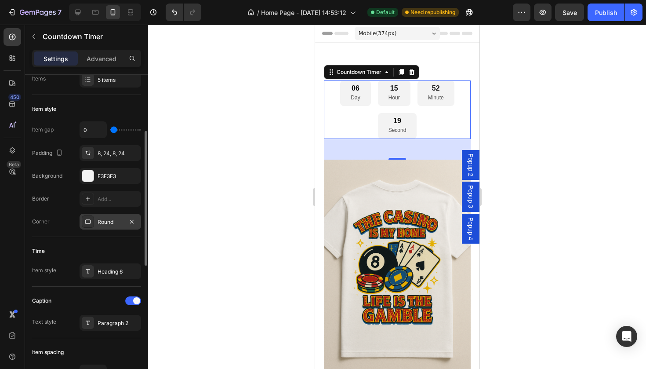
click at [110, 228] on div "Round" at bounding box center [111, 222] width 62 height 16
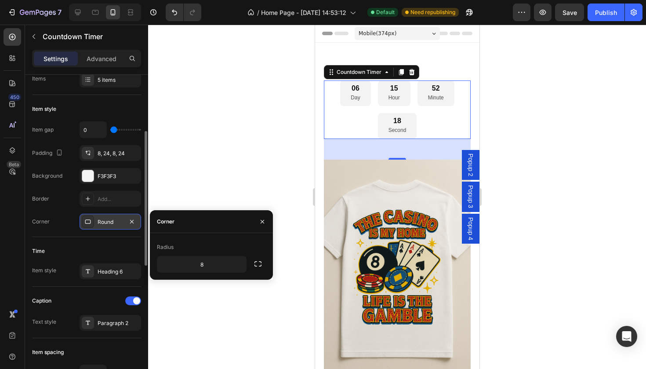
click at [110, 228] on div "Round" at bounding box center [111, 222] width 62 height 16
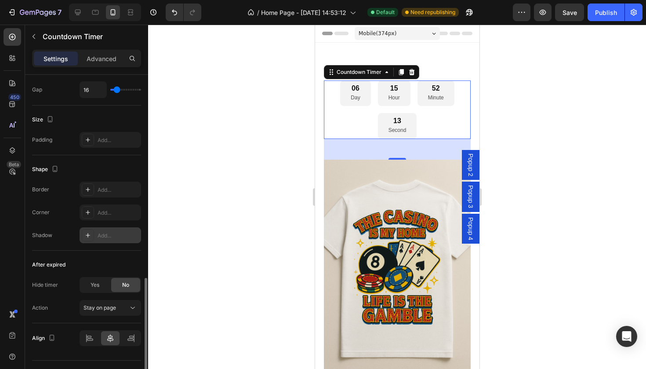
scroll to position [436, 0]
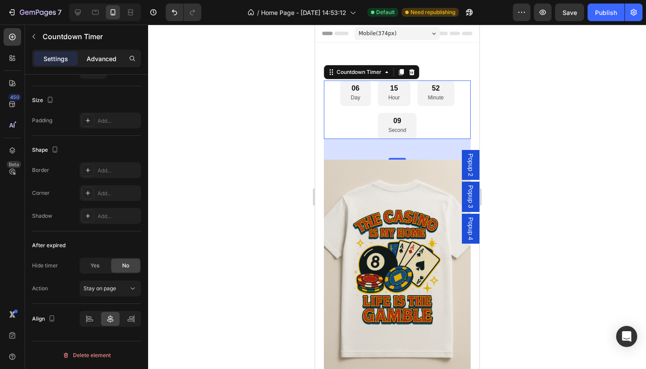
click at [116, 55] on p "Advanced" at bounding box center [102, 58] width 30 height 9
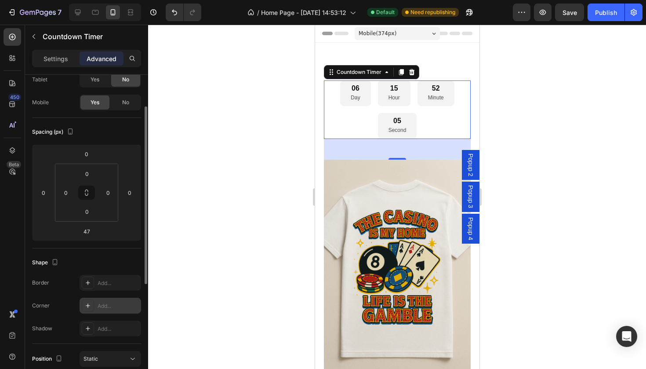
scroll to position [0, 0]
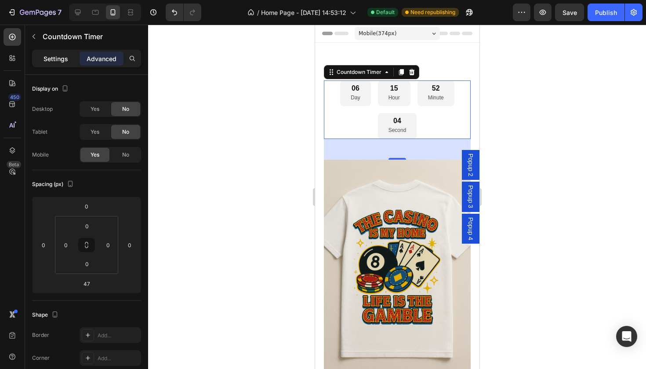
click at [70, 58] on div "Settings" at bounding box center [56, 58] width 44 height 14
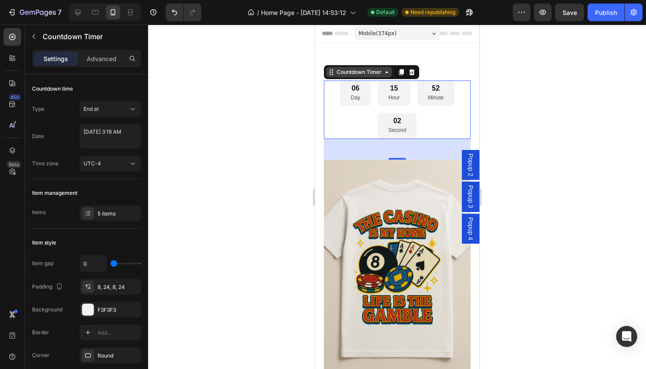
click at [369, 76] on div "Countdown Timer" at bounding box center [359, 72] width 66 height 11
click at [412, 76] on div at bounding box center [411, 72] width 11 height 11
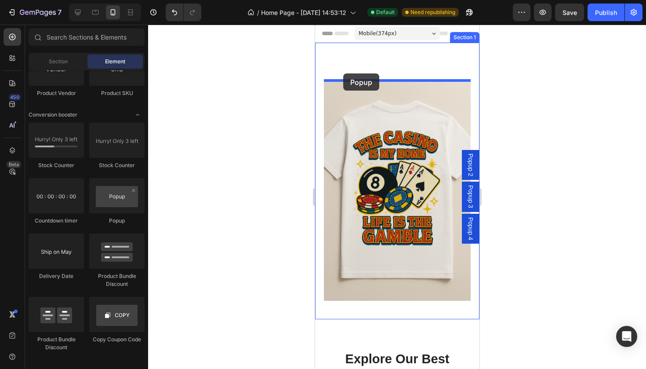
drag, startPoint x: 429, startPoint y: 227, endPoint x: 343, endPoint y: 74, distance: 175.7
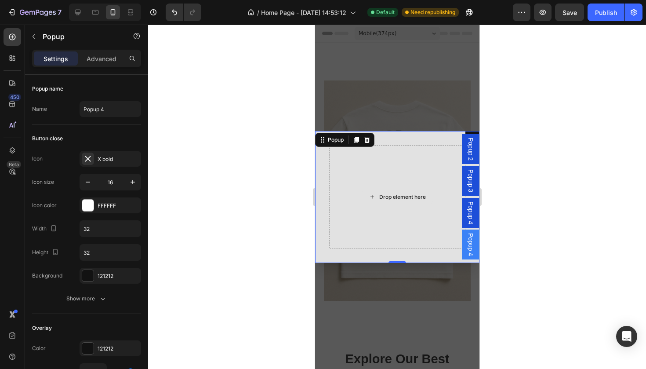
click at [373, 199] on icon "Dialog body" at bounding box center [371, 196] width 7 height 7
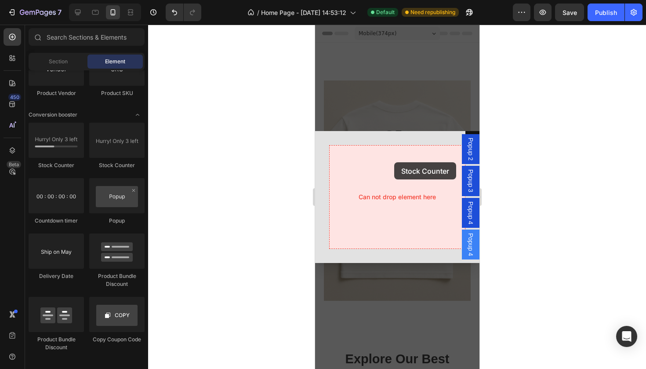
drag, startPoint x: 438, startPoint y: 175, endPoint x: 395, endPoint y: 164, distance: 44.0
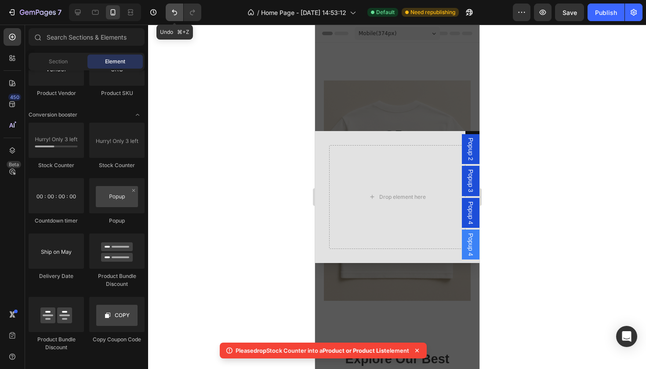
click at [177, 16] on icon "Undo/Redo" at bounding box center [174, 12] width 9 height 9
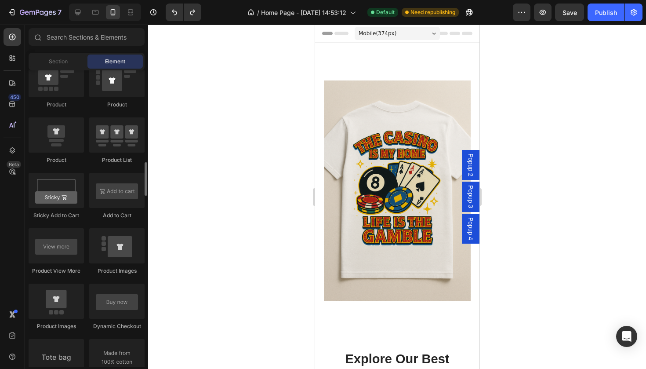
scroll to position [1112, 0]
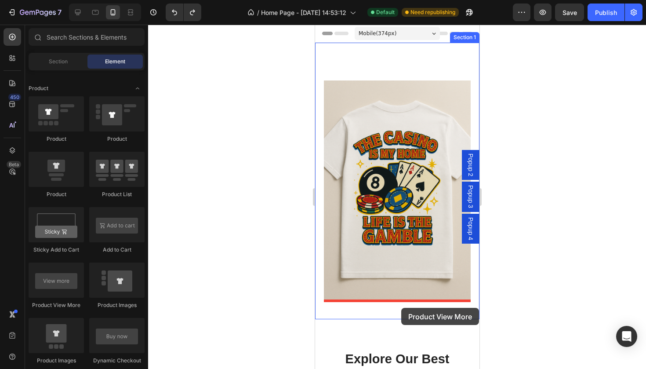
drag, startPoint x: 387, startPoint y: 305, endPoint x: 399, endPoint y: 309, distance: 12.5
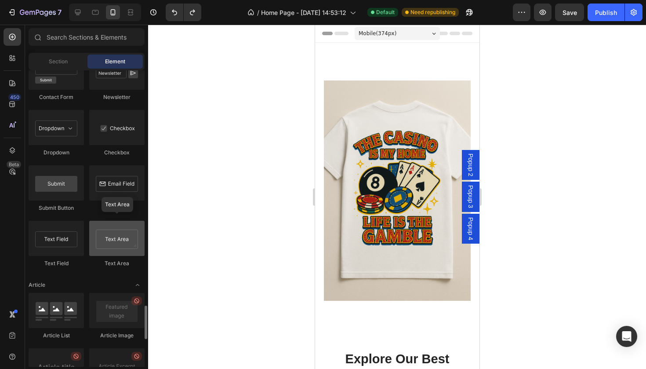
scroll to position [2018, 0]
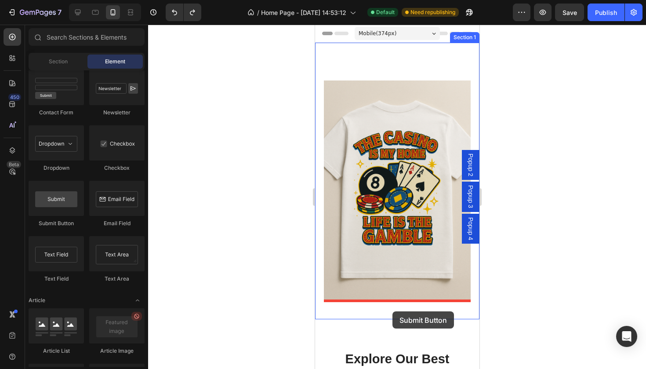
drag, startPoint x: 379, startPoint y: 232, endPoint x: 392, endPoint y: 311, distance: 79.8
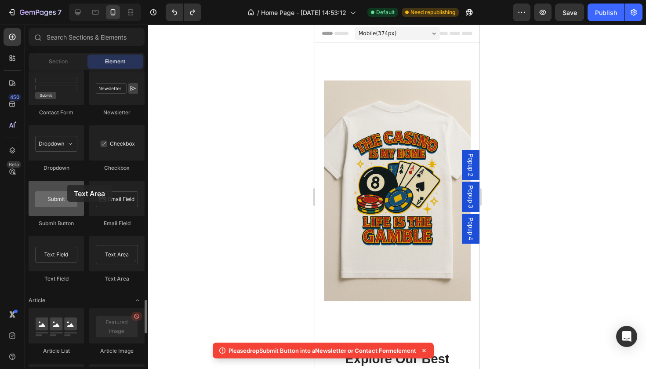
drag, startPoint x: 120, startPoint y: 249, endPoint x: 83, endPoint y: 209, distance: 54.1
click at [81, 209] on div "Contact Form Newsletter Dropdown Checkbox Submit Button Email Field Text Field …" at bounding box center [87, 180] width 116 height 221
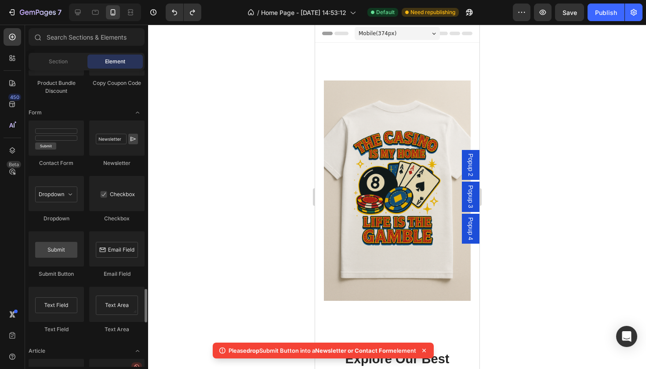
scroll to position [1963, 0]
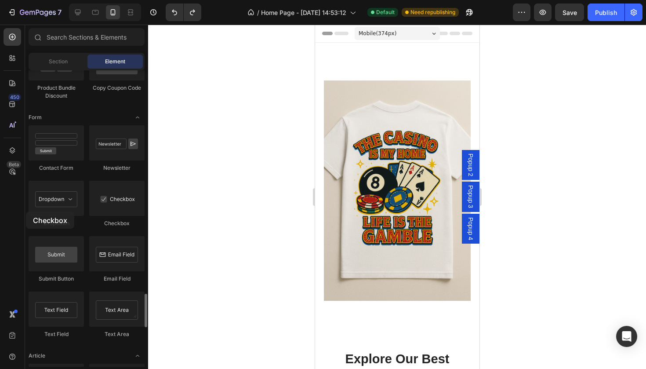
drag, startPoint x: 105, startPoint y: 215, endPoint x: 28, endPoint y: 211, distance: 77.9
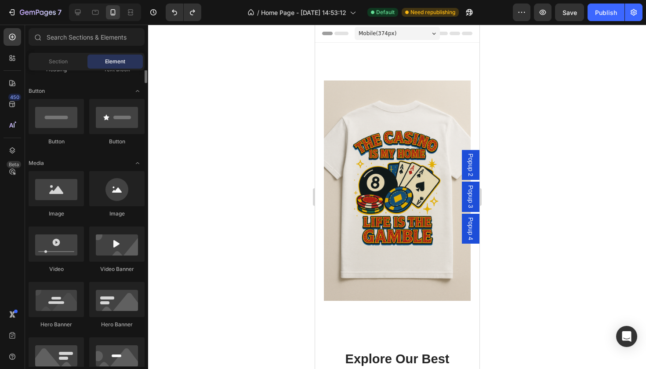
scroll to position [125, 0]
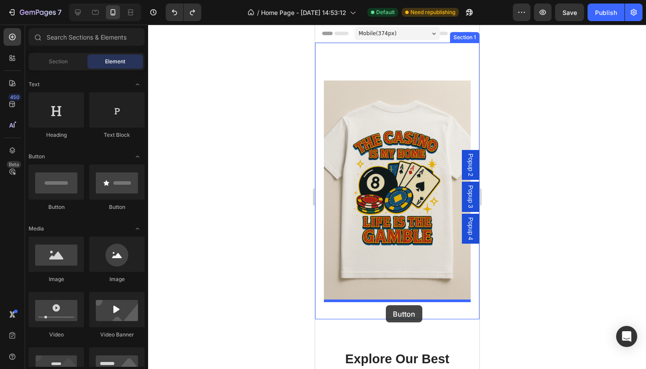
drag, startPoint x: 433, startPoint y: 205, endPoint x: 385, endPoint y: 305, distance: 110.5
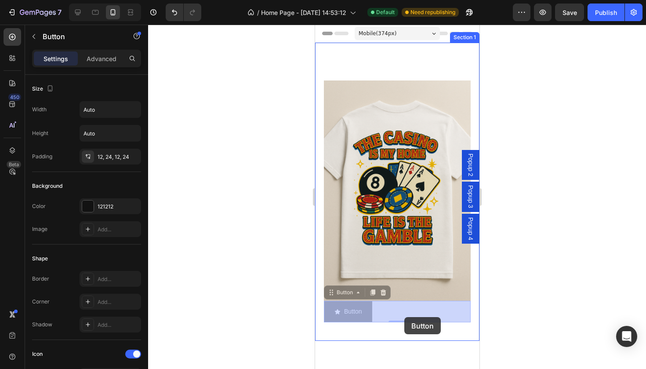
drag, startPoint x: 343, startPoint y: 318, endPoint x: 404, endPoint y: 317, distance: 60.6
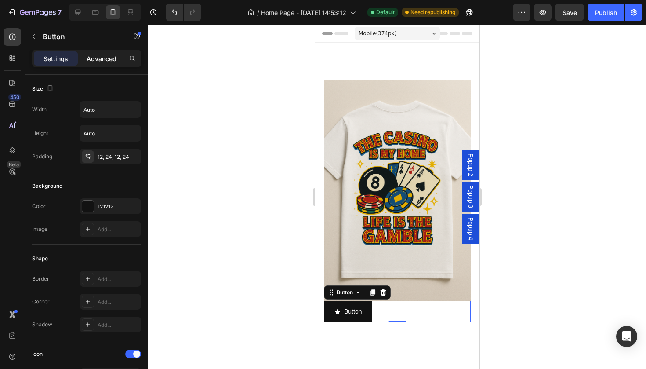
click at [108, 63] on div "Advanced" at bounding box center [102, 58] width 44 height 14
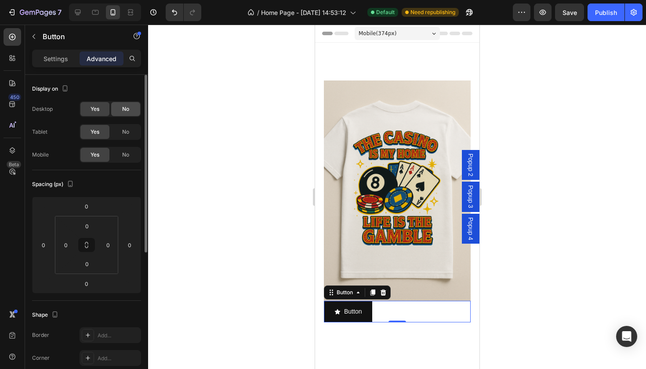
click at [125, 109] on span "No" at bounding box center [125, 109] width 7 height 8
click at [125, 130] on span "No" at bounding box center [125, 132] width 7 height 8
click at [72, 58] on div "Settings" at bounding box center [56, 58] width 44 height 14
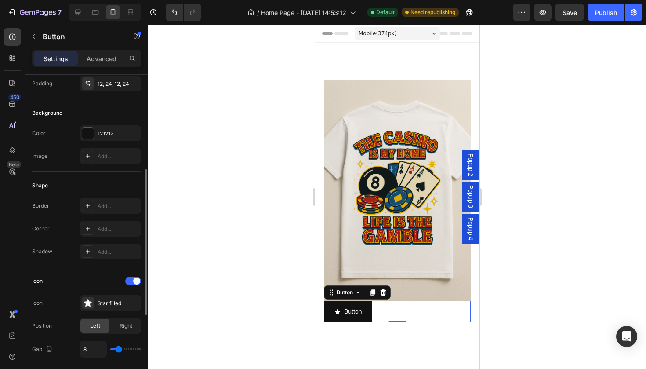
scroll to position [136, 0]
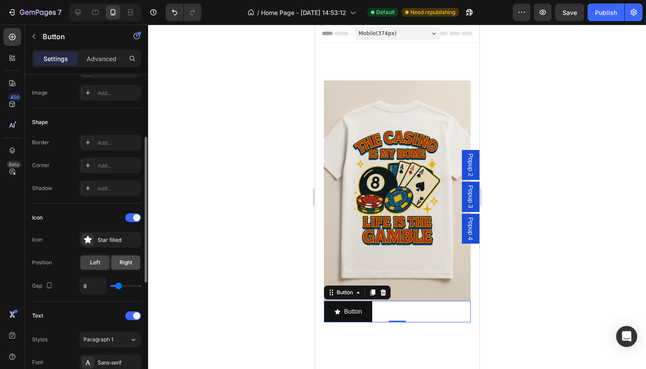
click at [123, 264] on span "Right" at bounding box center [126, 262] width 13 height 8
click at [103, 261] on div "Left" at bounding box center [94, 262] width 29 height 14
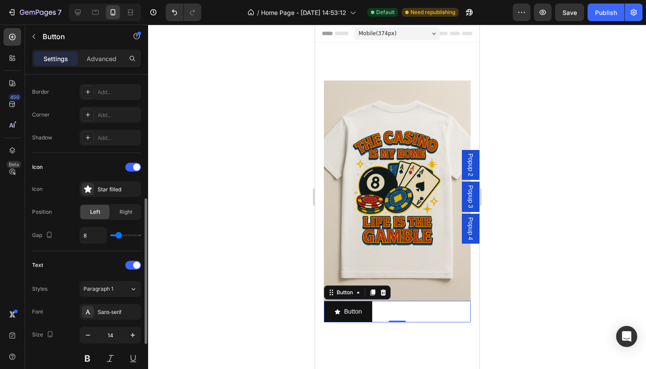
scroll to position [230, 0]
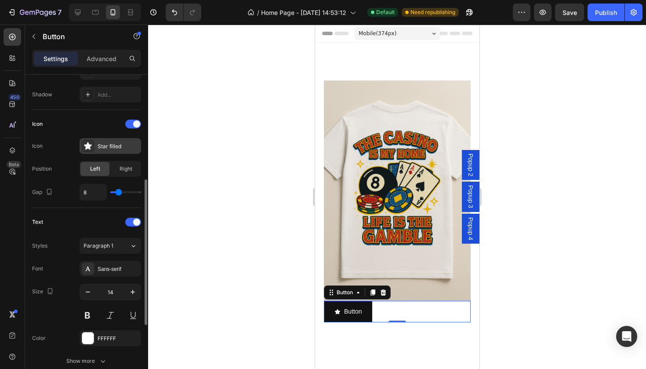
click at [121, 147] on div "Star filled" at bounding box center [118, 146] width 41 height 8
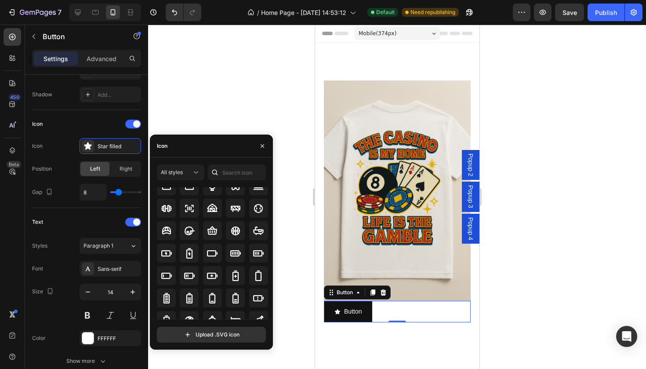
scroll to position [601, 0]
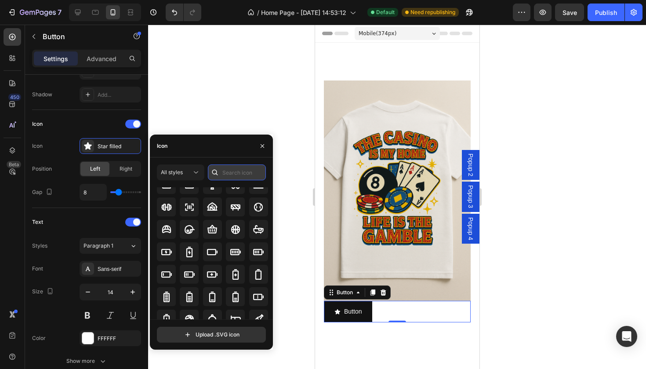
click at [243, 172] on input "text" at bounding box center [237, 172] width 58 height 16
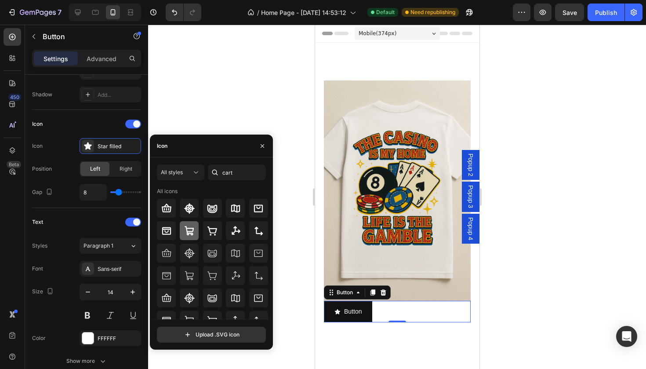
click at [195, 229] on div at bounding box center [189, 230] width 19 height 19
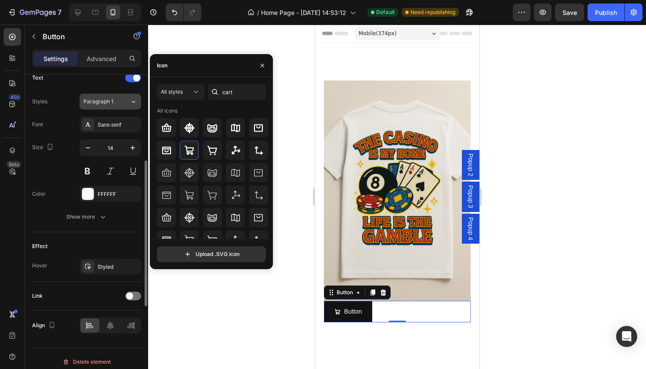
scroll to position [381, 0]
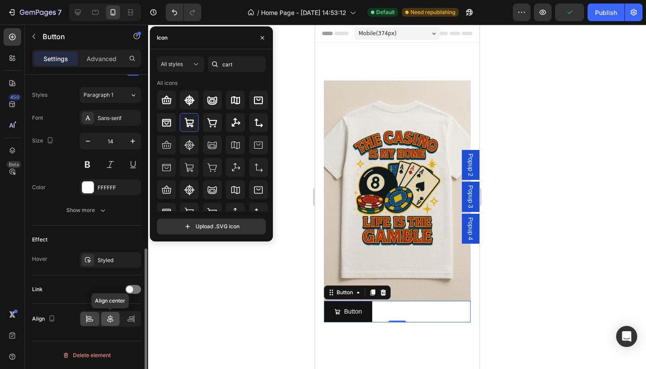
click at [110, 314] on icon at bounding box center [110, 318] width 9 height 9
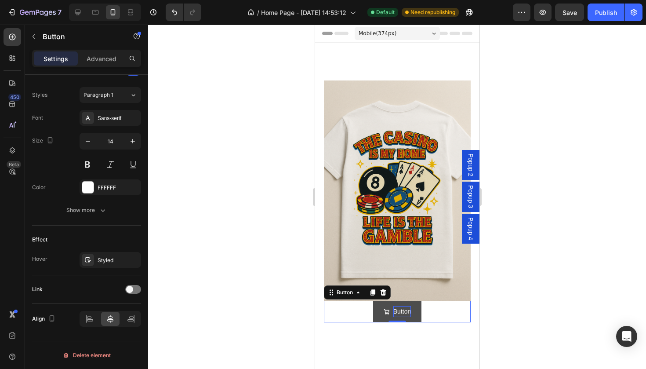
click at [396, 312] on p "Button" at bounding box center [402, 311] width 18 height 11
click at [400, 312] on p "Button" at bounding box center [402, 311] width 18 height 11
click at [645, 233] on div at bounding box center [397, 197] width 498 height 344
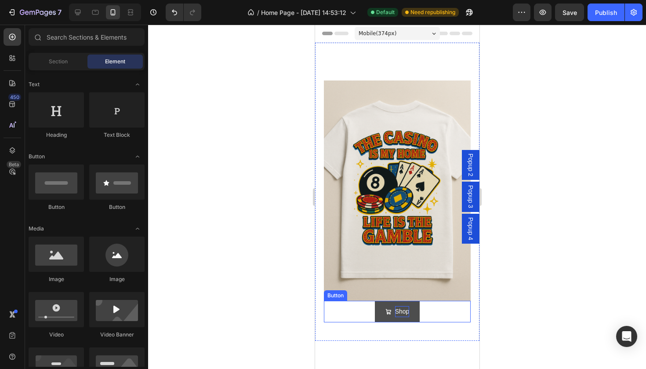
click at [415, 309] on button "Shop" at bounding box center [396, 312] width 45 height 22
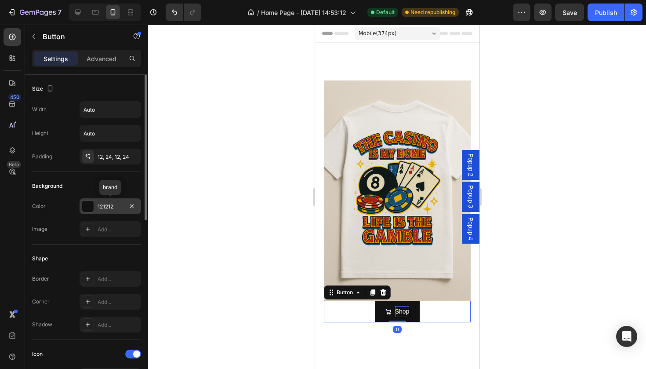
click at [116, 208] on div "121212" at bounding box center [110, 207] width 25 height 8
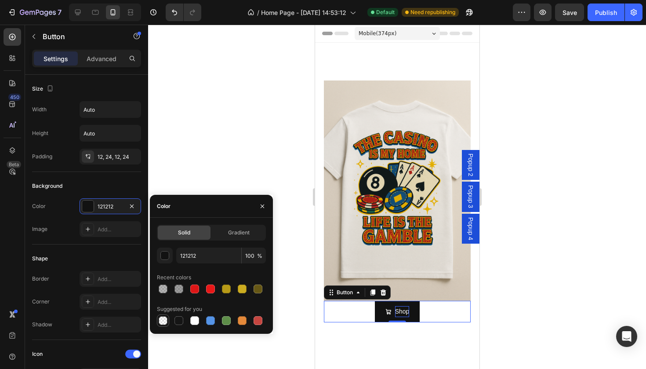
click at [162, 318] on div at bounding box center [163, 320] width 9 height 9
click at [109, 58] on p "Advanced" at bounding box center [102, 58] width 30 height 9
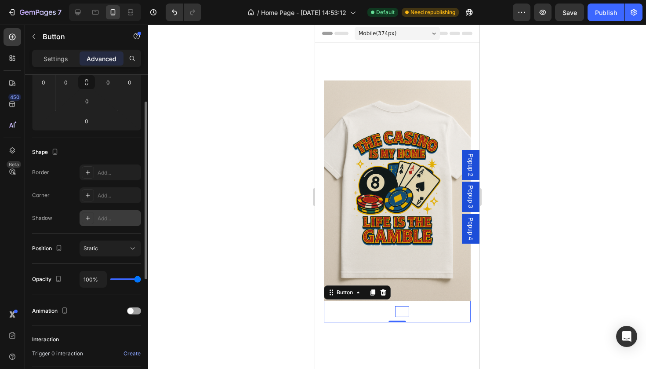
scroll to position [112, 0]
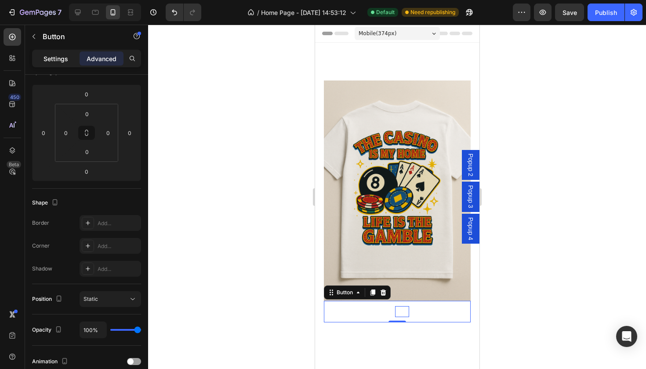
click at [67, 64] on div "Settings" at bounding box center [56, 58] width 44 height 14
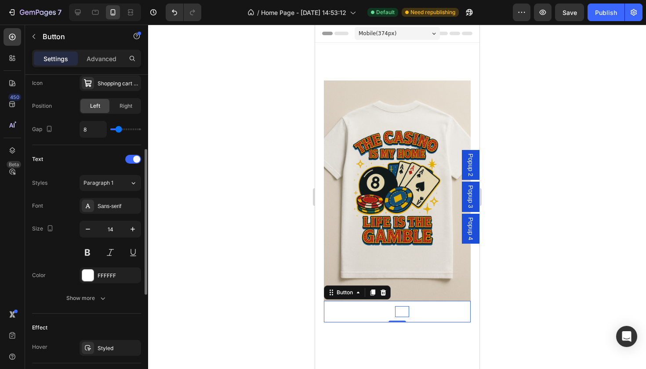
scroll to position [357, 0]
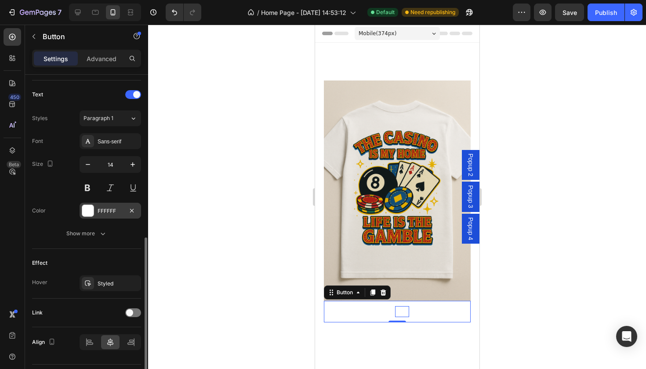
click at [116, 210] on div "FFFFFF" at bounding box center [110, 211] width 25 height 8
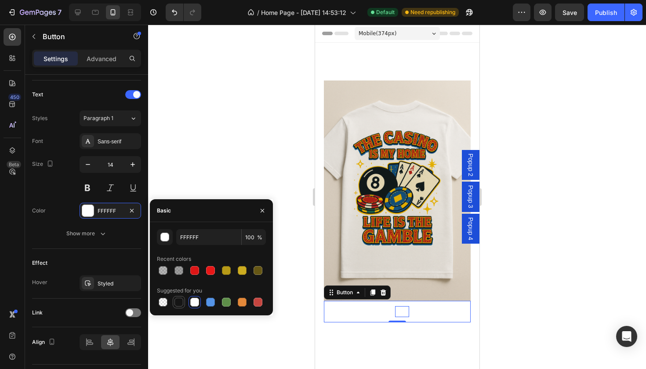
click at [179, 302] on div at bounding box center [178, 301] width 9 height 9
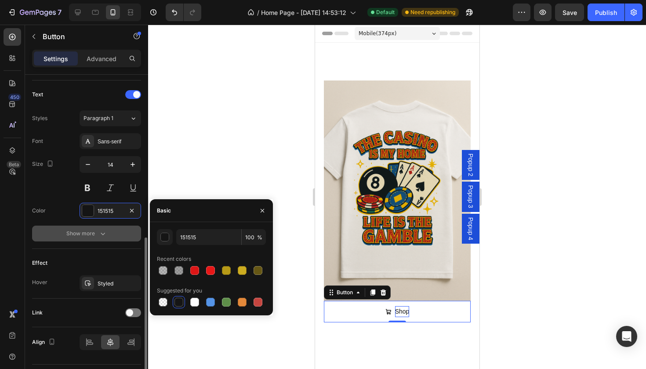
click at [89, 231] on div "Show more" at bounding box center [86, 233] width 41 height 9
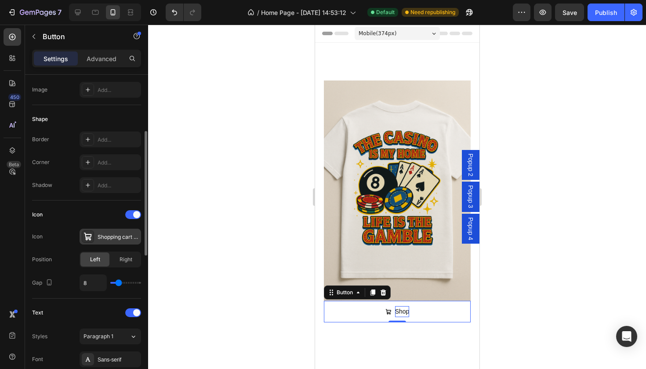
scroll to position [139, 0]
click at [106, 138] on div "Add..." at bounding box center [118, 140] width 41 height 8
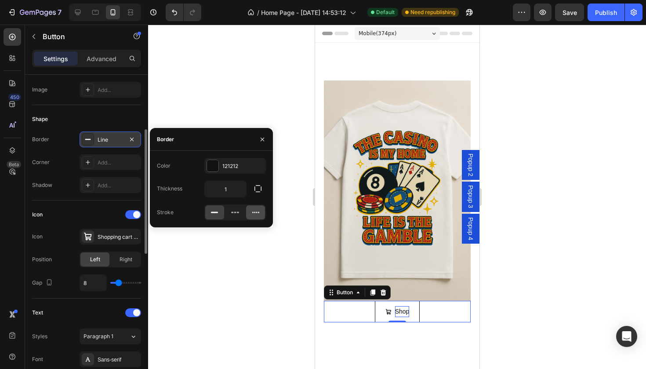
click at [250, 210] on div at bounding box center [255, 212] width 19 height 14
click at [262, 135] on button "button" at bounding box center [262, 139] width 14 height 14
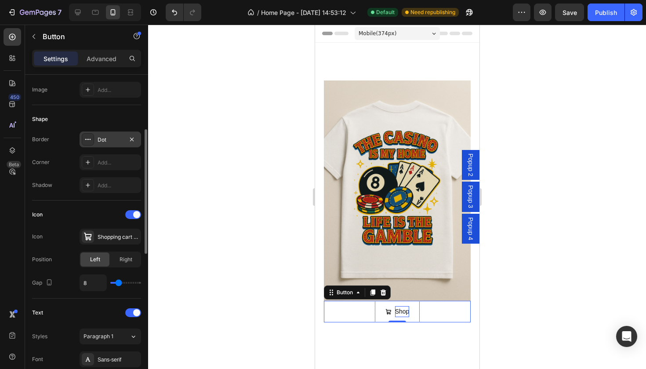
click at [262, 135] on div at bounding box center [397, 197] width 498 height 344
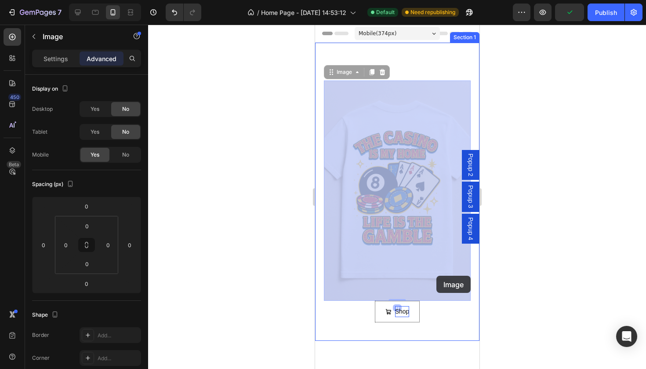
drag, startPoint x: 435, startPoint y: 290, endPoint x: 436, endPoint y: 276, distance: 14.5
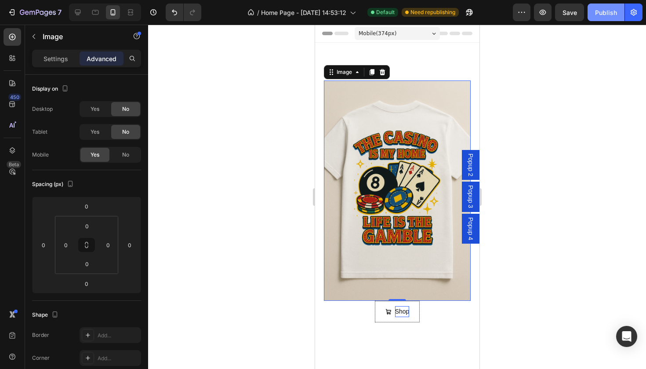
click at [598, 11] on div "Publish" at bounding box center [606, 12] width 22 height 9
